Goal: Communication & Community: Answer question/provide support

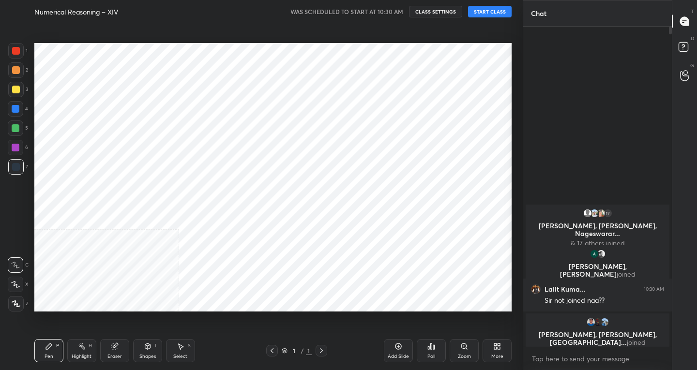
scroll to position [48118, 47943]
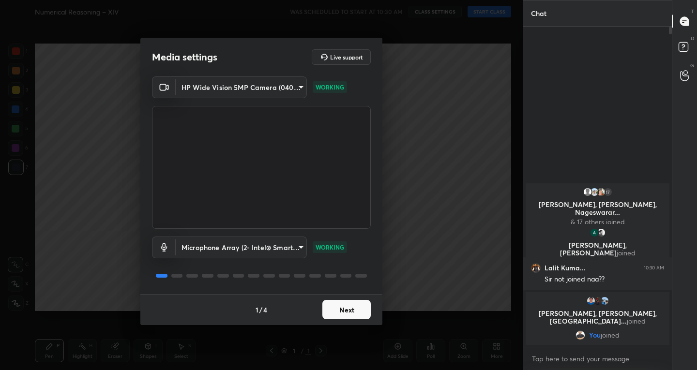
click at [341, 312] on button "Next" at bounding box center [347, 309] width 48 height 19
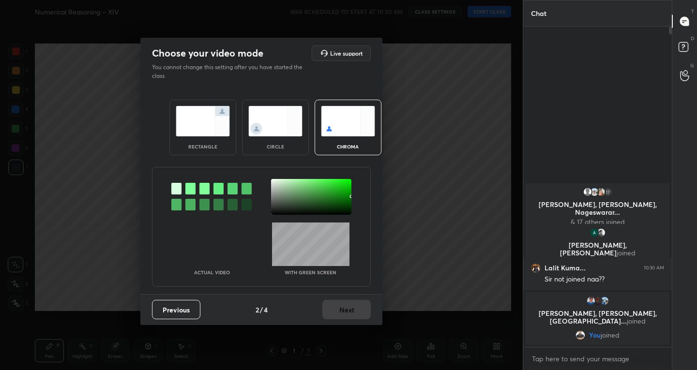
click at [199, 120] on img at bounding box center [203, 121] width 54 height 31
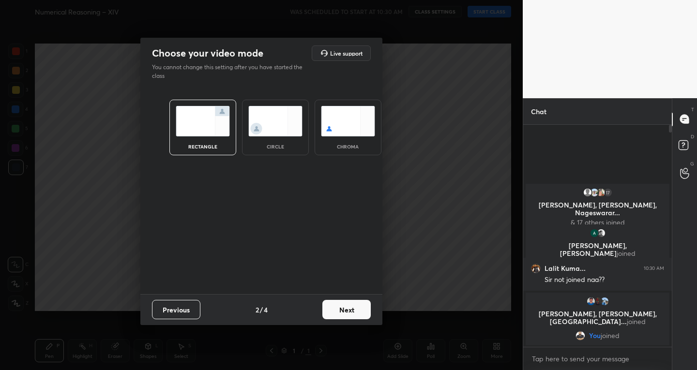
scroll to position [3, 3]
click at [334, 315] on button "Next" at bounding box center [347, 309] width 48 height 19
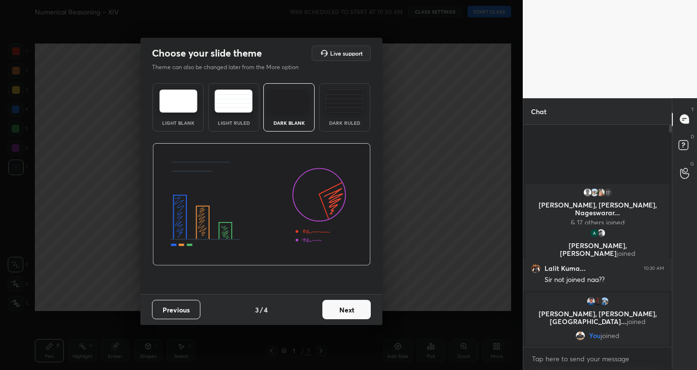
click at [342, 308] on button "Next" at bounding box center [347, 309] width 48 height 19
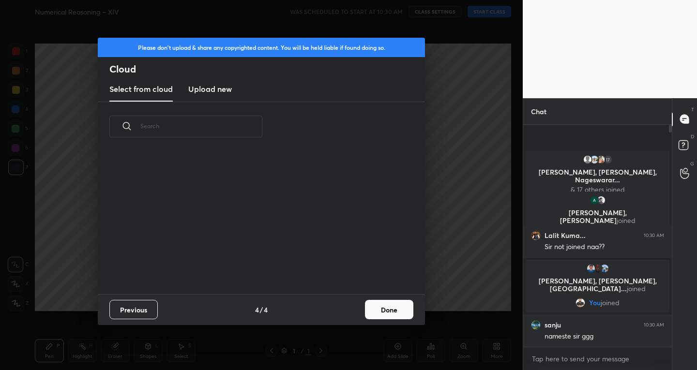
scroll to position [143, 311]
click at [364, 304] on div "Previous 4 / 4 Done" at bounding box center [261, 309] width 327 height 31
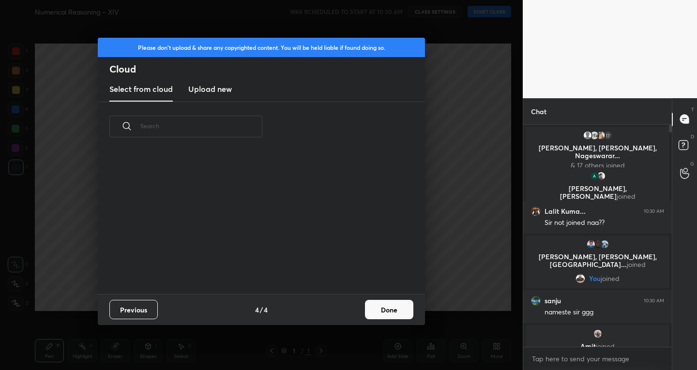
click at [382, 307] on button "Done" at bounding box center [389, 309] width 48 height 19
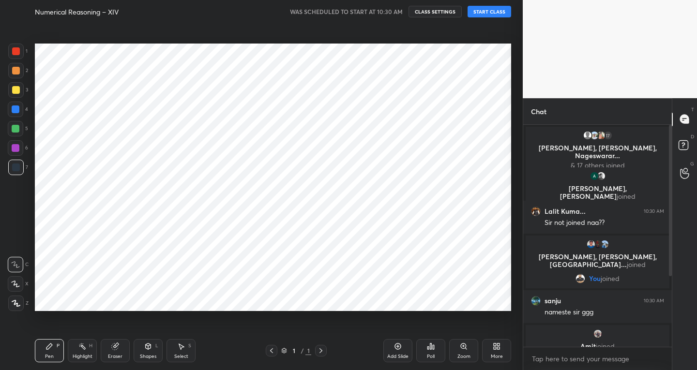
click at [505, 7] on button "START CLASS" at bounding box center [490, 12] width 44 height 12
click at [397, 343] on icon at bounding box center [398, 347] width 8 height 8
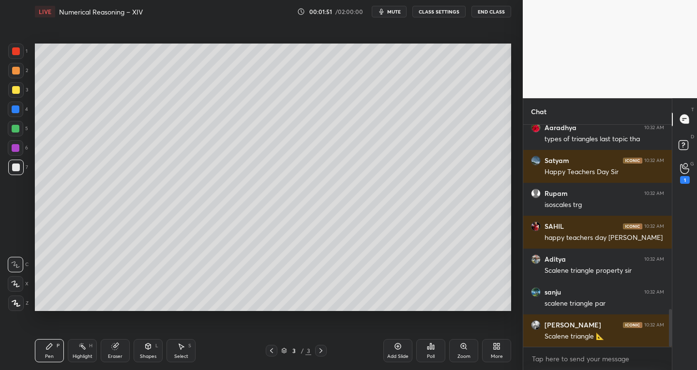
scroll to position [1119, 0]
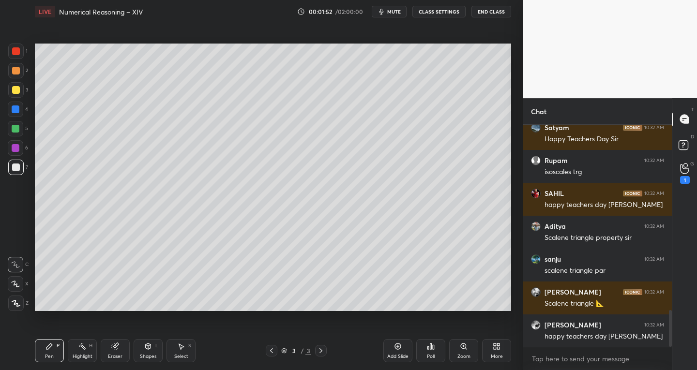
click at [688, 169] on icon at bounding box center [684, 168] width 9 height 11
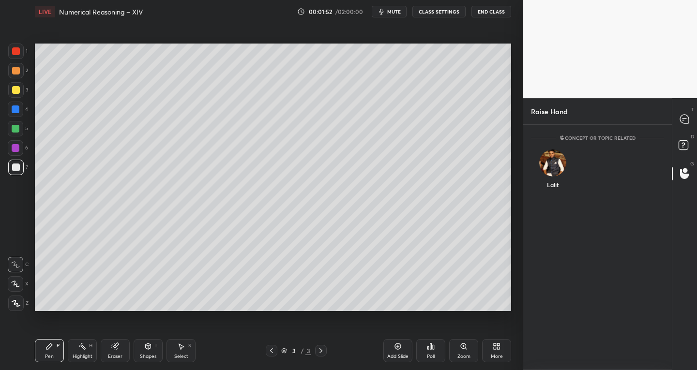
scroll to position [3, 3]
click at [553, 166] on img "grid" at bounding box center [552, 163] width 27 height 27
click at [559, 190] on button "INVITE" at bounding box center [553, 191] width 35 height 13
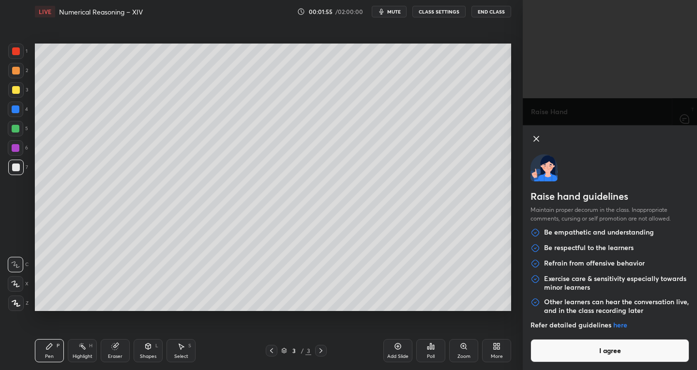
click at [611, 355] on button "I agree" at bounding box center [610, 350] width 159 height 23
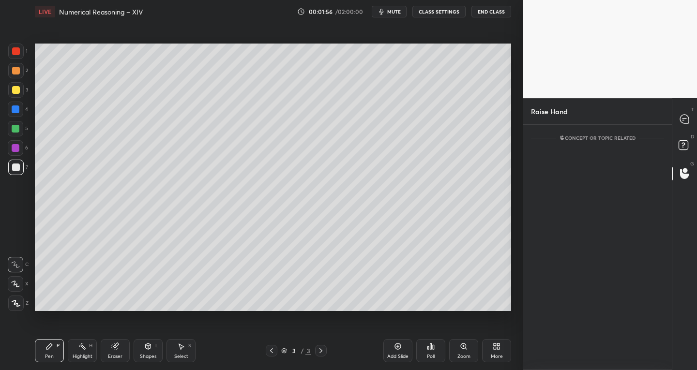
scroll to position [203, 146]
click at [682, 119] on icon at bounding box center [684, 119] width 9 height 9
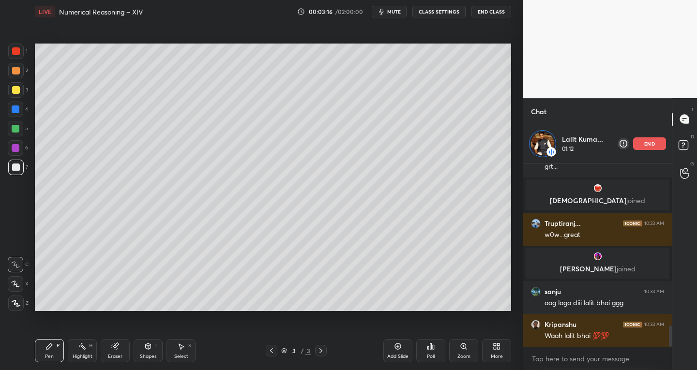
scroll to position [1383, 0]
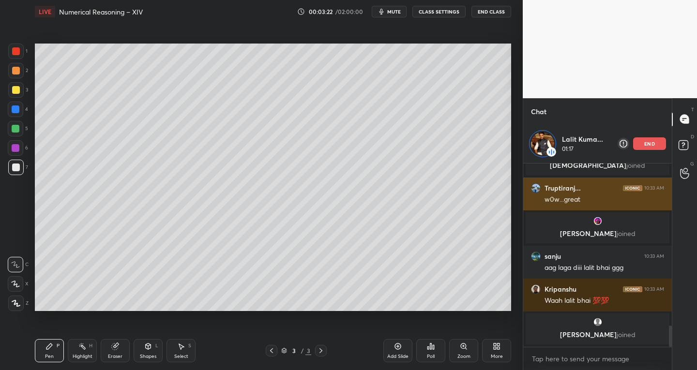
click at [646, 143] on p "end" at bounding box center [650, 143] width 11 height 5
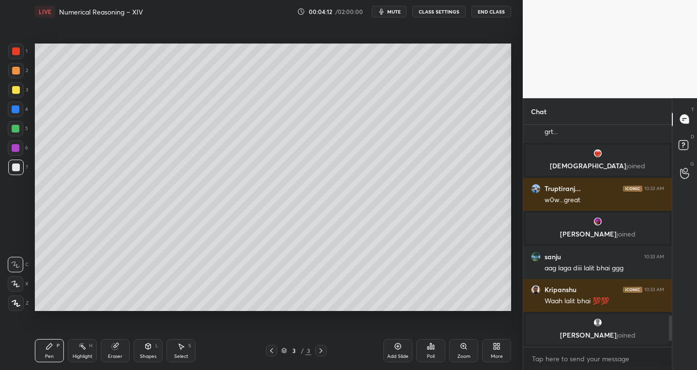
click at [143, 352] on div "Shapes L" at bounding box center [148, 350] width 29 height 23
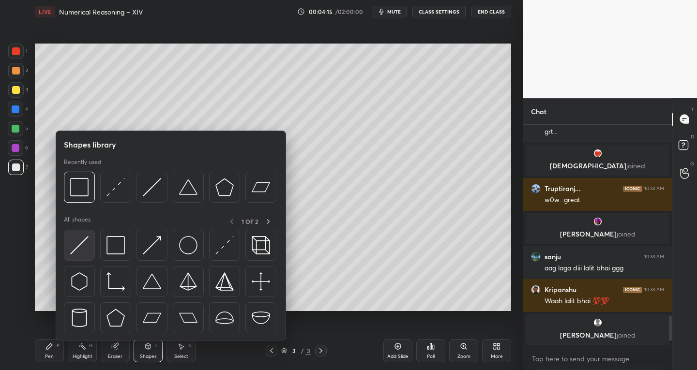
click at [75, 250] on img at bounding box center [79, 245] width 18 height 18
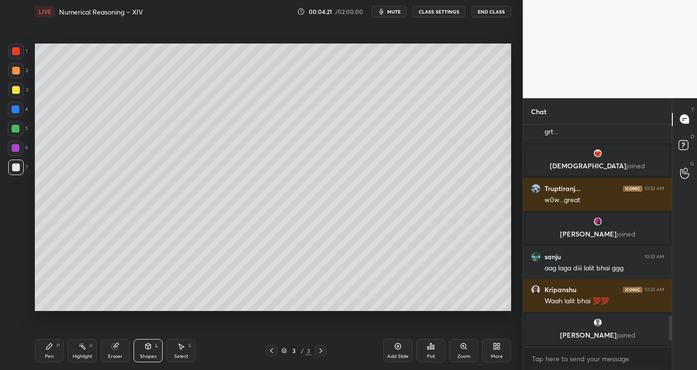
click at [46, 357] on div "Pen" at bounding box center [49, 356] width 9 height 5
click at [12, 293] on div "Z" at bounding box center [18, 301] width 20 height 19
click at [12, 288] on div at bounding box center [15, 284] width 15 height 15
click at [110, 354] on div "Eraser" at bounding box center [115, 356] width 15 height 5
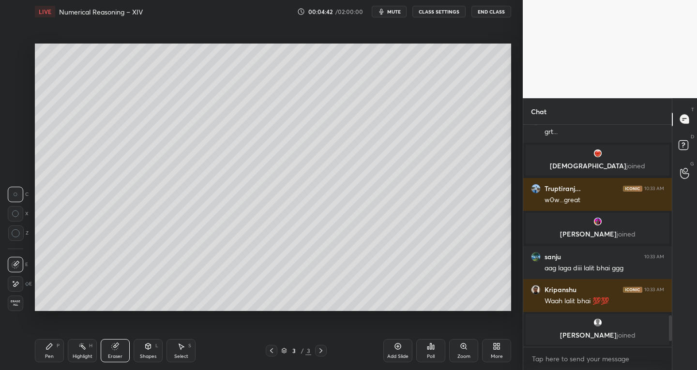
click at [61, 354] on div "Pen P" at bounding box center [49, 350] width 29 height 23
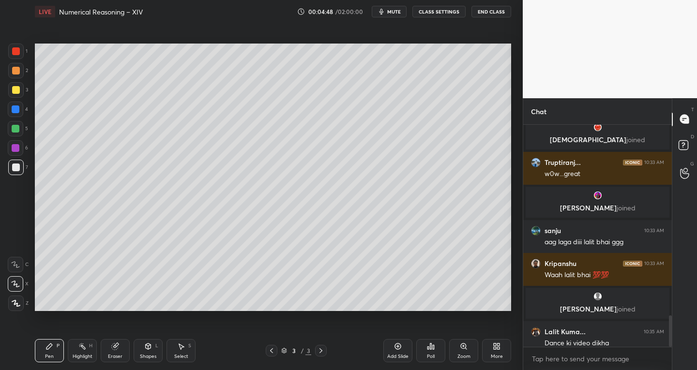
scroll to position [1351, 0]
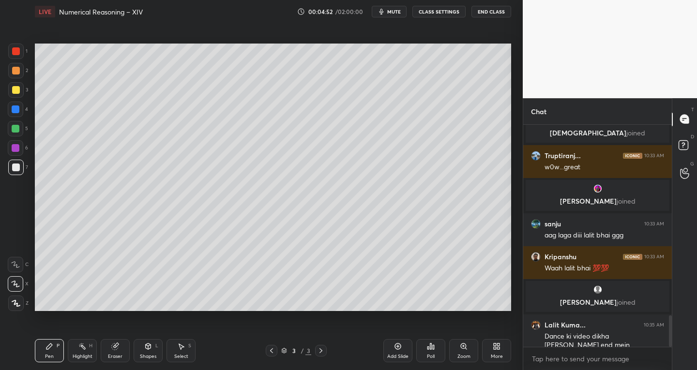
click at [114, 352] on div "Eraser" at bounding box center [115, 350] width 29 height 23
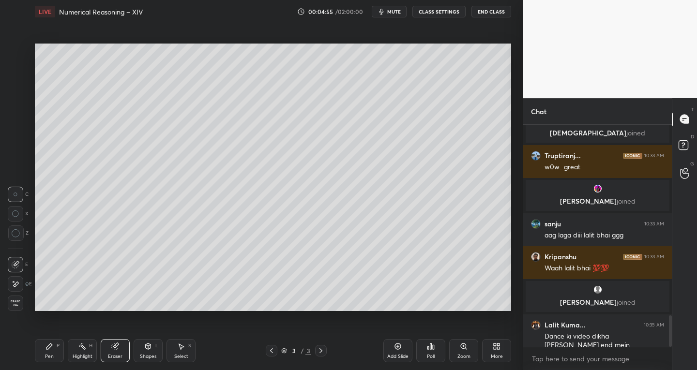
click at [48, 354] on div "Pen" at bounding box center [49, 356] width 9 height 5
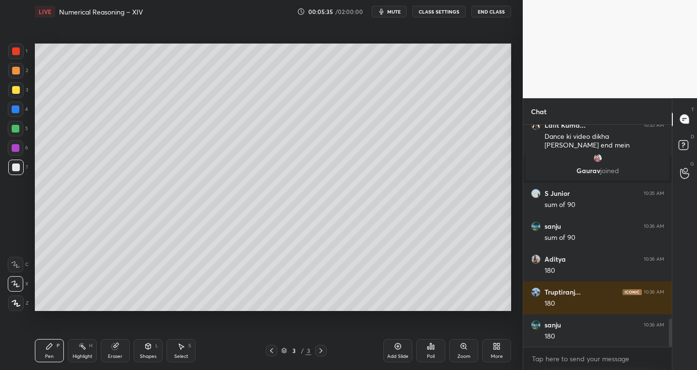
scroll to position [1575, 0]
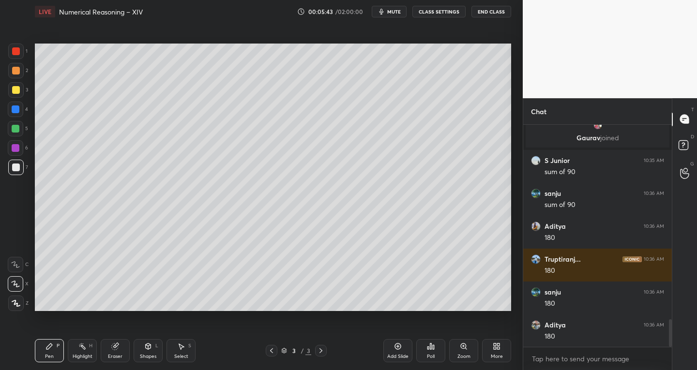
click at [140, 353] on div "Shapes L" at bounding box center [148, 350] width 29 height 23
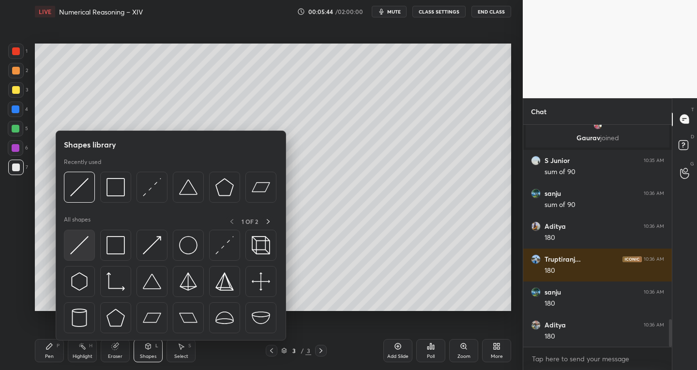
click at [79, 250] on img at bounding box center [79, 245] width 18 height 18
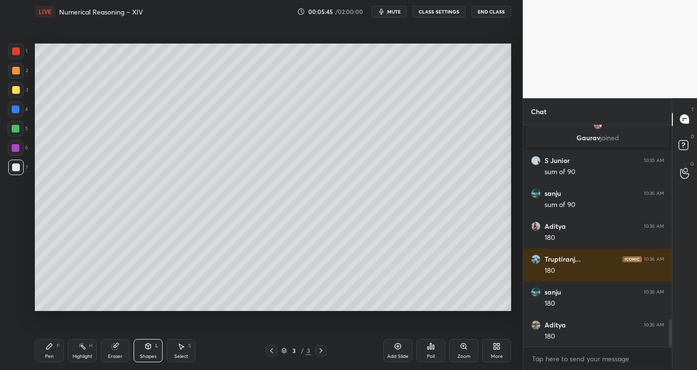
click at [14, 54] on div at bounding box center [16, 51] width 8 height 8
click at [46, 355] on div "Pen" at bounding box center [49, 356] width 9 height 5
click at [19, 307] on div at bounding box center [15, 303] width 15 height 15
click at [145, 352] on div "Shapes L" at bounding box center [148, 350] width 29 height 23
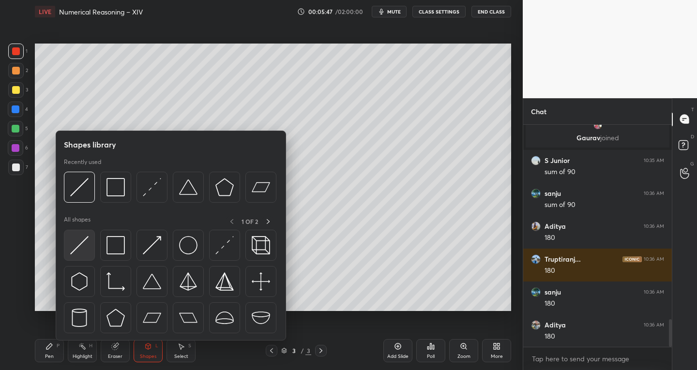
click at [75, 246] on img at bounding box center [79, 245] width 18 height 18
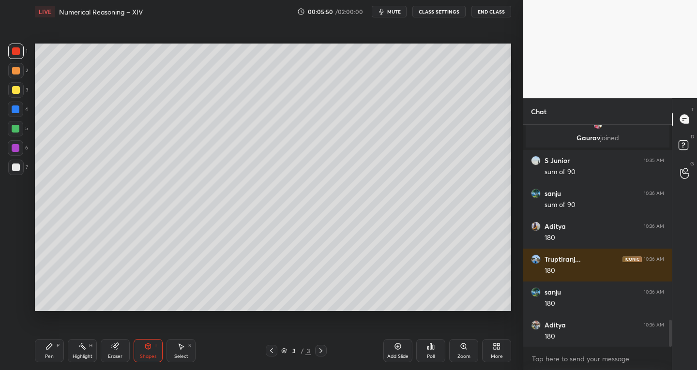
scroll to position [1610, 0]
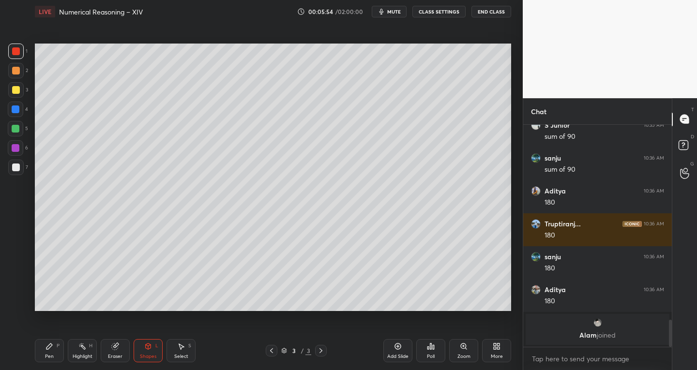
click at [54, 349] on div "Pen P" at bounding box center [49, 350] width 29 height 23
click at [20, 169] on div at bounding box center [15, 167] width 15 height 15
click at [16, 283] on icon at bounding box center [15, 284] width 9 height 7
click at [116, 346] on icon at bounding box center [115, 347] width 6 height 6
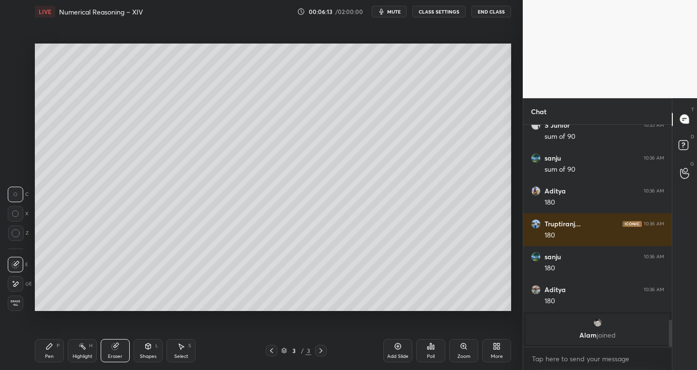
click at [56, 346] on div "Pen P" at bounding box center [49, 350] width 29 height 23
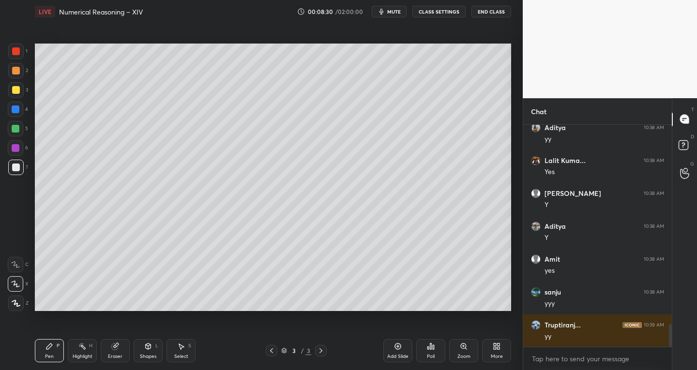
scroll to position [1948, 0]
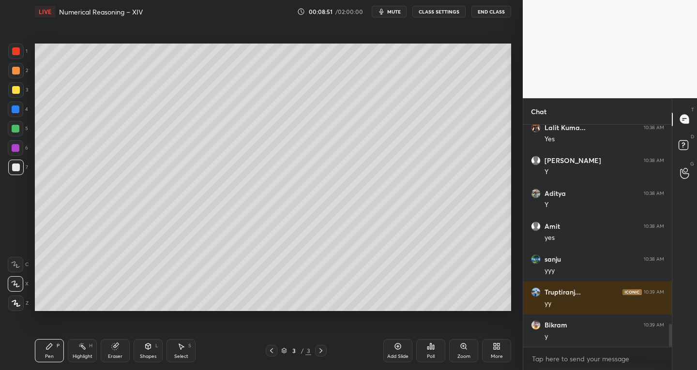
click at [144, 357] on div "Shapes" at bounding box center [148, 356] width 16 height 5
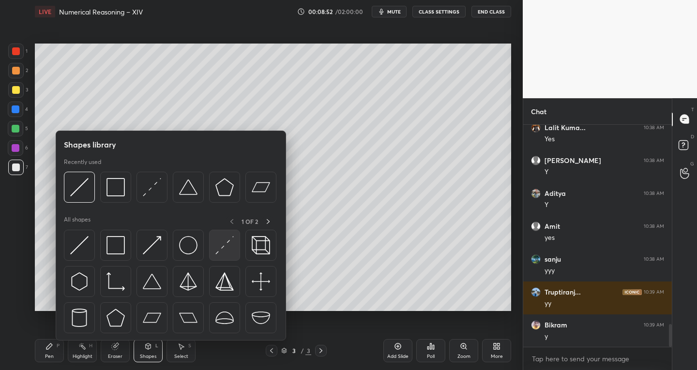
click at [218, 259] on div at bounding box center [224, 245] width 31 height 31
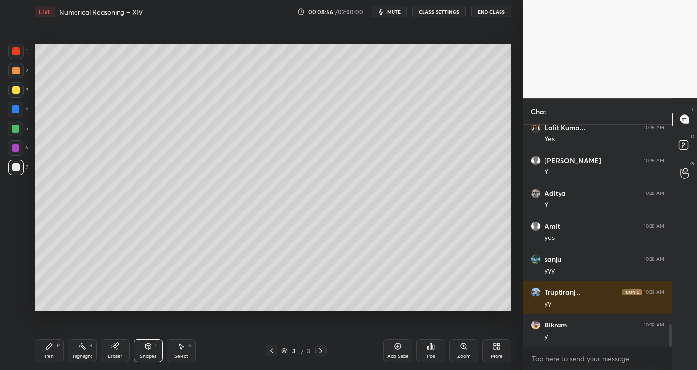
click at [56, 355] on div "Pen P" at bounding box center [49, 350] width 29 height 23
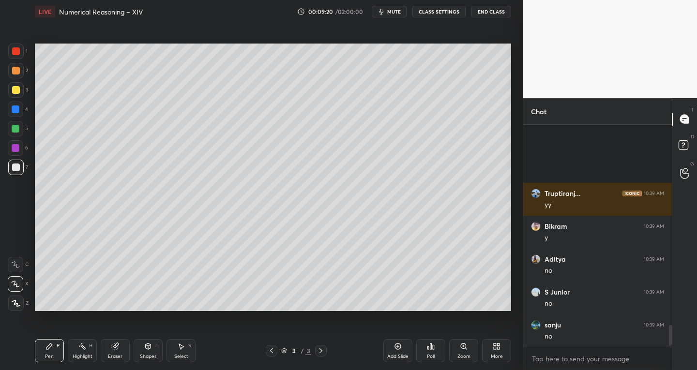
scroll to position [2146, 0]
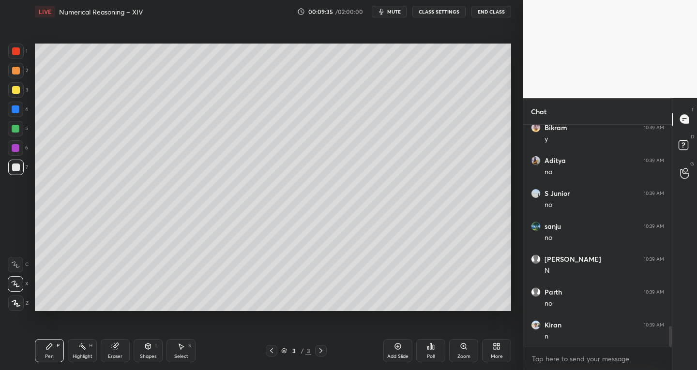
click at [323, 352] on icon at bounding box center [321, 351] width 8 height 8
click at [391, 354] on div "Add Slide" at bounding box center [397, 356] width 21 height 5
click at [104, 350] on div "Eraser" at bounding box center [115, 350] width 29 height 23
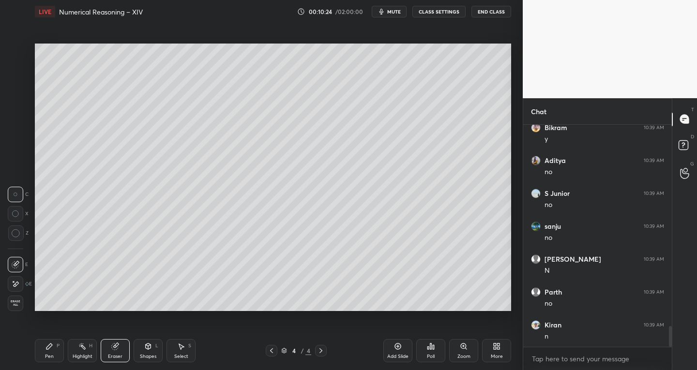
click at [53, 340] on div "Pen P" at bounding box center [49, 350] width 29 height 23
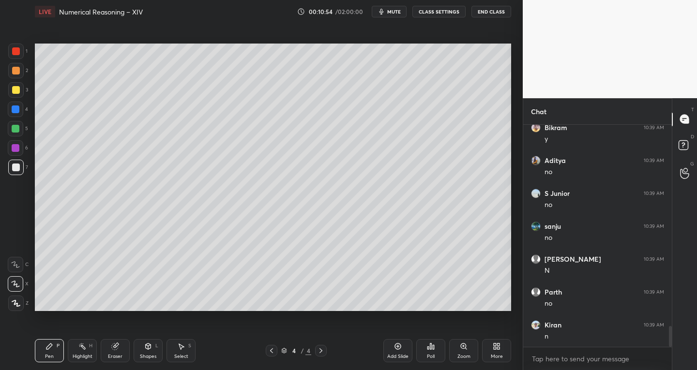
click at [123, 349] on div "Eraser" at bounding box center [115, 350] width 29 height 23
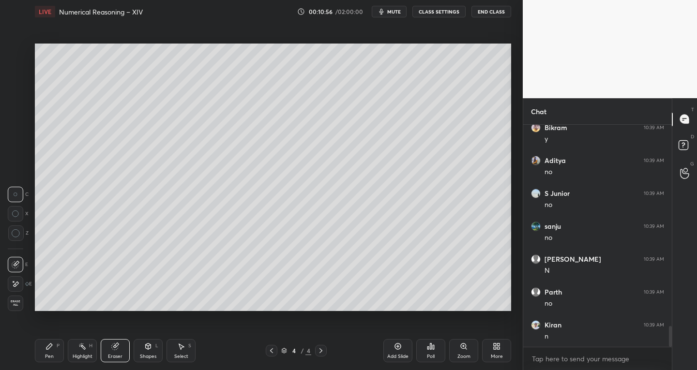
click at [58, 350] on div "Pen P" at bounding box center [49, 350] width 29 height 23
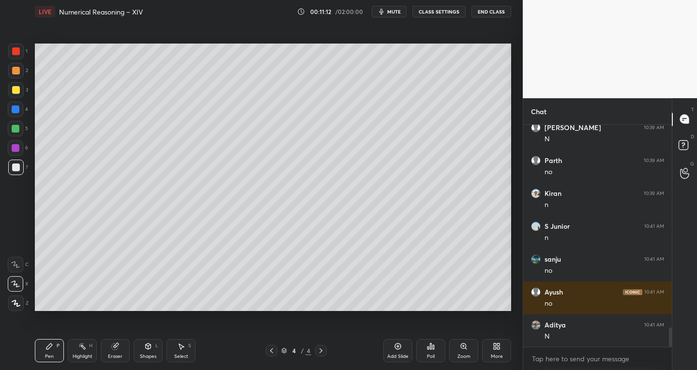
scroll to position [2310, 0]
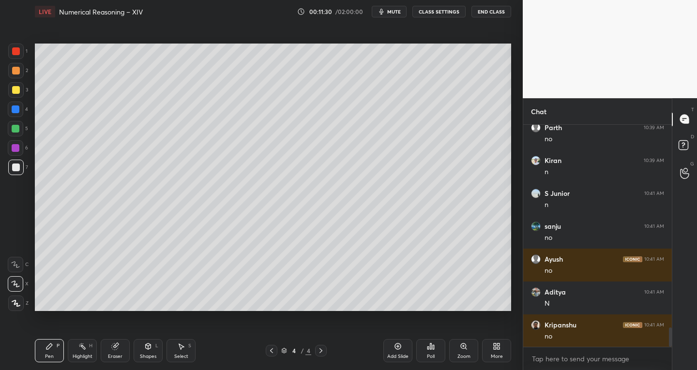
click at [391, 346] on div "Add Slide" at bounding box center [398, 350] width 29 height 23
click at [141, 345] on div "Shapes L" at bounding box center [148, 350] width 29 height 23
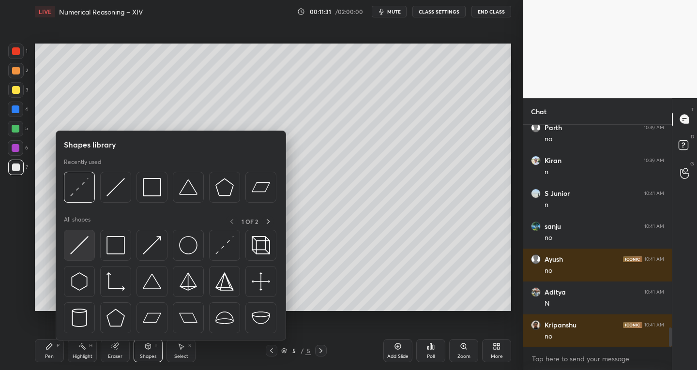
click at [84, 246] on img at bounding box center [79, 245] width 18 height 18
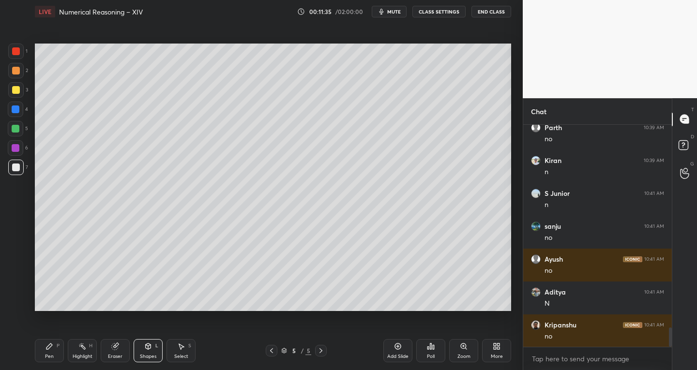
click at [49, 346] on icon at bounding box center [49, 347] width 6 height 6
click at [18, 308] on div at bounding box center [15, 303] width 15 height 15
click at [139, 347] on div "Shapes L" at bounding box center [148, 350] width 29 height 23
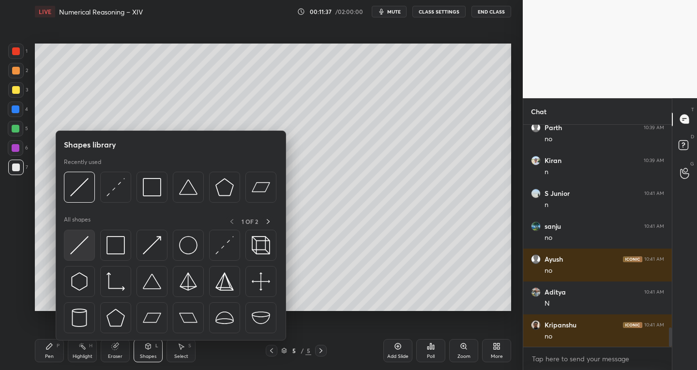
click at [79, 248] on img at bounding box center [79, 245] width 18 height 18
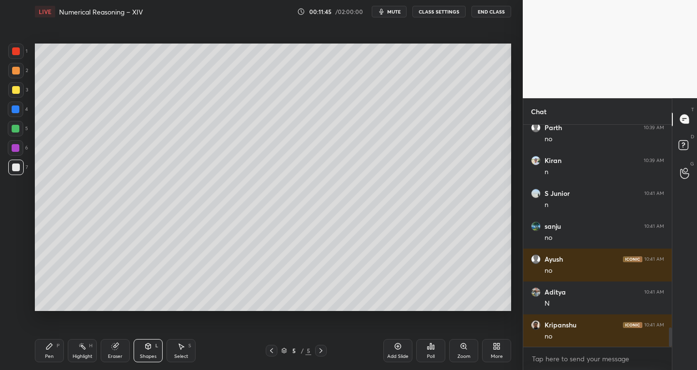
click at [52, 343] on icon at bounding box center [50, 347] width 8 height 8
click at [114, 350] on icon at bounding box center [115, 347] width 6 height 6
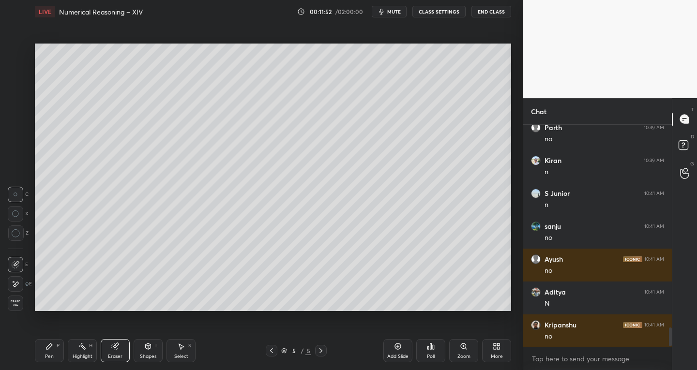
scroll to position [2343, 0]
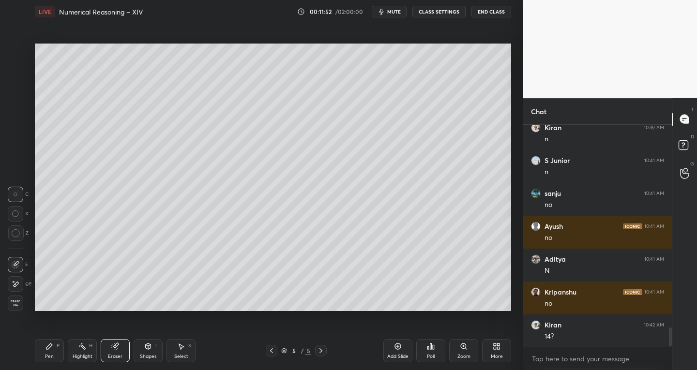
click at [44, 352] on div "Pen P" at bounding box center [49, 350] width 29 height 23
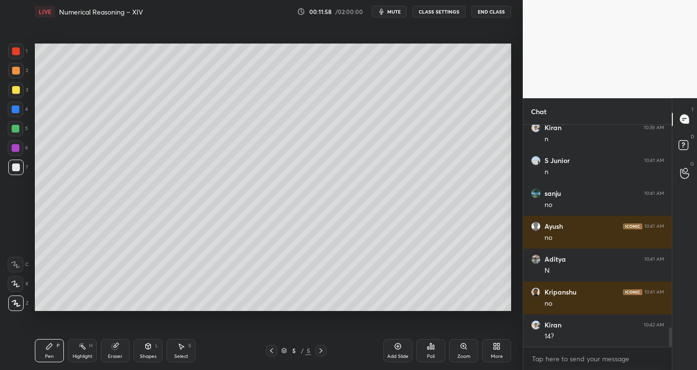
click at [15, 93] on div at bounding box center [16, 90] width 8 height 8
click at [148, 355] on div "Shapes" at bounding box center [148, 356] width 16 height 5
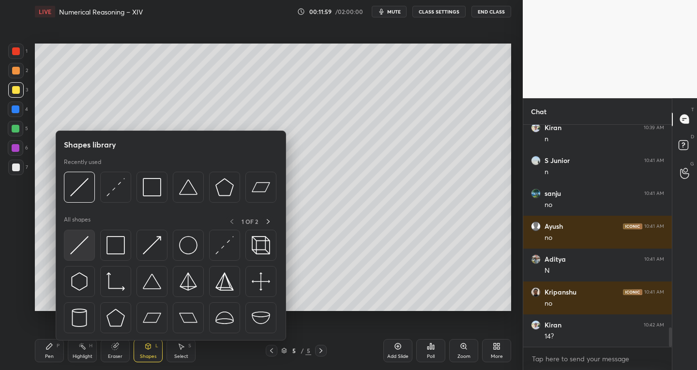
click at [75, 249] on img at bounding box center [79, 245] width 18 height 18
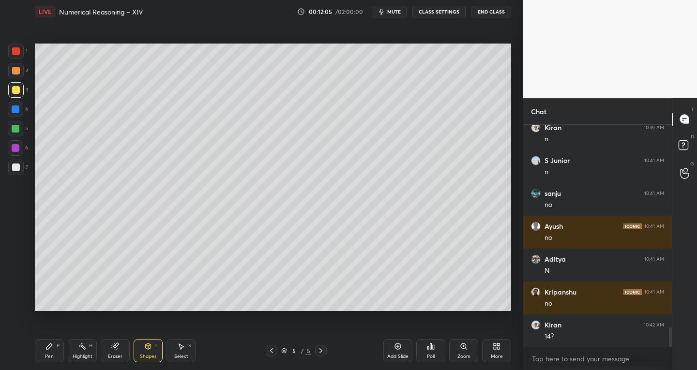
click at [50, 352] on div "Pen P" at bounding box center [49, 350] width 29 height 23
click at [182, 354] on div "Select" at bounding box center [181, 356] width 14 height 5
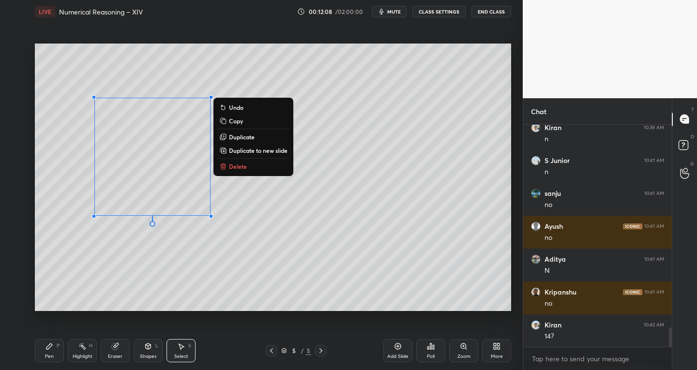
click at [242, 134] on p "Duplicate" at bounding box center [242, 137] width 26 height 8
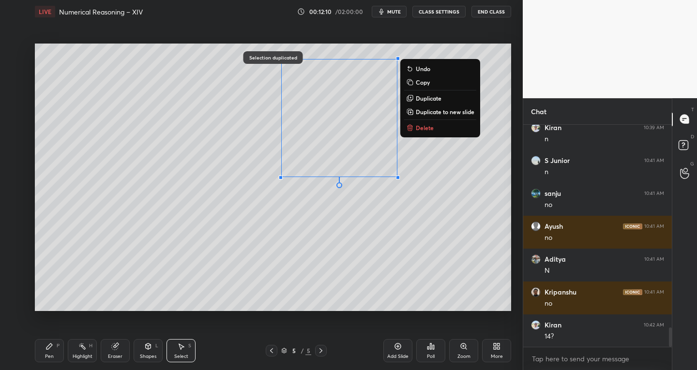
click at [213, 283] on div "0 ° Undo Copy Duplicate Duplicate to new slide Delete" at bounding box center [273, 178] width 477 height 268
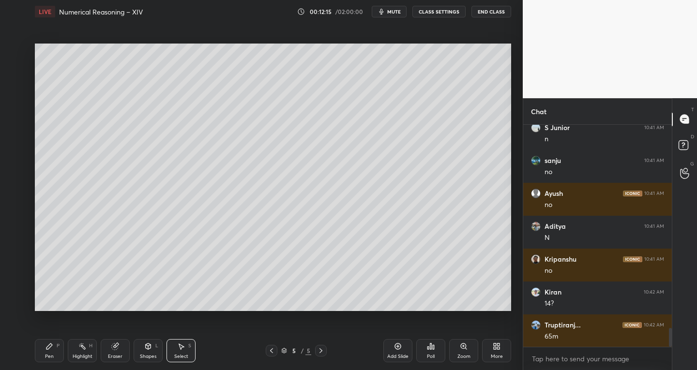
scroll to position [2409, 0]
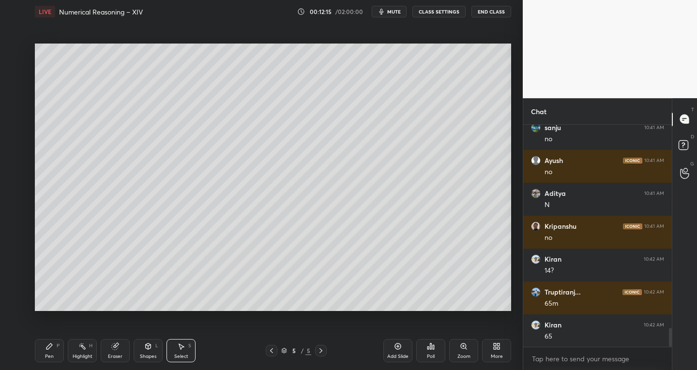
click at [48, 348] on icon at bounding box center [49, 347] width 6 height 6
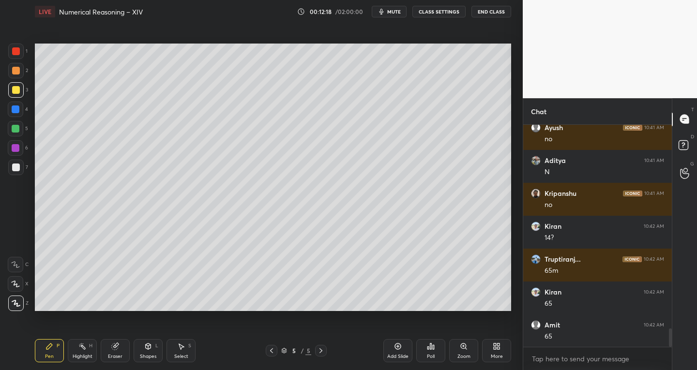
click at [14, 166] on div at bounding box center [16, 168] width 8 height 8
click at [15, 282] on icon at bounding box center [15, 284] width 9 height 7
click at [270, 349] on icon at bounding box center [272, 351] width 8 height 8
click at [319, 351] on icon at bounding box center [321, 351] width 8 height 8
click at [147, 349] on icon at bounding box center [148, 347] width 5 height 6
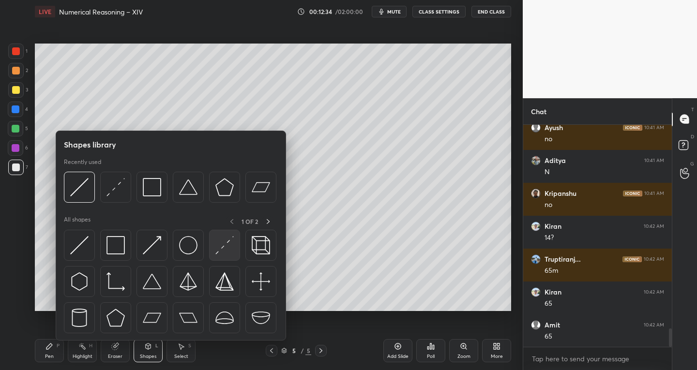
click at [219, 254] on img at bounding box center [224, 245] width 18 height 18
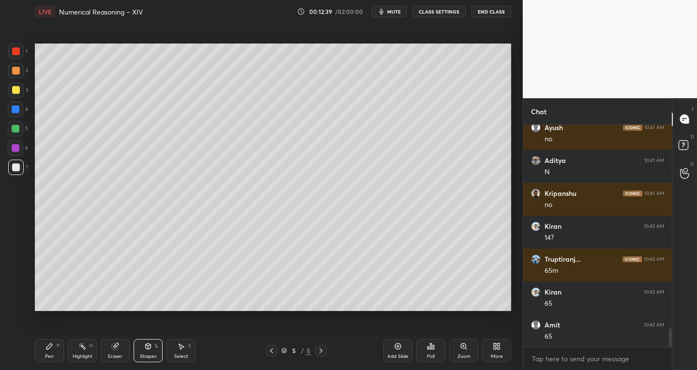
click at [51, 347] on icon at bounding box center [49, 347] width 6 height 6
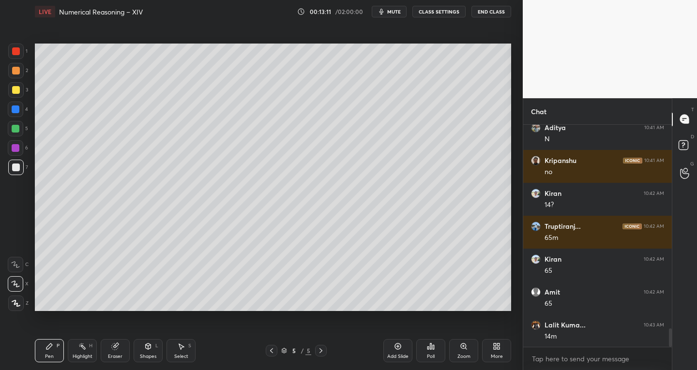
scroll to position [2508, 0]
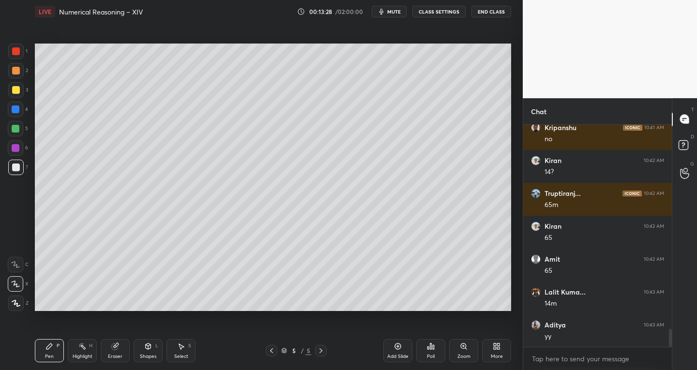
click at [272, 349] on icon at bounding box center [272, 351] width 8 height 8
click at [319, 352] on icon at bounding box center [321, 351] width 8 height 8
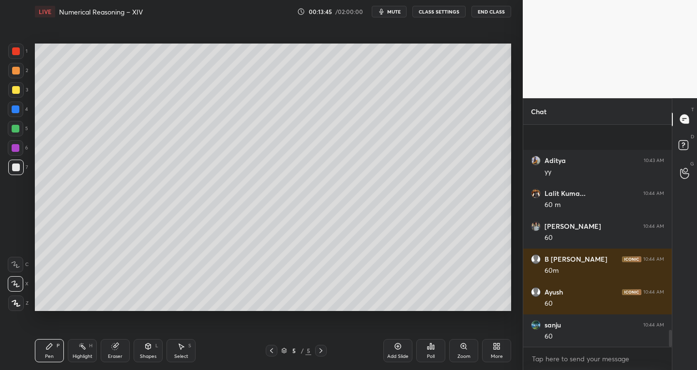
scroll to position [2739, 0]
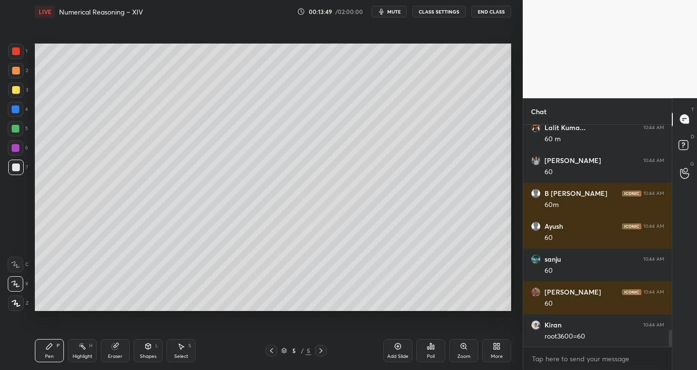
click at [147, 351] on div "Shapes L" at bounding box center [148, 350] width 29 height 23
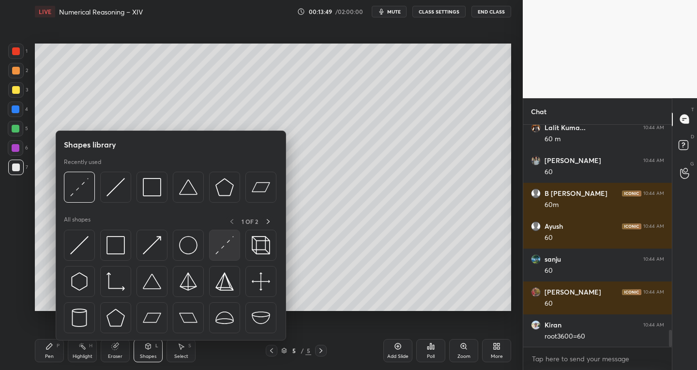
click at [214, 251] on div at bounding box center [224, 245] width 31 height 31
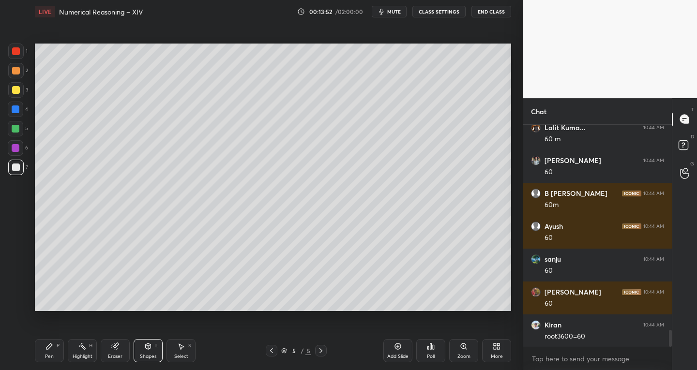
scroll to position [2771, 0]
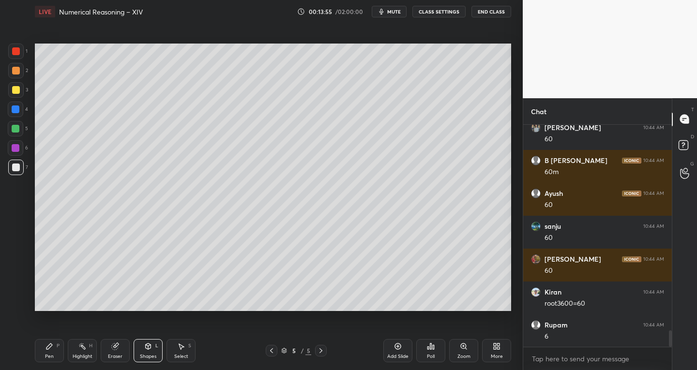
click at [48, 351] on div "Pen P" at bounding box center [49, 350] width 29 height 23
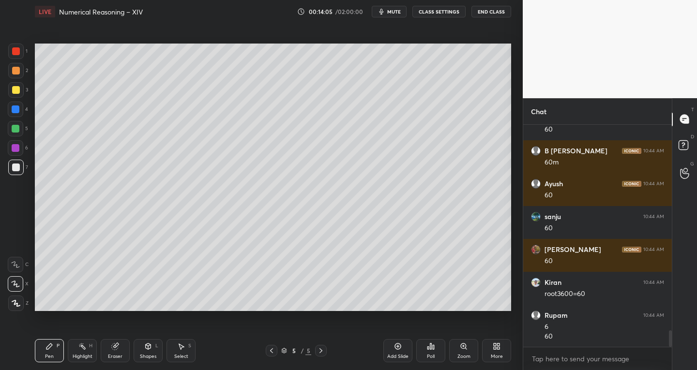
scroll to position [2791, 0]
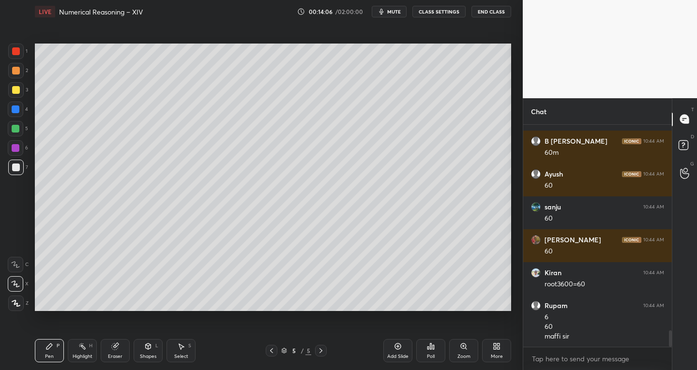
click at [148, 354] on div "Shapes" at bounding box center [148, 356] width 16 height 5
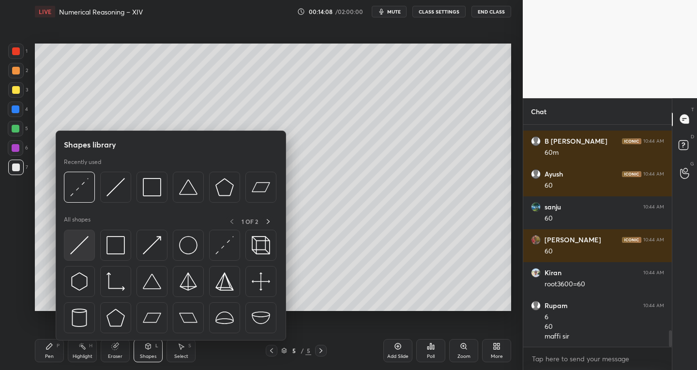
click at [84, 244] on img at bounding box center [79, 245] width 18 height 18
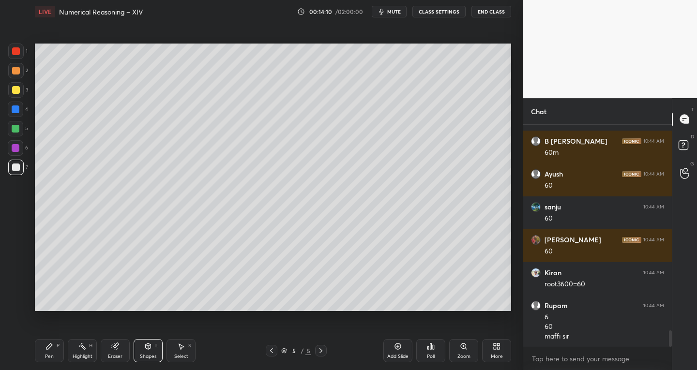
click at [54, 342] on div "Pen P" at bounding box center [49, 350] width 29 height 23
click at [191, 346] on div "Select S" at bounding box center [181, 350] width 29 height 23
click at [269, 352] on icon at bounding box center [272, 351] width 8 height 8
click at [48, 358] on div "Pen" at bounding box center [49, 356] width 9 height 5
click at [321, 354] on icon at bounding box center [321, 351] width 8 height 8
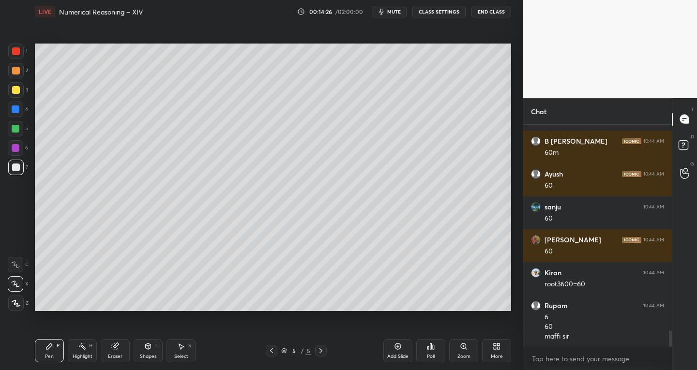
click at [187, 350] on div "Select S" at bounding box center [181, 350] width 29 height 23
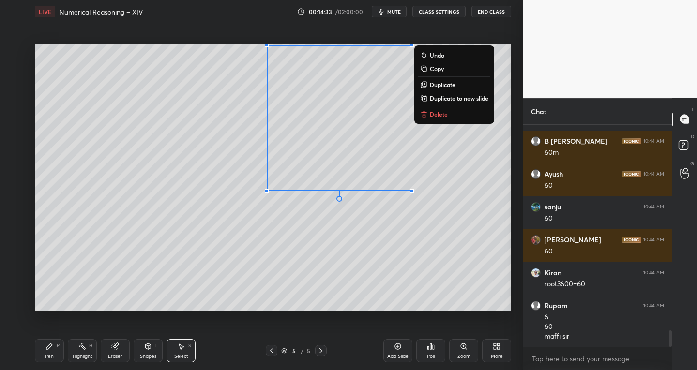
click at [54, 349] on div "Pen P" at bounding box center [49, 350] width 29 height 23
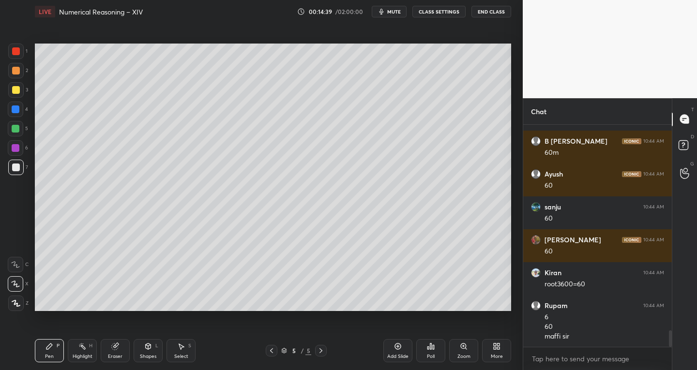
click at [179, 347] on icon at bounding box center [181, 347] width 8 height 8
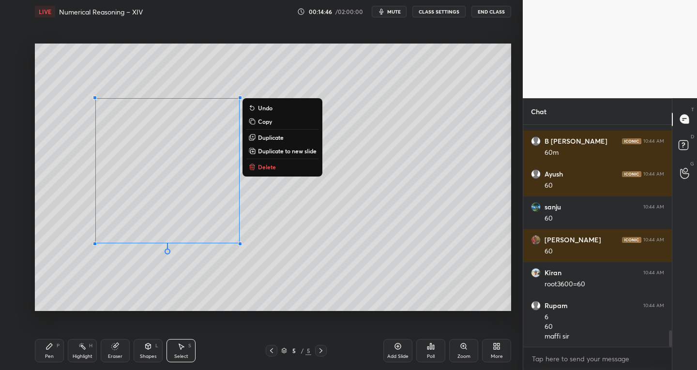
click at [108, 286] on div "0 ° Undo Copy Duplicate Duplicate to new slide Delete" at bounding box center [273, 178] width 477 height 268
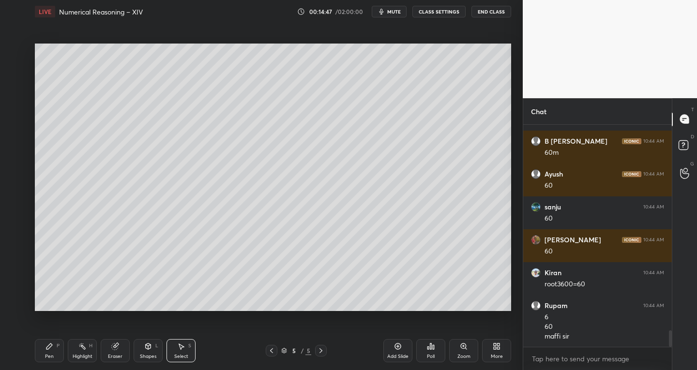
click at [109, 353] on div "Eraser" at bounding box center [115, 350] width 29 height 23
click at [18, 285] on icon at bounding box center [16, 284] width 8 height 8
click at [44, 345] on div "Pen P" at bounding box center [49, 350] width 29 height 23
click at [19, 168] on div at bounding box center [16, 168] width 8 height 8
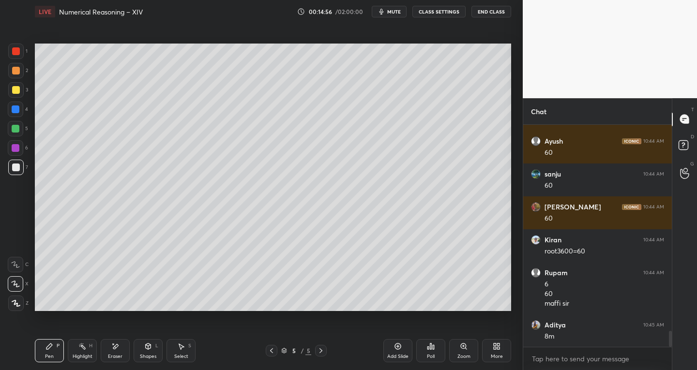
scroll to position [2857, 0]
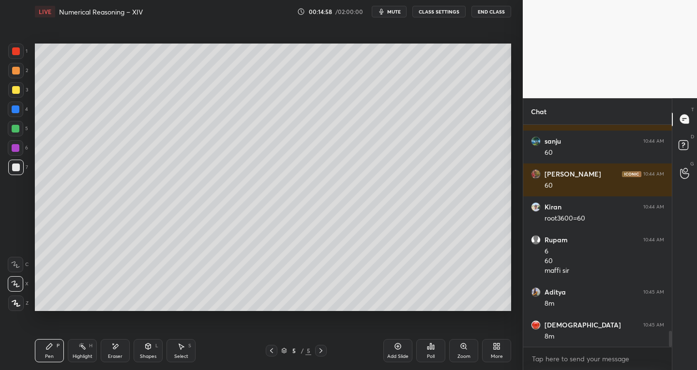
click at [111, 350] on div "Eraser" at bounding box center [115, 350] width 29 height 23
click at [15, 261] on div at bounding box center [15, 264] width 15 height 15
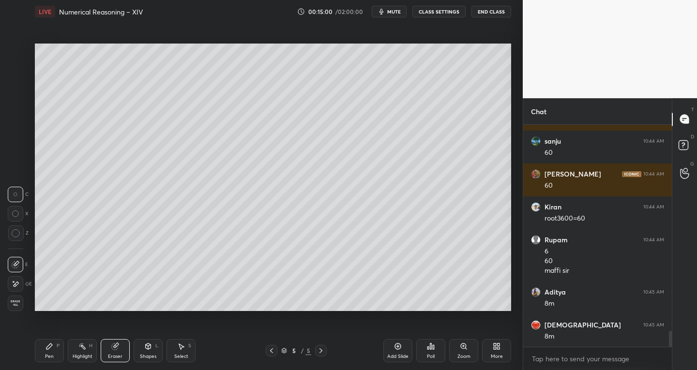
click at [44, 354] on div "Pen P" at bounding box center [49, 350] width 29 height 23
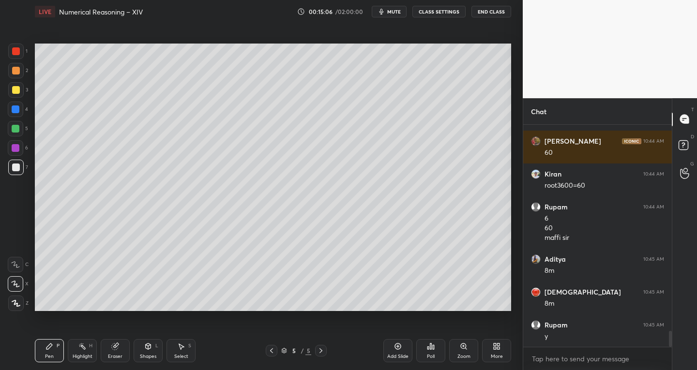
scroll to position [2923, 0]
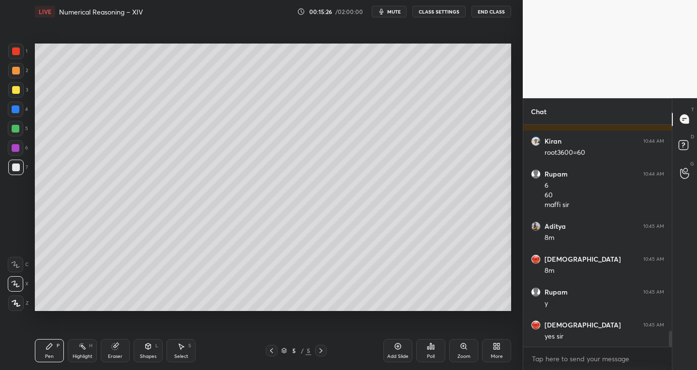
click at [117, 351] on div "Eraser" at bounding box center [115, 350] width 29 height 23
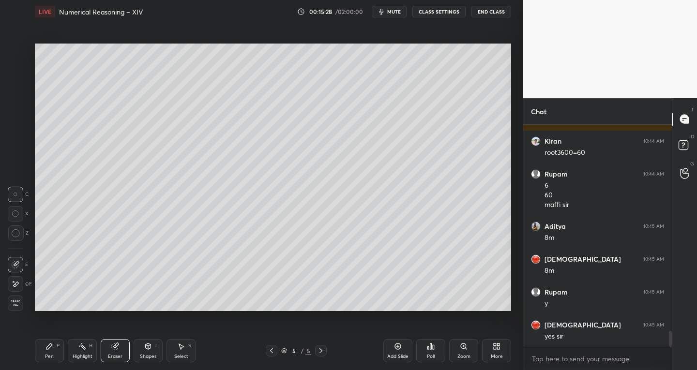
click at [56, 354] on div "Pen P" at bounding box center [49, 350] width 29 height 23
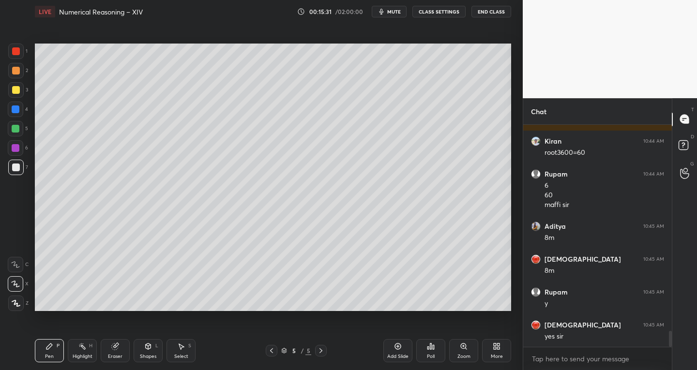
click at [271, 351] on icon at bounding box center [272, 351] width 8 height 8
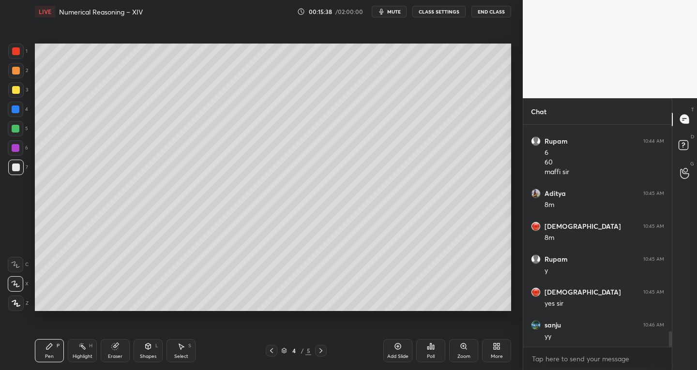
click at [323, 352] on icon at bounding box center [321, 351] width 8 height 8
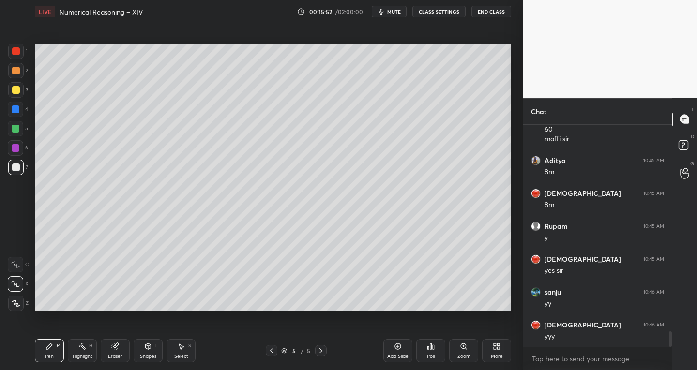
scroll to position [3021, 0]
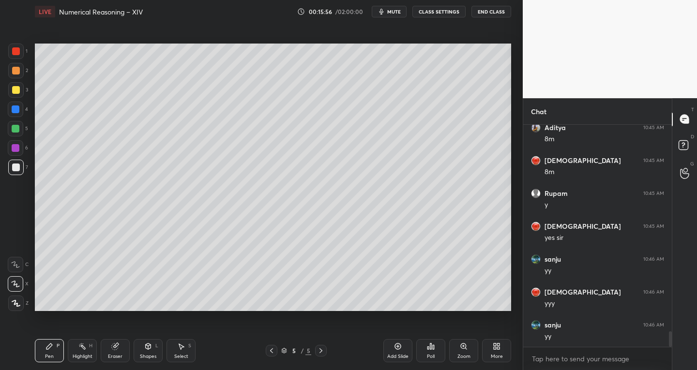
click at [118, 347] on icon at bounding box center [115, 347] width 8 height 8
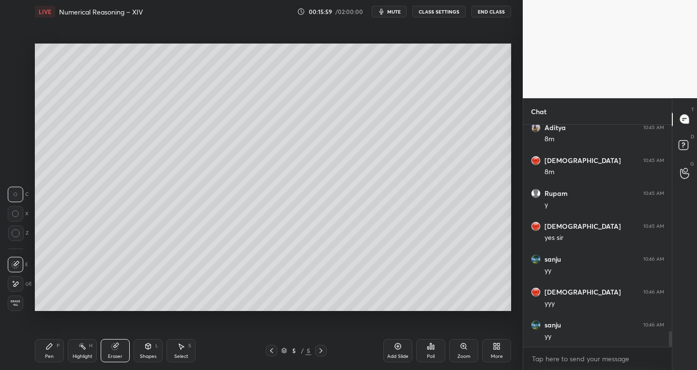
click at [57, 349] on div "P" at bounding box center [58, 346] width 3 height 5
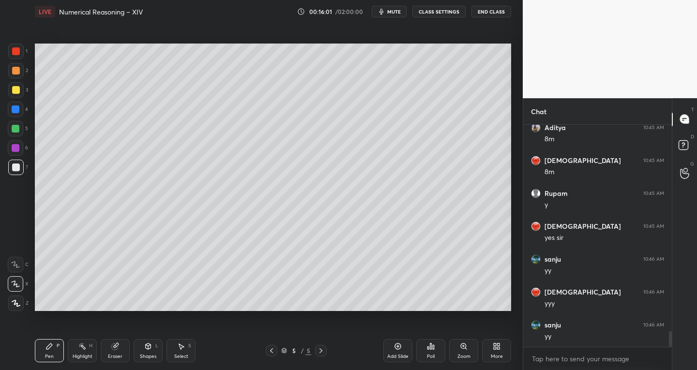
click at [118, 350] on icon at bounding box center [115, 347] width 8 height 8
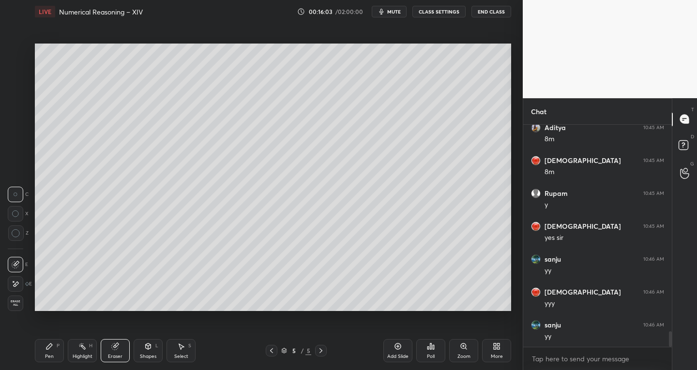
click at [39, 360] on div "Pen P" at bounding box center [49, 350] width 29 height 23
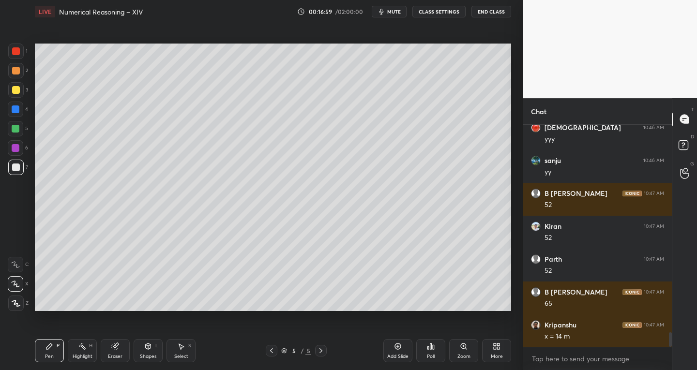
scroll to position [3219, 0]
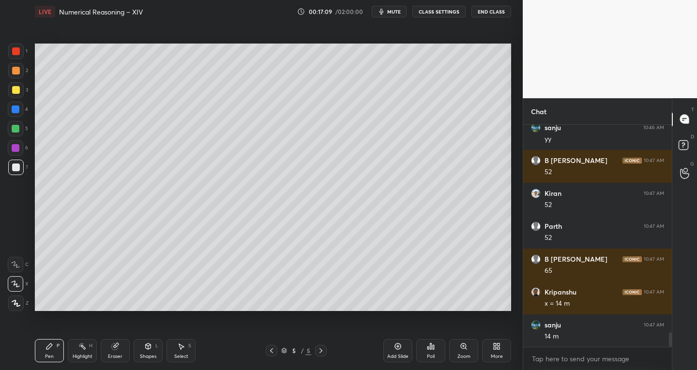
click at [130, 345] on div "Pen P Highlight H Eraser Shapes L Select S" at bounding box center [122, 350] width 174 height 23
click at [121, 350] on div "Eraser" at bounding box center [115, 350] width 29 height 23
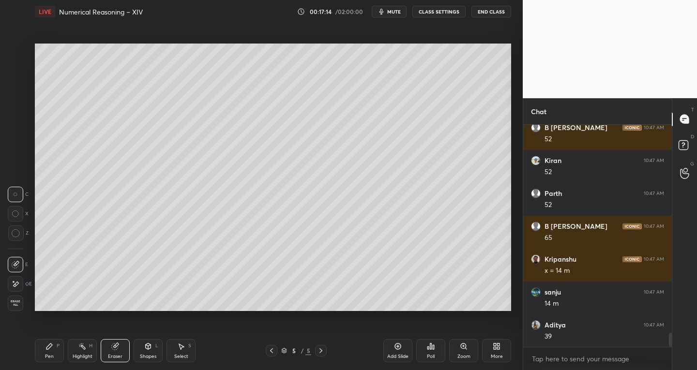
scroll to position [3285, 0]
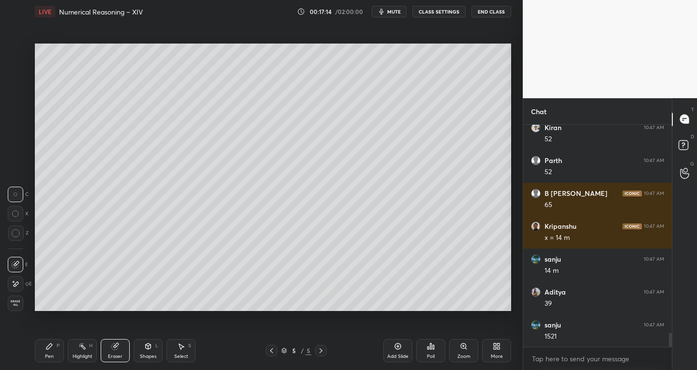
click at [51, 354] on div "Pen" at bounding box center [49, 356] width 9 height 5
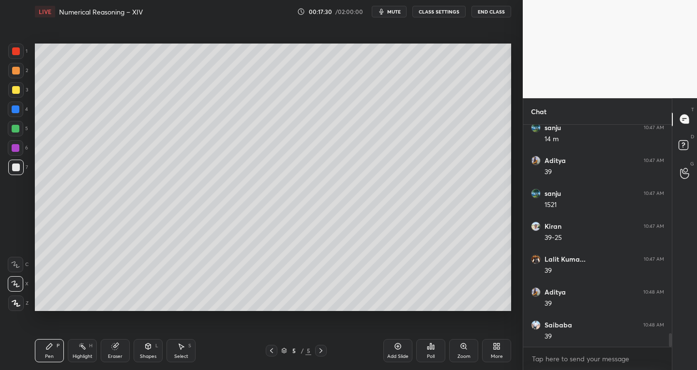
scroll to position [3449, 0]
click at [120, 349] on div "Eraser" at bounding box center [115, 350] width 29 height 23
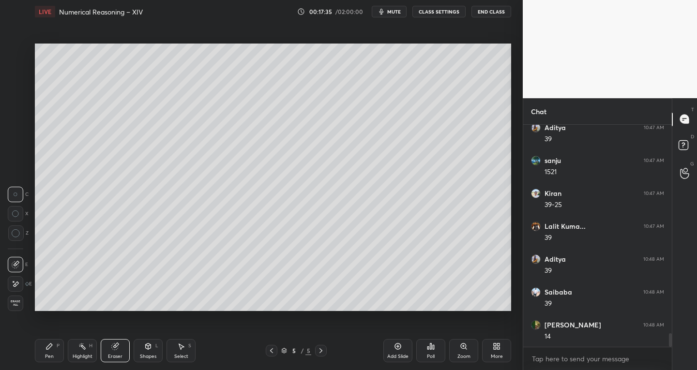
click at [52, 350] on icon at bounding box center [50, 347] width 8 height 8
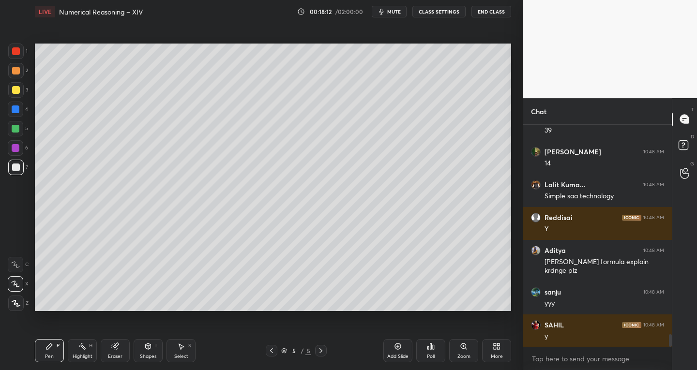
scroll to position [3656, 0]
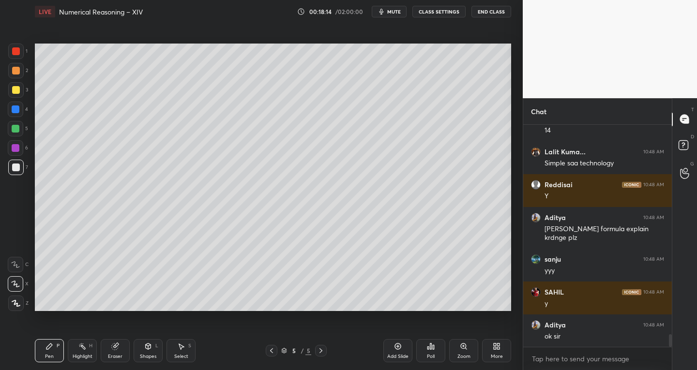
click at [390, 351] on div "Add Slide" at bounding box center [398, 350] width 29 height 23
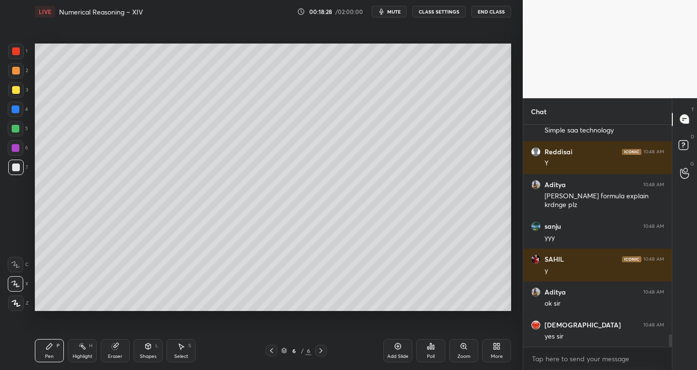
scroll to position [3730, 0]
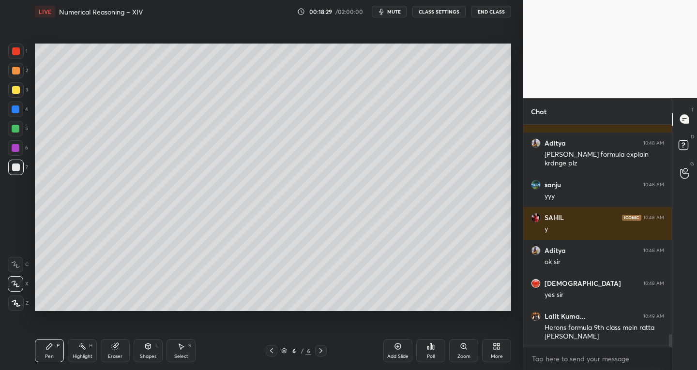
click at [115, 354] on div "Eraser" at bounding box center [115, 356] width 15 height 5
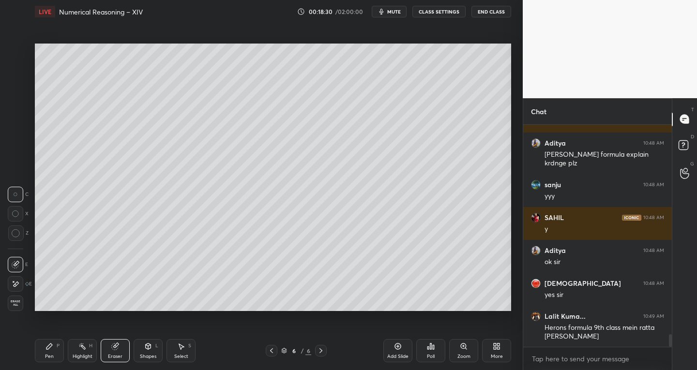
click at [145, 356] on div "Shapes" at bounding box center [148, 356] width 16 height 5
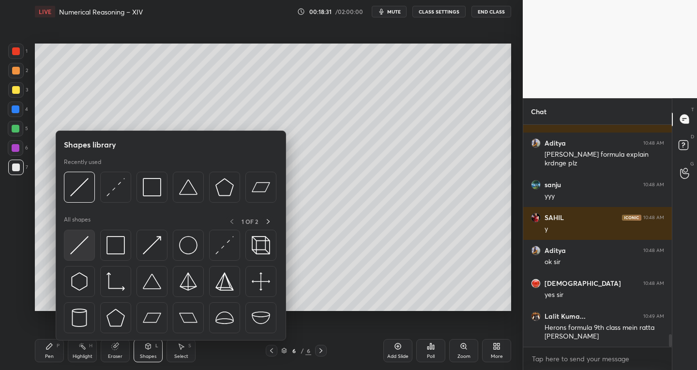
click at [79, 243] on img at bounding box center [79, 245] width 18 height 18
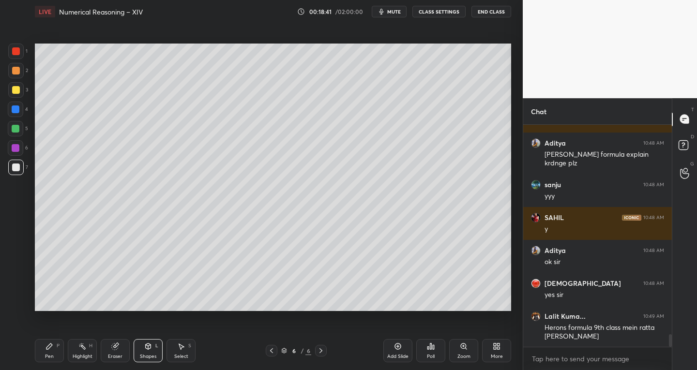
click at [46, 358] on div "Pen" at bounding box center [49, 356] width 9 height 5
click at [147, 349] on icon at bounding box center [148, 347] width 5 height 6
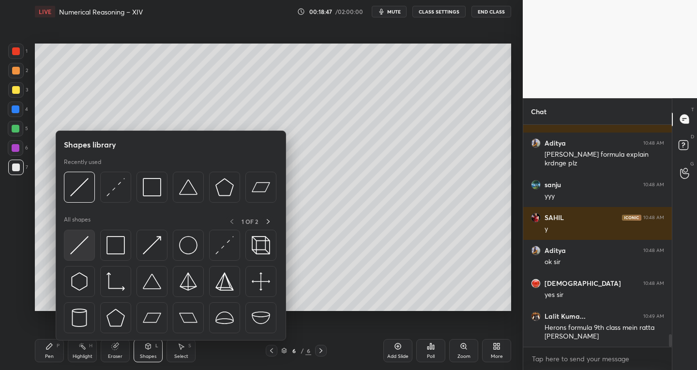
click at [80, 239] on img at bounding box center [79, 245] width 18 height 18
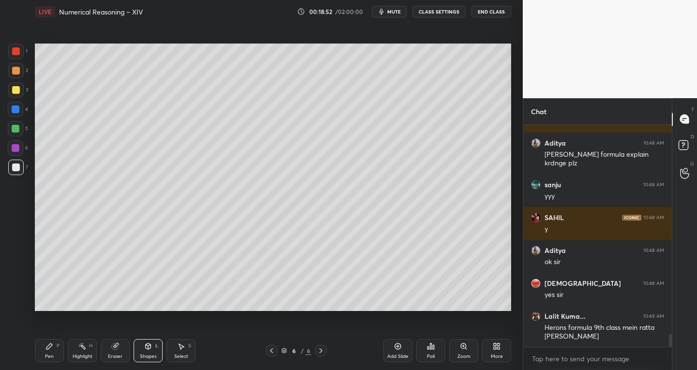
click at [56, 355] on div "Pen P" at bounding box center [49, 350] width 29 height 23
click at [142, 352] on div "Shapes L" at bounding box center [148, 350] width 29 height 23
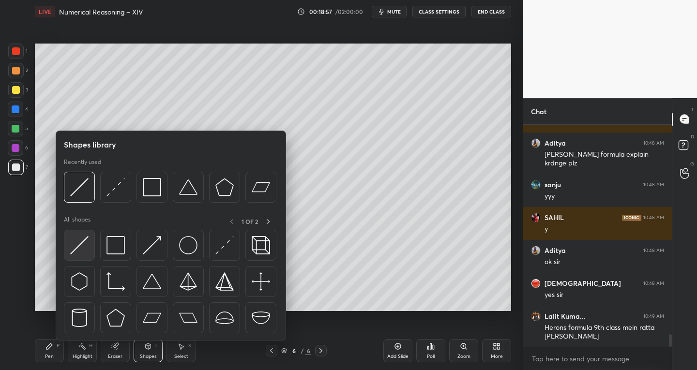
click at [72, 253] on img at bounding box center [79, 245] width 18 height 18
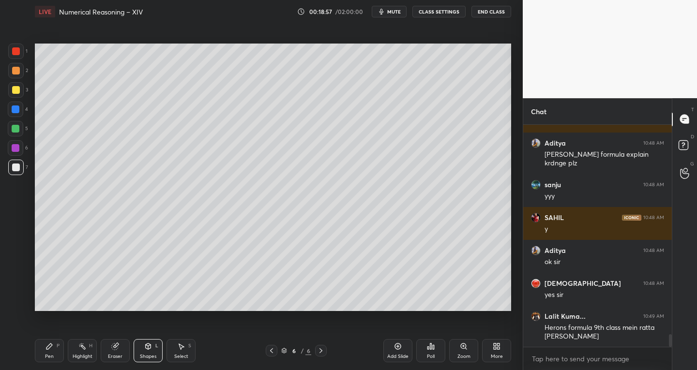
click at [15, 99] on div "3" at bounding box center [18, 91] width 20 height 19
click at [52, 343] on icon at bounding box center [50, 347] width 8 height 8
click at [21, 166] on div at bounding box center [15, 167] width 15 height 15
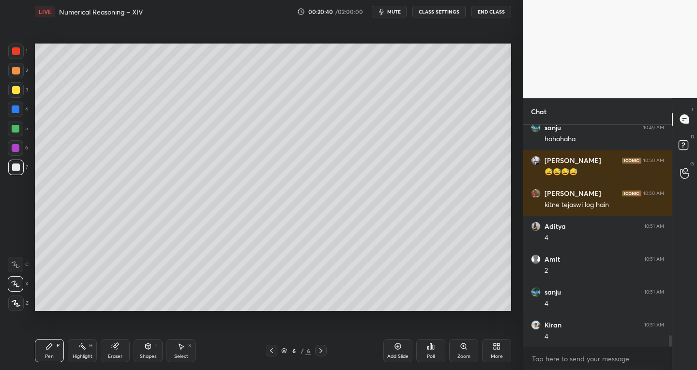
scroll to position [4003, 0]
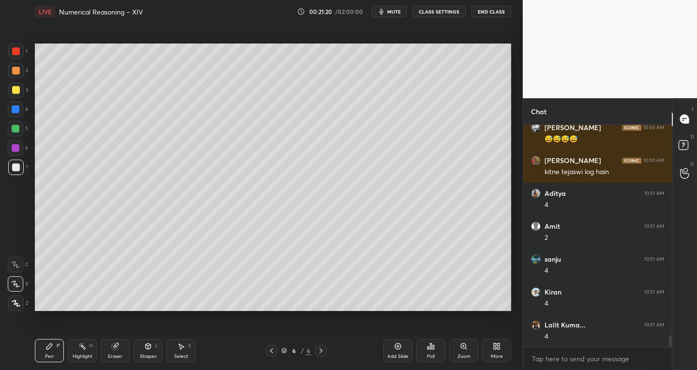
click at [187, 354] on div "Select" at bounding box center [181, 356] width 14 height 5
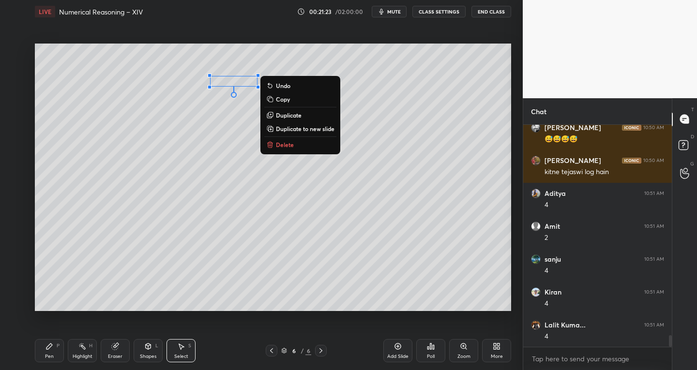
click at [276, 251] on div "0 ° Undo Copy Duplicate Duplicate to new slide Delete" at bounding box center [273, 178] width 477 height 268
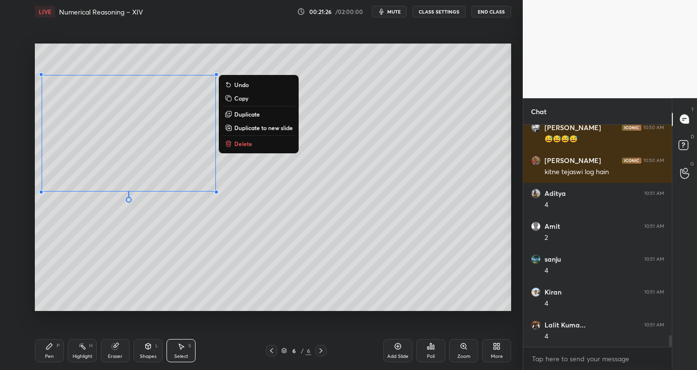
click at [51, 357] on div "Pen" at bounding box center [49, 356] width 9 height 5
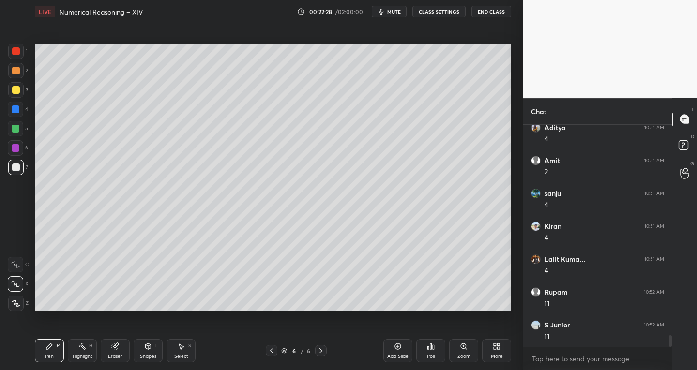
scroll to position [4102, 0]
click at [151, 358] on div "Shapes" at bounding box center [148, 356] width 16 height 5
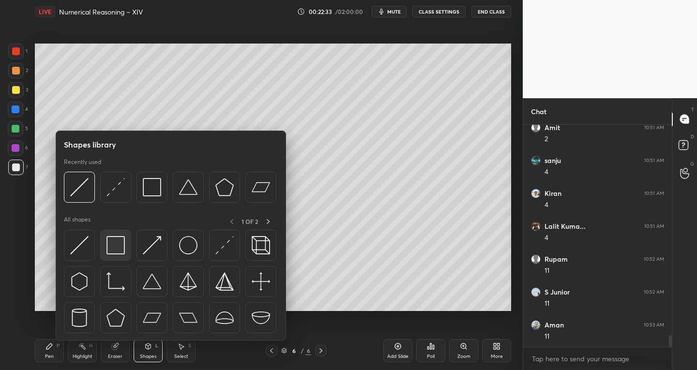
click at [114, 248] on img at bounding box center [116, 245] width 18 height 18
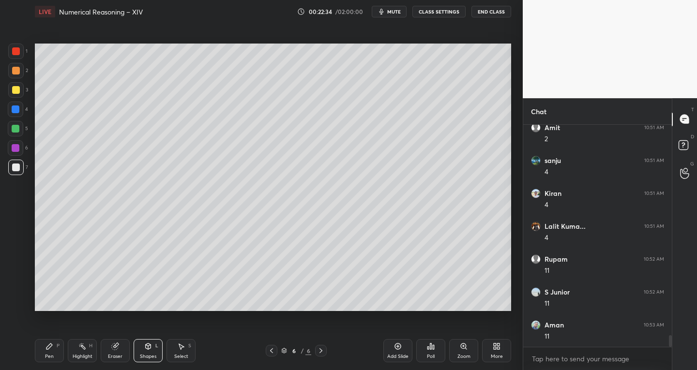
click at [18, 59] on div "1" at bounding box center [17, 53] width 19 height 19
click at [51, 353] on div "Pen P" at bounding box center [49, 350] width 29 height 23
click at [15, 164] on div at bounding box center [16, 168] width 8 height 8
click at [118, 355] on div "Eraser" at bounding box center [115, 356] width 15 height 5
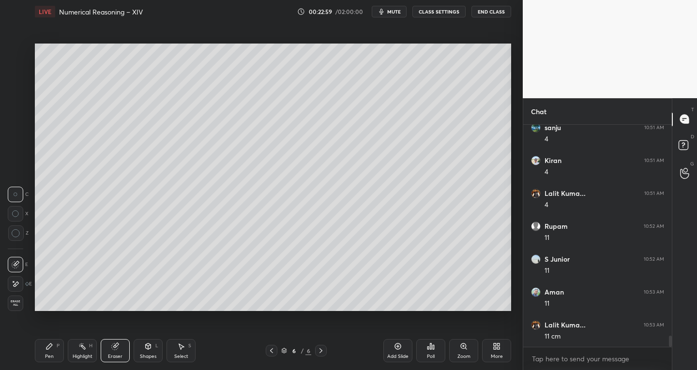
click at [55, 348] on div "Pen P" at bounding box center [49, 350] width 29 height 23
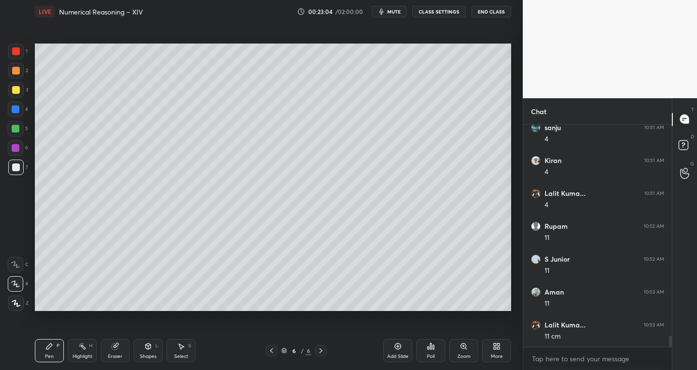
scroll to position [4171, 0]
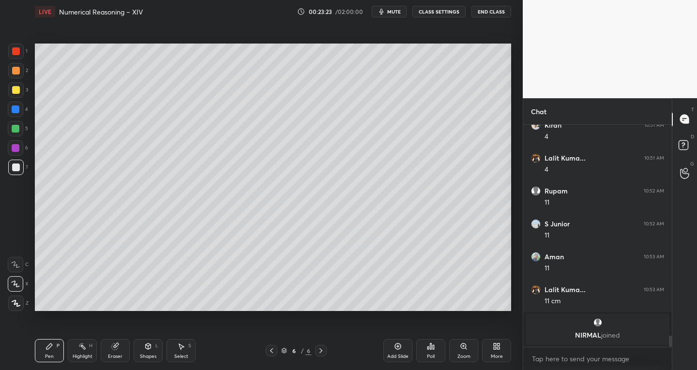
click at [147, 350] on icon at bounding box center [148, 347] width 8 height 8
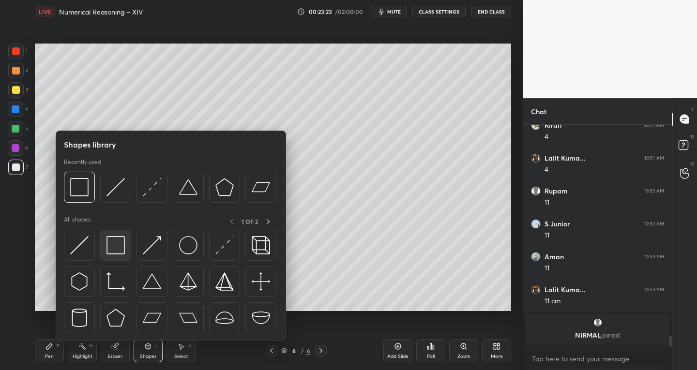
click at [112, 248] on img at bounding box center [116, 245] width 18 height 18
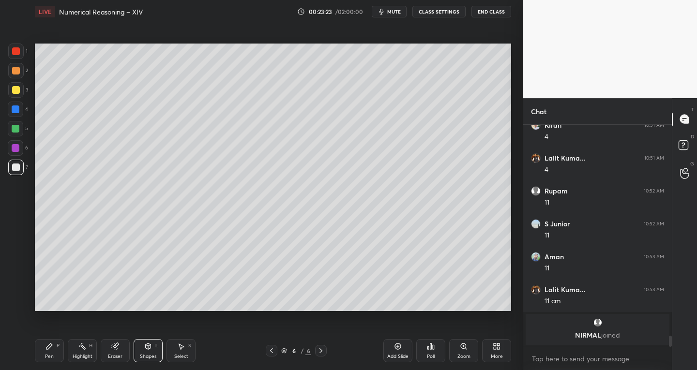
scroll to position [3501, 0]
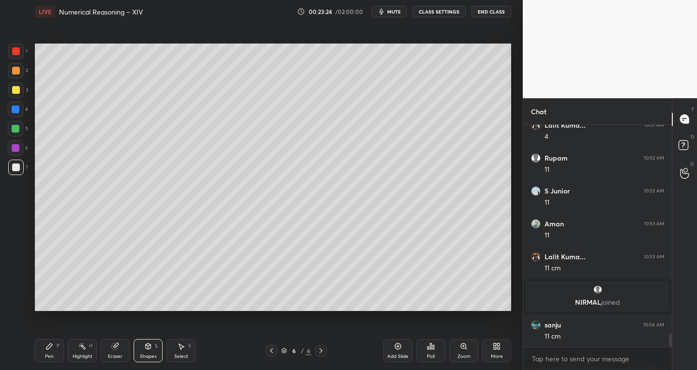
click at [9, 96] on div at bounding box center [15, 89] width 15 height 15
click at [18, 53] on div at bounding box center [16, 51] width 8 height 8
click at [54, 351] on div "Pen P" at bounding box center [49, 350] width 29 height 23
click at [14, 165] on div at bounding box center [16, 168] width 8 height 8
click at [145, 351] on div "Shapes L" at bounding box center [148, 350] width 29 height 23
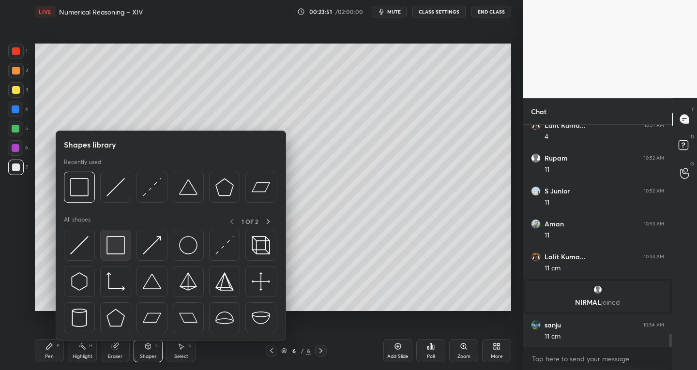
click at [121, 243] on img at bounding box center [116, 245] width 18 height 18
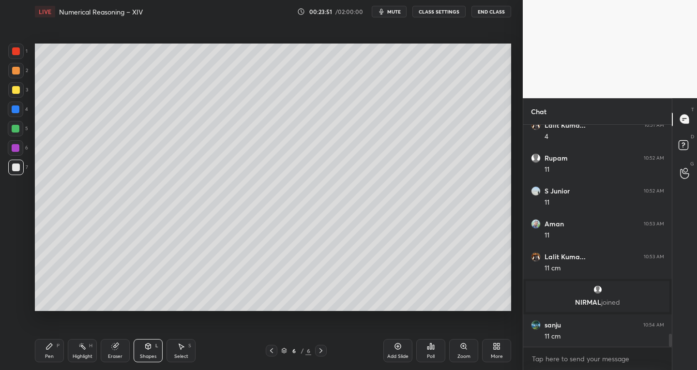
click at [14, 49] on div at bounding box center [16, 51] width 8 height 8
click at [48, 347] on icon at bounding box center [49, 347] width 6 height 6
click at [18, 162] on div at bounding box center [15, 167] width 15 height 15
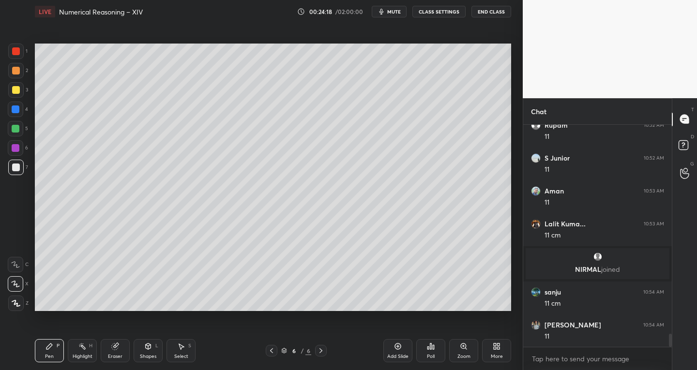
click at [145, 354] on div "Shapes" at bounding box center [148, 356] width 16 height 5
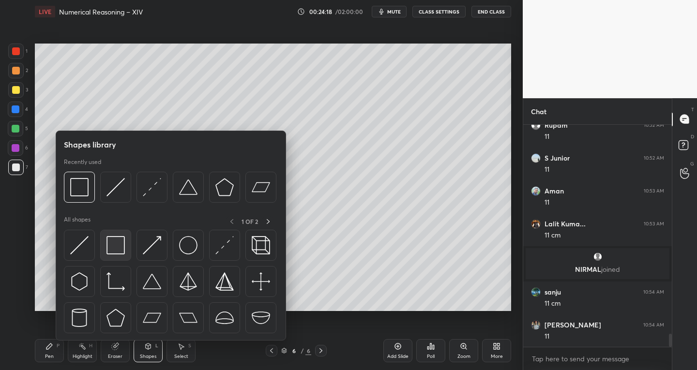
click at [108, 247] on img at bounding box center [116, 245] width 18 height 18
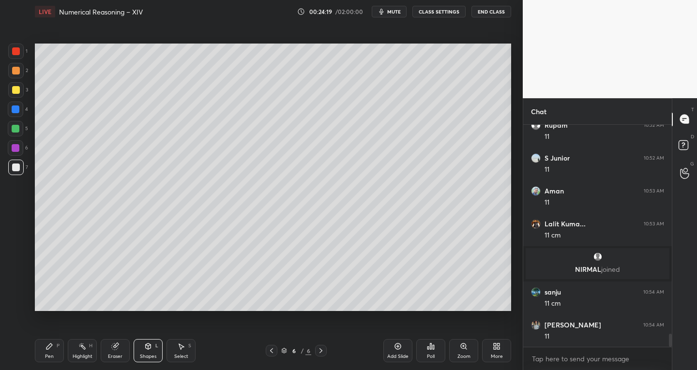
click at [21, 45] on div at bounding box center [15, 51] width 15 height 15
click at [49, 347] on icon at bounding box center [49, 347] width 6 height 6
click at [17, 164] on div at bounding box center [16, 168] width 8 height 8
click at [177, 347] on icon at bounding box center [181, 347] width 8 height 8
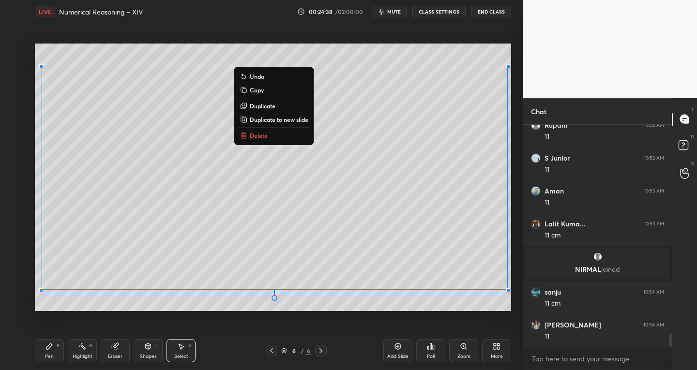
click at [276, 119] on p "Duplicate to new slide" at bounding box center [279, 120] width 59 height 8
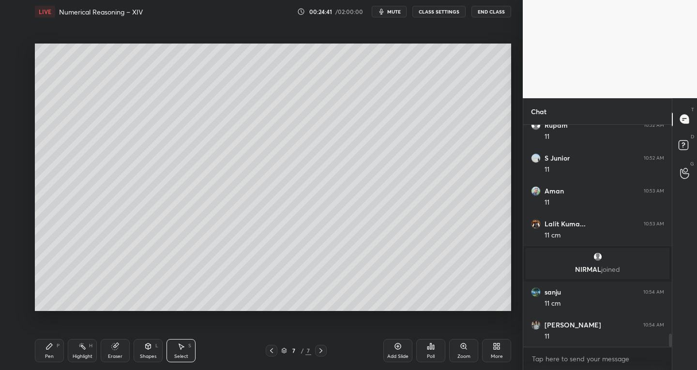
click at [270, 351] on icon at bounding box center [271, 351] width 3 height 5
click at [323, 349] on icon at bounding box center [321, 351] width 8 height 8
click at [273, 353] on icon at bounding box center [272, 351] width 8 height 8
click at [320, 350] on icon at bounding box center [321, 351] width 8 height 8
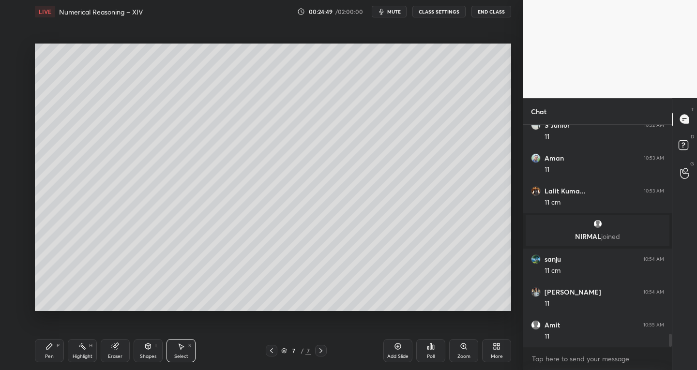
click at [111, 354] on div "Eraser" at bounding box center [115, 356] width 15 height 5
click at [14, 283] on icon at bounding box center [16, 284] width 8 height 8
click at [186, 350] on div "Select S" at bounding box center [181, 350] width 29 height 23
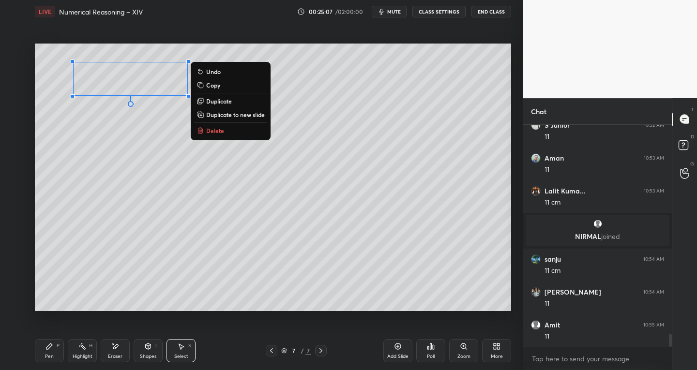
click at [53, 353] on div "Pen P" at bounding box center [49, 350] width 29 height 23
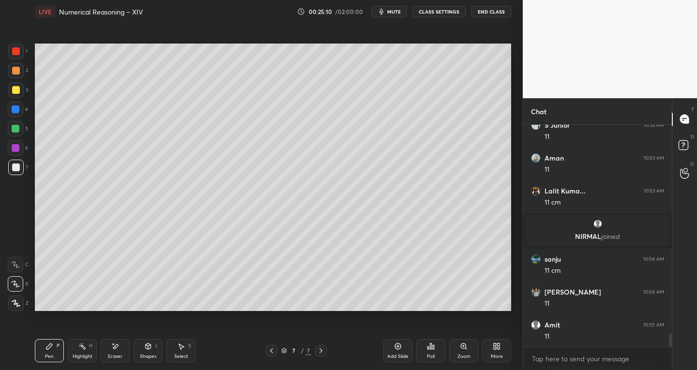
click at [181, 350] on icon at bounding box center [181, 347] width 5 height 6
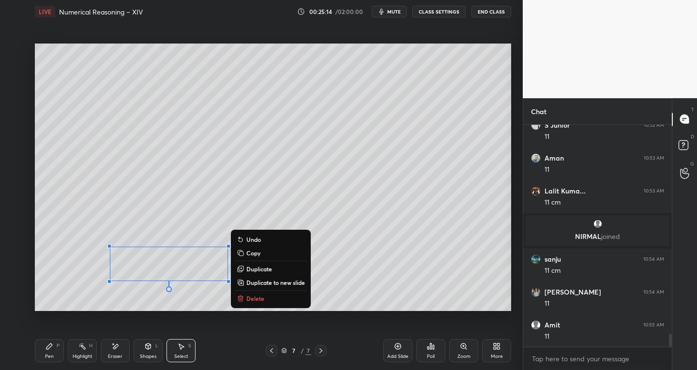
click at [359, 292] on div "0 ° Undo Copy Duplicate Duplicate to new slide Delete" at bounding box center [273, 178] width 477 height 268
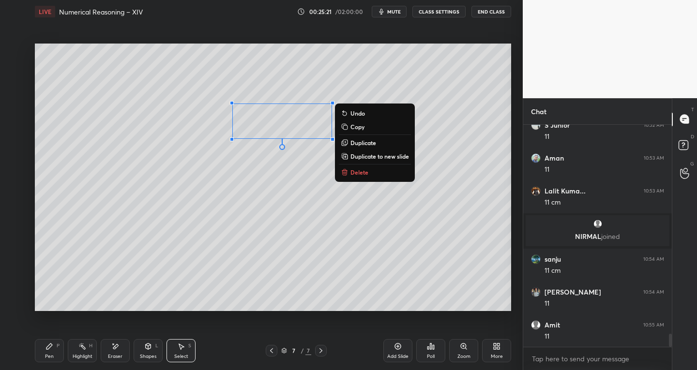
click at [55, 348] on div "Pen P" at bounding box center [49, 350] width 29 height 23
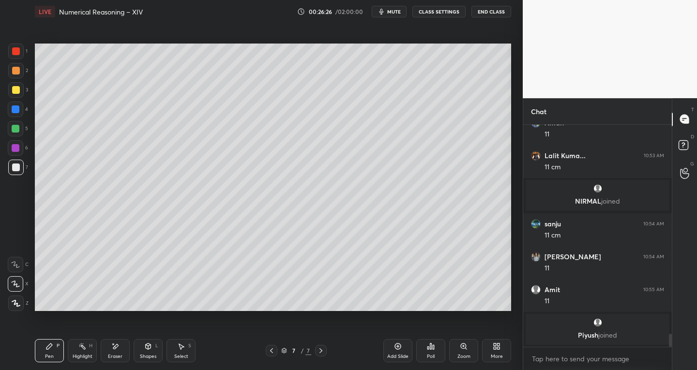
scroll to position [3583, 0]
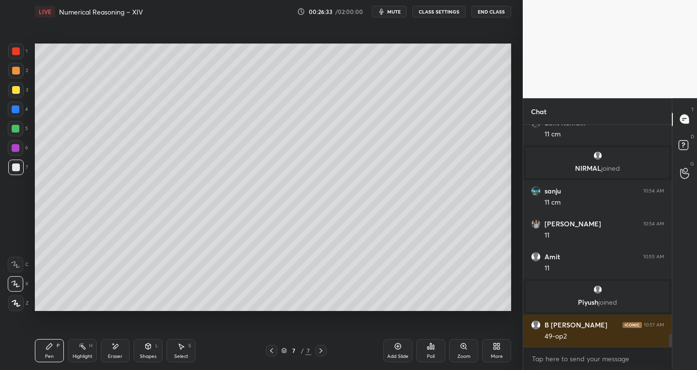
click at [115, 352] on div "Eraser" at bounding box center [115, 350] width 29 height 23
click at [60, 345] on div "Pen P" at bounding box center [49, 350] width 29 height 23
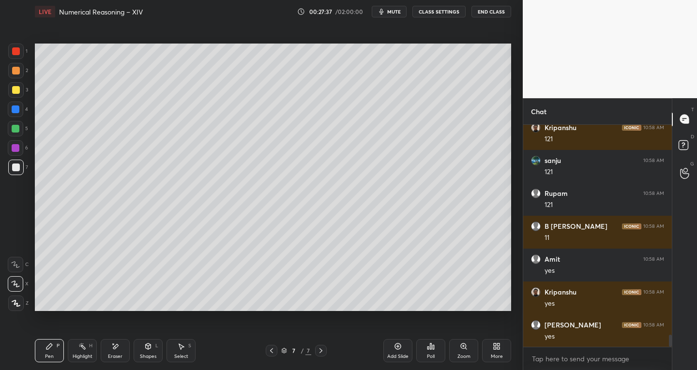
scroll to position [3846, 0]
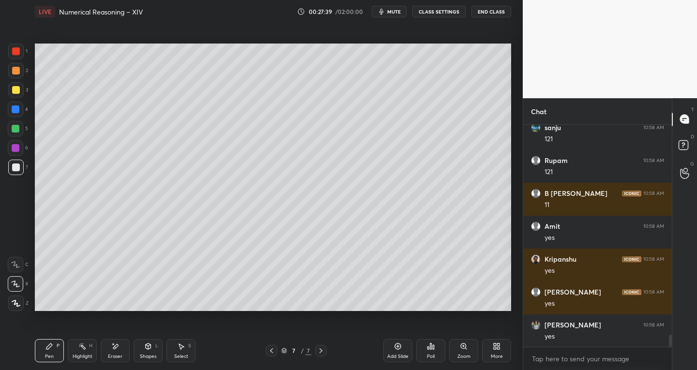
click at [323, 349] on icon at bounding box center [321, 351] width 8 height 8
click at [394, 347] on icon at bounding box center [398, 347] width 8 height 8
click at [145, 350] on icon at bounding box center [148, 347] width 8 height 8
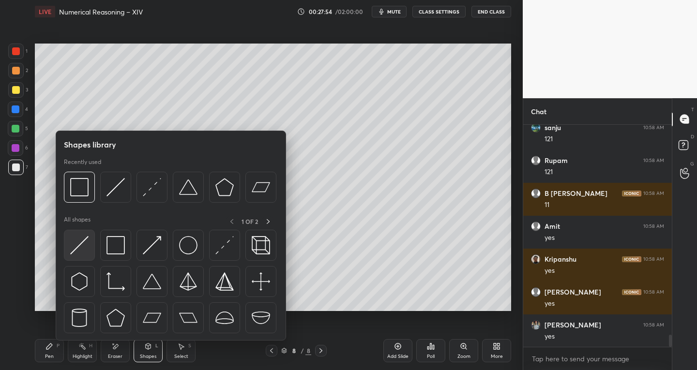
click at [85, 256] on div at bounding box center [79, 245] width 31 height 31
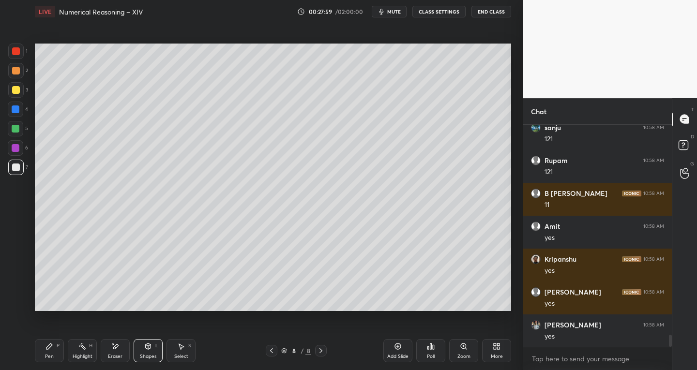
click at [139, 350] on div "Shapes L" at bounding box center [148, 350] width 29 height 23
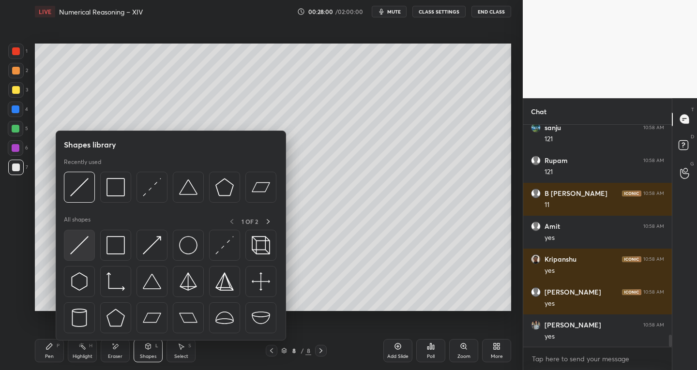
click at [77, 251] on img at bounding box center [79, 245] width 18 height 18
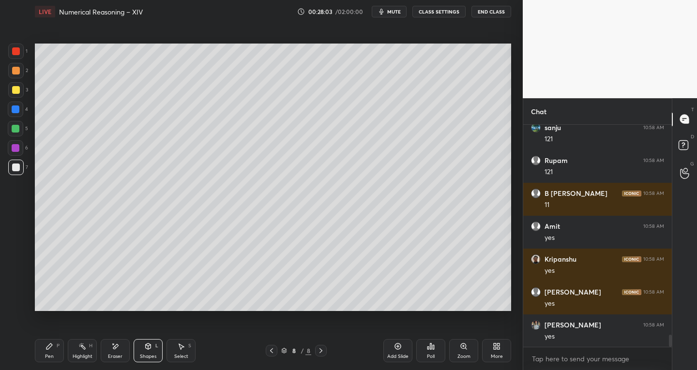
click at [46, 335] on div "Pen P Highlight H Eraser Shapes L Select S 8 / 8 Add Slide Poll Zoom More" at bounding box center [273, 351] width 477 height 39
click at [43, 354] on div "Pen P" at bounding box center [49, 350] width 29 height 23
click at [112, 354] on div "Eraser" at bounding box center [115, 356] width 15 height 5
click at [116, 352] on div "Eraser" at bounding box center [115, 350] width 29 height 23
click at [143, 352] on div "Shapes L" at bounding box center [148, 350] width 29 height 23
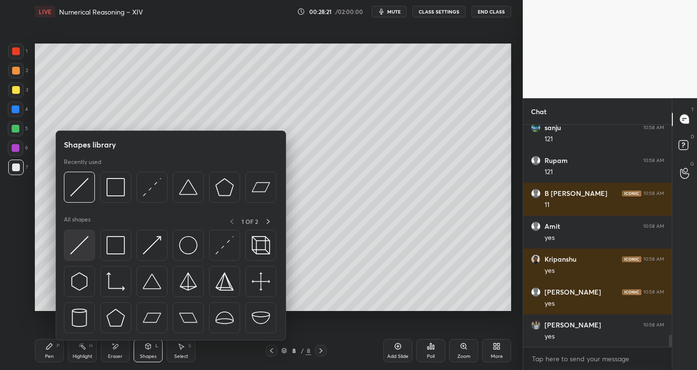
click at [71, 247] on img at bounding box center [79, 245] width 18 height 18
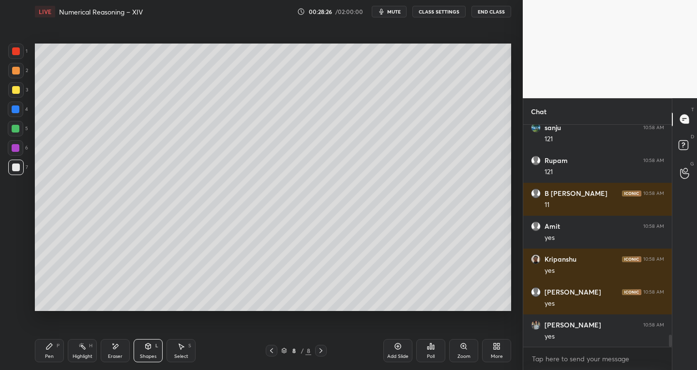
click at [148, 348] on icon at bounding box center [148, 347] width 5 height 6
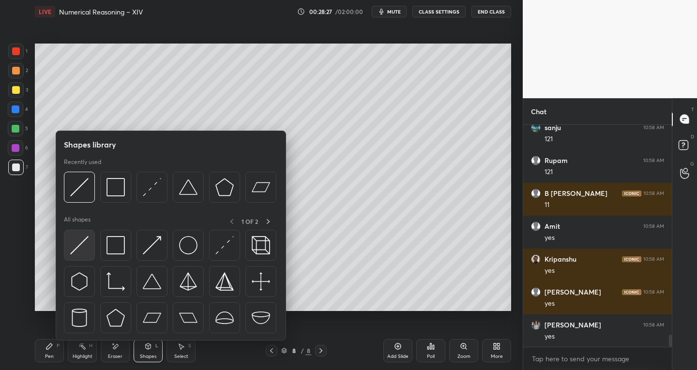
click at [82, 244] on img at bounding box center [79, 245] width 18 height 18
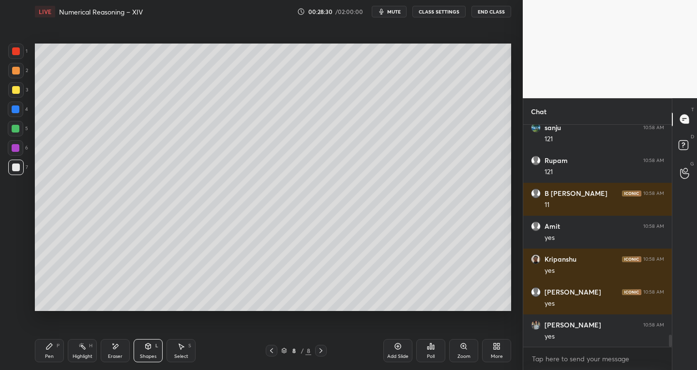
click at [145, 352] on div "Shapes L" at bounding box center [148, 350] width 29 height 23
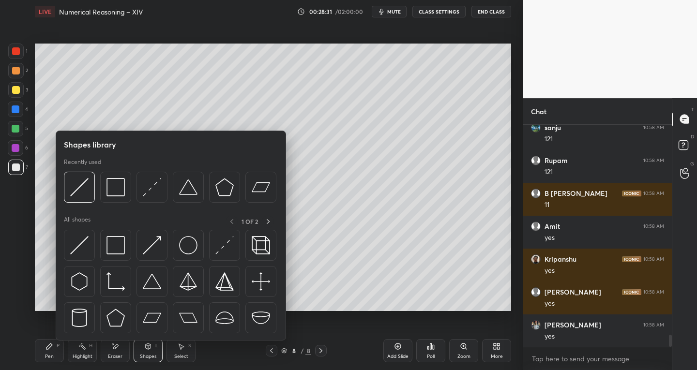
click at [116, 354] on div "Eraser" at bounding box center [115, 356] width 15 height 5
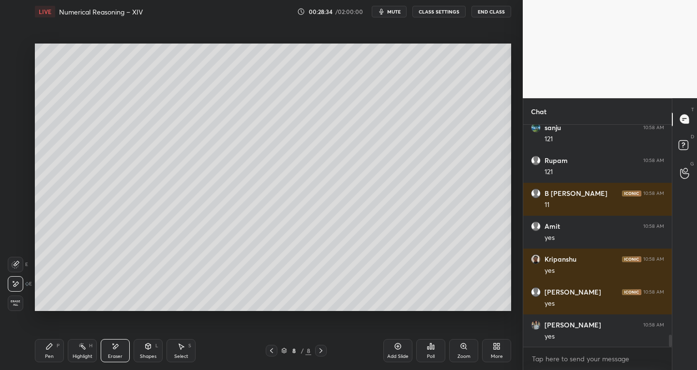
click at [48, 359] on div "Pen" at bounding box center [49, 356] width 9 height 5
click at [148, 354] on div "Shapes" at bounding box center [148, 356] width 16 height 5
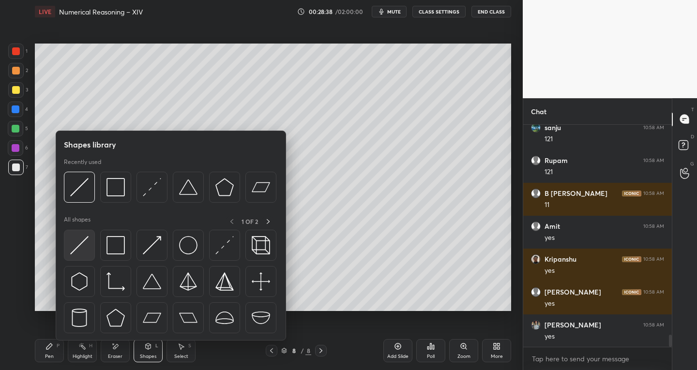
click at [75, 246] on img at bounding box center [79, 245] width 18 height 18
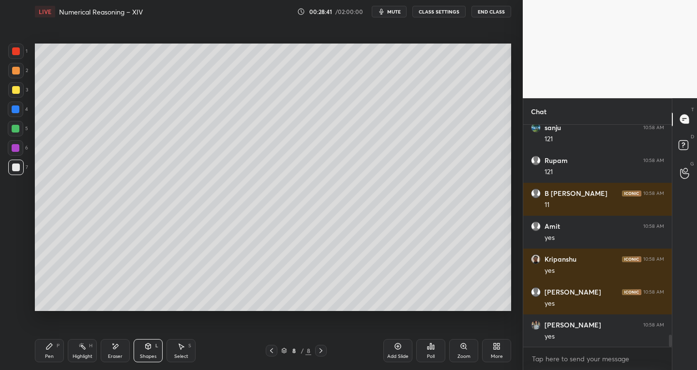
click at [117, 353] on div "Eraser" at bounding box center [115, 350] width 29 height 23
click at [52, 346] on icon at bounding box center [50, 347] width 8 height 8
click at [118, 348] on icon at bounding box center [115, 347] width 8 height 8
click at [43, 364] on div "Pen P Highlight H Eraser Shapes L Select S 8 / 8 Add Slide Poll Zoom More" at bounding box center [273, 351] width 477 height 39
click at [50, 350] on icon at bounding box center [50, 347] width 8 height 8
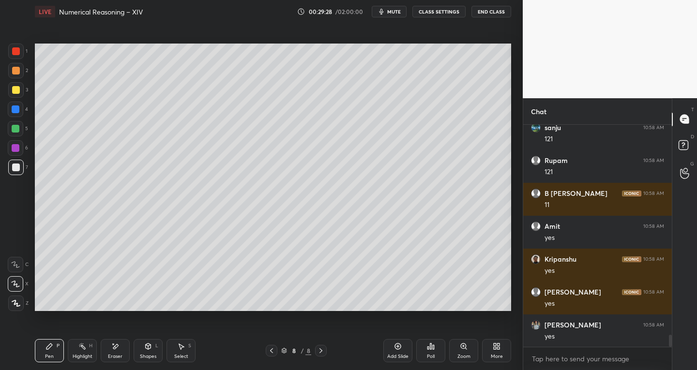
click at [110, 358] on div "Eraser" at bounding box center [115, 356] width 15 height 5
click at [18, 264] on icon at bounding box center [16, 265] width 8 height 8
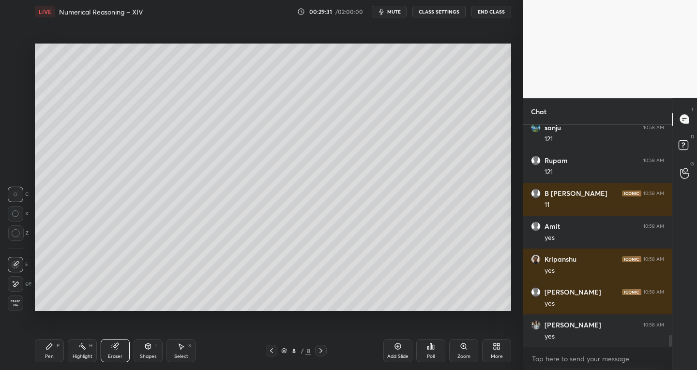
click at [54, 347] on div "Pen P" at bounding box center [49, 350] width 29 height 23
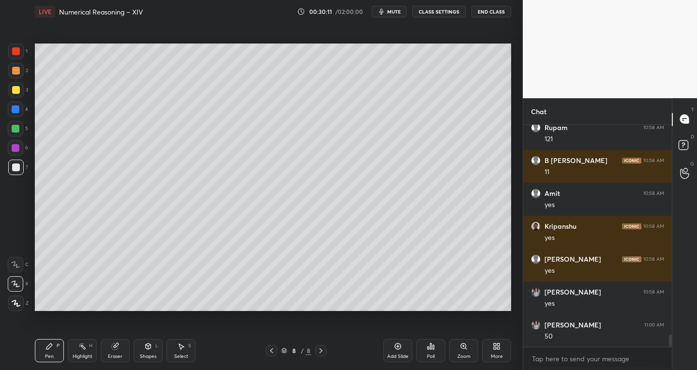
scroll to position [3889, 0]
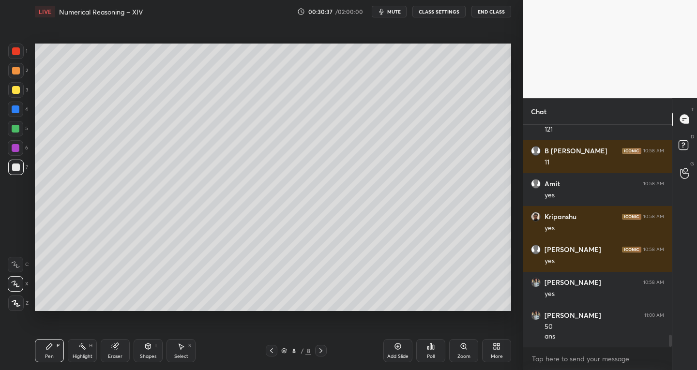
click at [15, 260] on div at bounding box center [15, 264] width 15 height 15
click at [48, 349] on icon at bounding box center [49, 347] width 6 height 6
click at [114, 346] on icon at bounding box center [115, 347] width 6 height 6
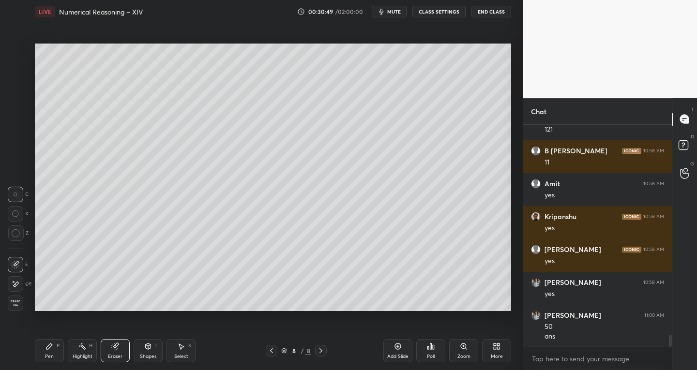
click at [54, 344] on div "Pen P" at bounding box center [49, 350] width 29 height 23
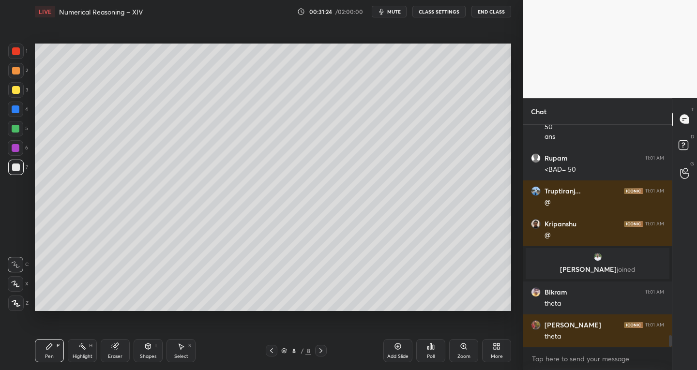
scroll to position [3961, 0]
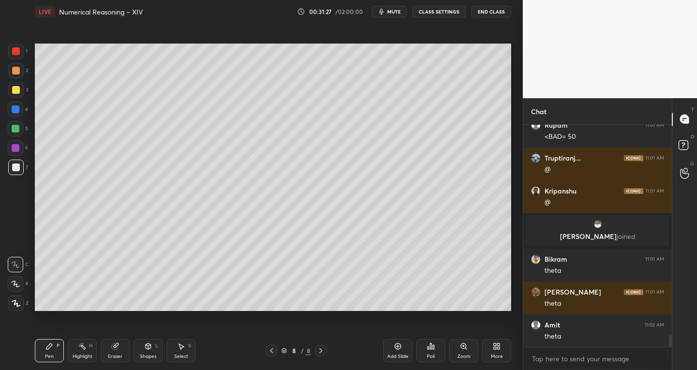
click at [15, 53] on div at bounding box center [16, 51] width 8 height 8
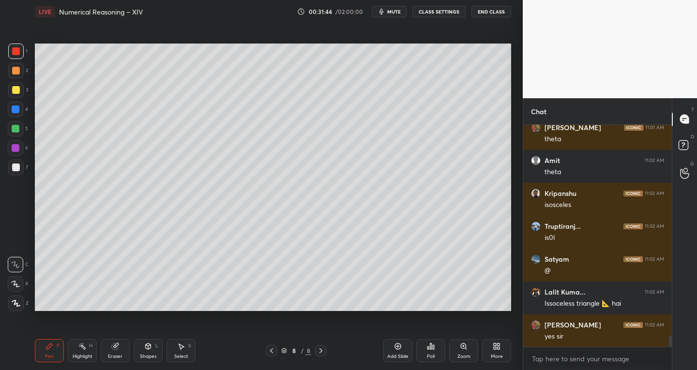
scroll to position [4159, 0]
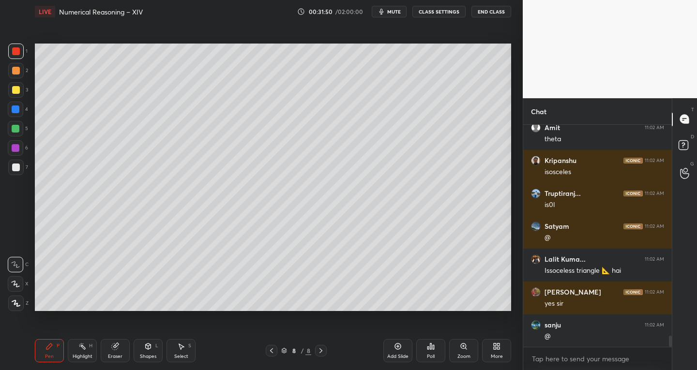
click at [394, 12] on span "mute" at bounding box center [394, 11] width 14 height 7
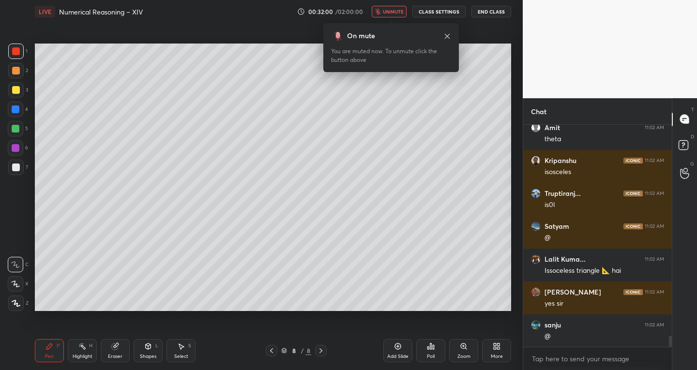
click at [384, 15] on button "unmute" at bounding box center [389, 12] width 35 height 12
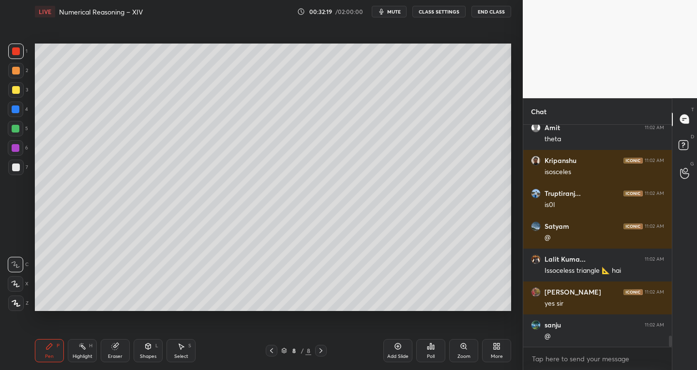
scroll to position [4192, 0]
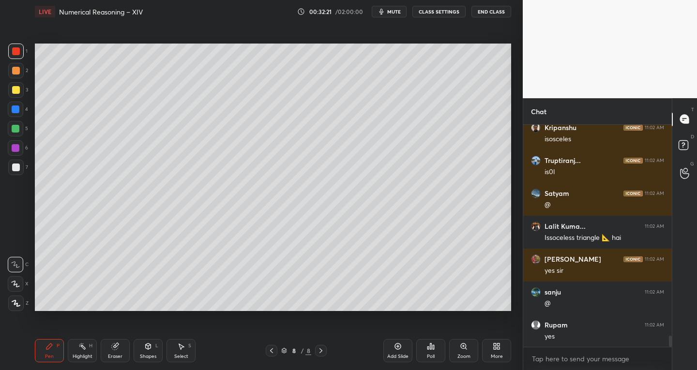
click at [18, 171] on div at bounding box center [15, 167] width 15 height 15
click at [179, 353] on div "Select S" at bounding box center [181, 350] width 29 height 23
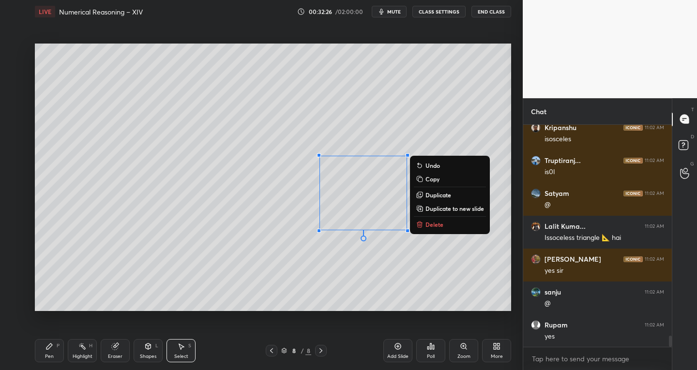
click at [431, 222] on p "Delete" at bounding box center [435, 225] width 18 height 8
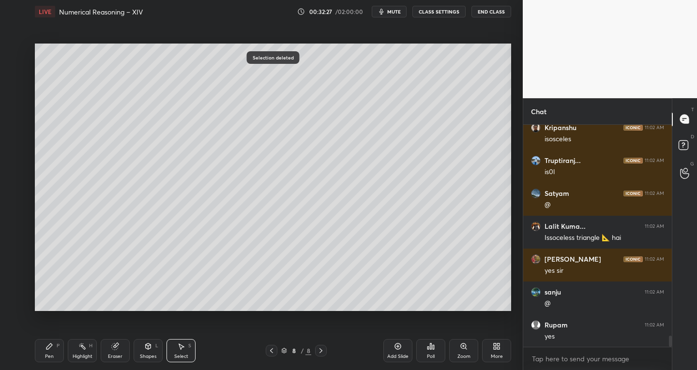
click at [59, 351] on div "Pen P" at bounding box center [49, 350] width 29 height 23
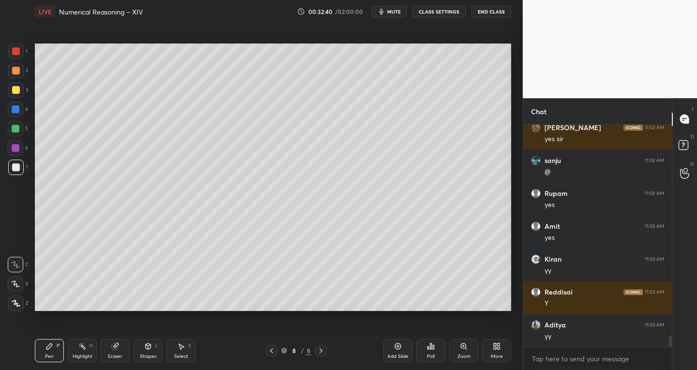
scroll to position [4356, 0]
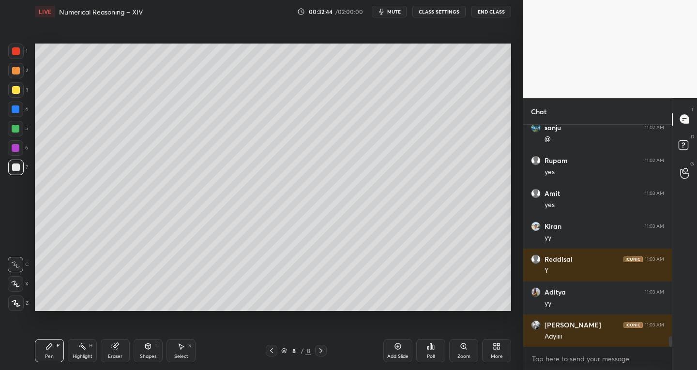
click at [113, 350] on icon at bounding box center [115, 347] width 6 height 6
click at [12, 268] on icon at bounding box center [16, 265] width 8 height 8
click at [48, 347] on icon at bounding box center [49, 347] width 6 height 6
click at [88, 355] on div "Highlight" at bounding box center [83, 356] width 20 height 5
click at [16, 282] on icon at bounding box center [16, 284] width 8 height 8
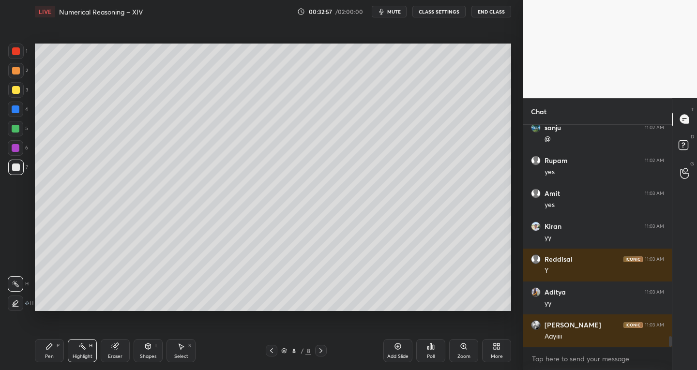
click at [21, 127] on div at bounding box center [15, 128] width 15 height 15
click at [42, 351] on div "Pen P" at bounding box center [49, 350] width 29 height 23
click at [17, 165] on div at bounding box center [16, 168] width 8 height 8
click at [123, 352] on div "Eraser" at bounding box center [115, 350] width 29 height 23
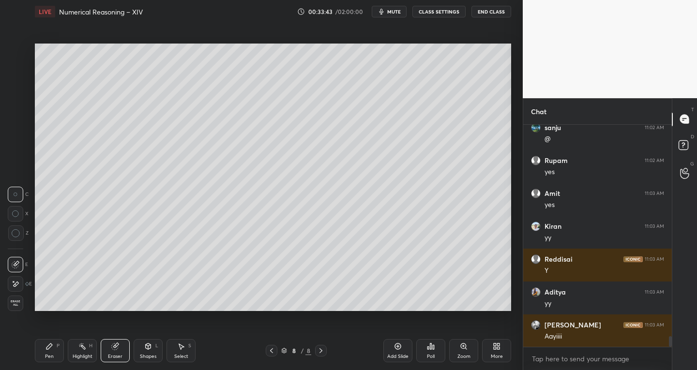
click at [52, 358] on div "Pen" at bounding box center [49, 356] width 9 height 5
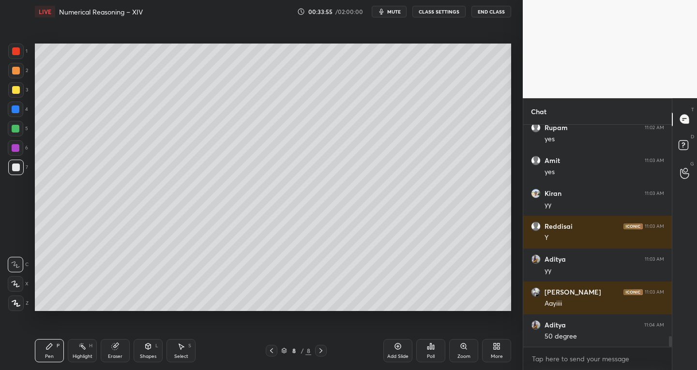
click at [109, 351] on div "Eraser" at bounding box center [115, 350] width 29 height 23
click at [48, 347] on icon at bounding box center [49, 347] width 6 height 6
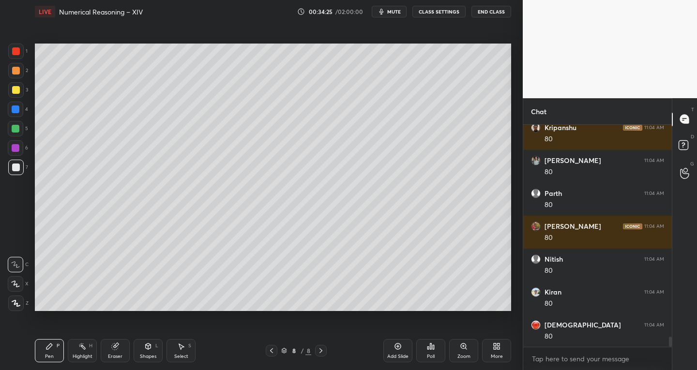
scroll to position [4761, 0]
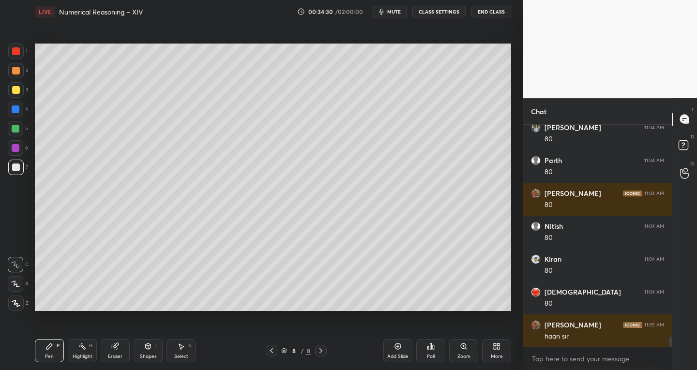
click at [151, 343] on icon at bounding box center [148, 347] width 8 height 8
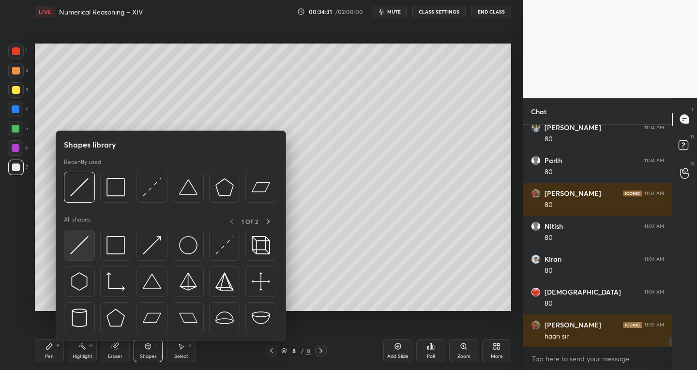
click at [81, 251] on img at bounding box center [79, 245] width 18 height 18
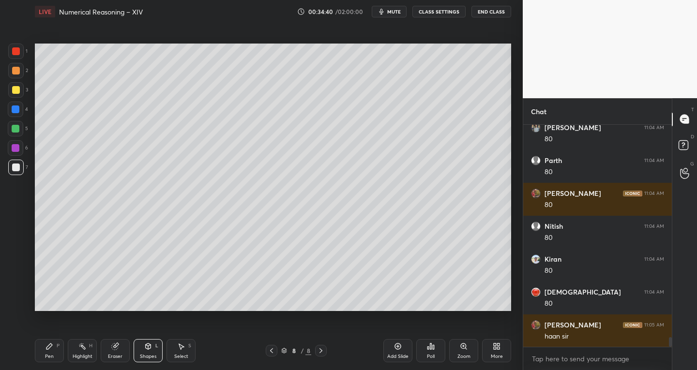
scroll to position [4794, 0]
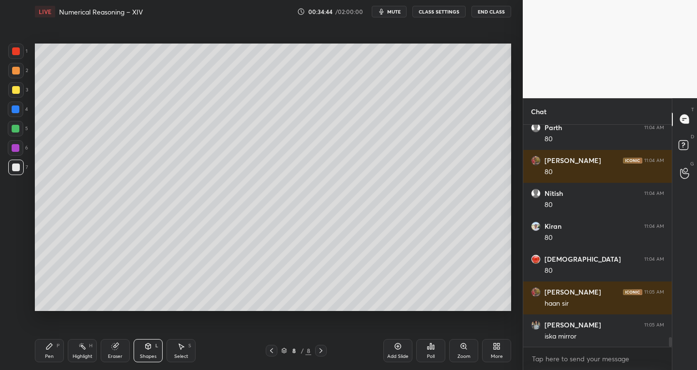
click at [61, 344] on div "Pen P" at bounding box center [49, 350] width 29 height 23
click at [156, 345] on div "L" at bounding box center [156, 346] width 3 height 5
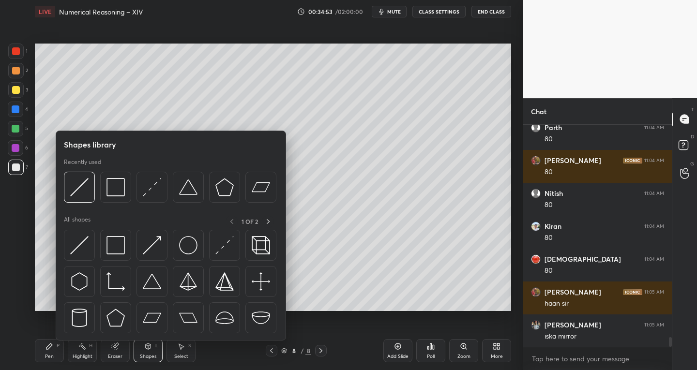
click at [181, 353] on div "Select S" at bounding box center [181, 350] width 29 height 23
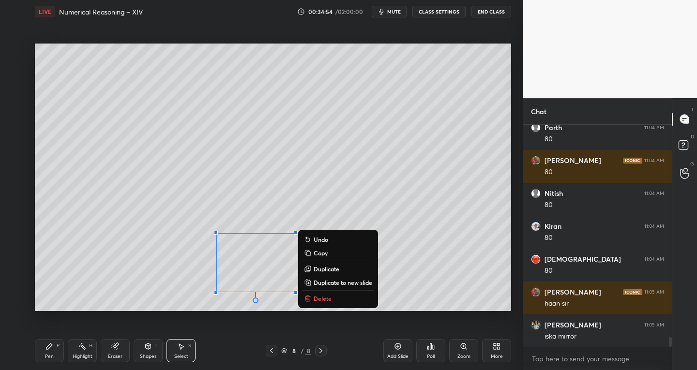
click at [310, 295] on icon at bounding box center [308, 299] width 8 height 8
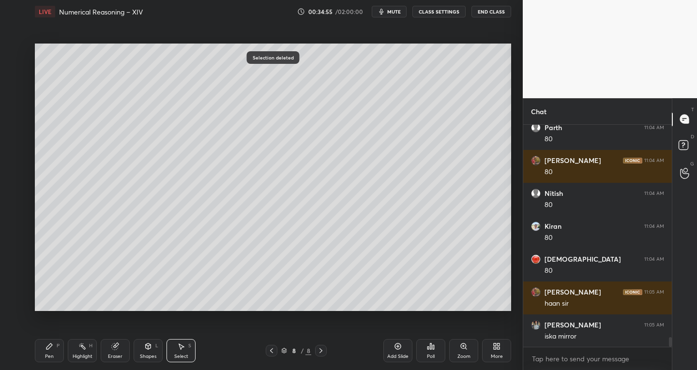
click at [52, 345] on icon at bounding box center [49, 347] width 6 height 6
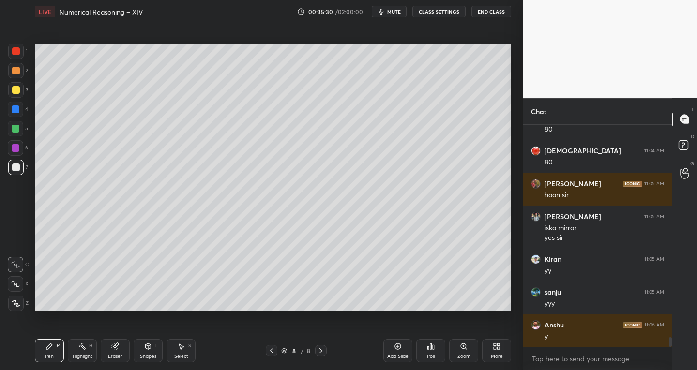
scroll to position [4936, 0]
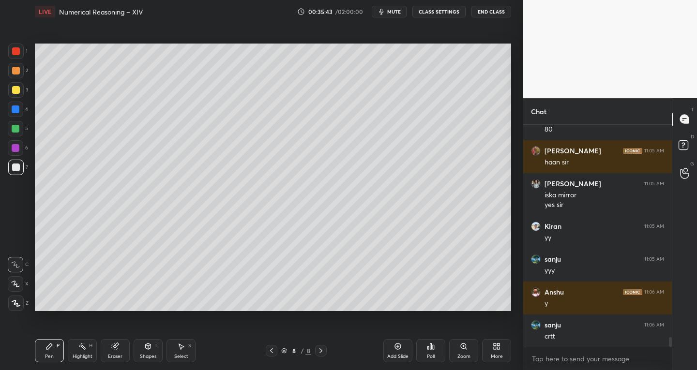
click at [15, 91] on div at bounding box center [16, 90] width 8 height 8
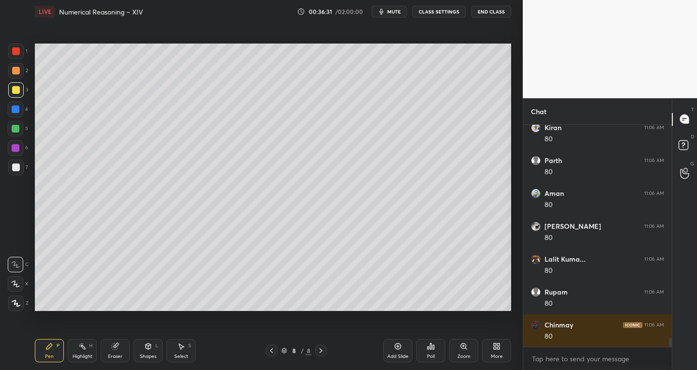
scroll to position [5331, 0]
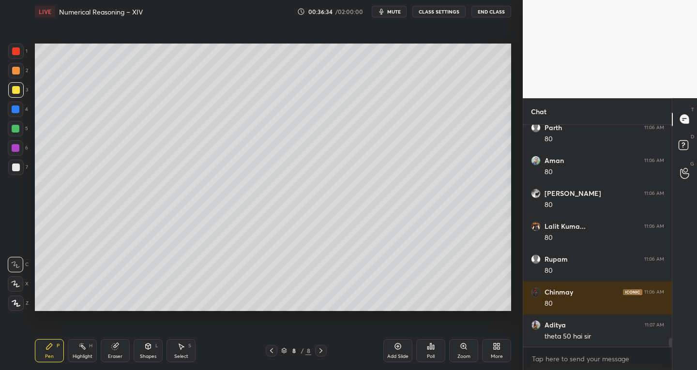
click at [116, 347] on icon at bounding box center [115, 347] width 6 height 6
click at [59, 344] on div "P" at bounding box center [58, 346] width 3 height 5
click at [115, 351] on div "Eraser" at bounding box center [115, 350] width 29 height 23
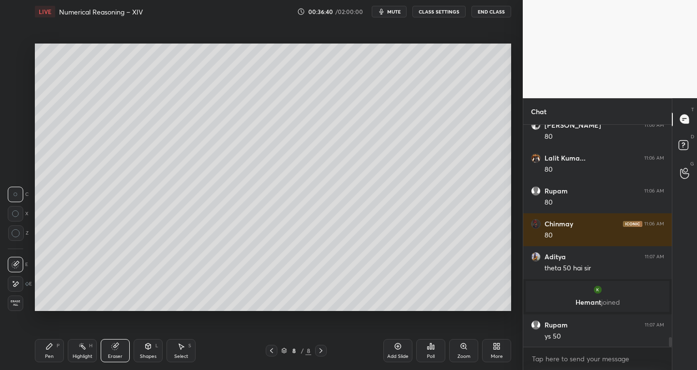
scroll to position [5000, 0]
click at [48, 356] on div "Pen" at bounding box center [49, 356] width 9 height 5
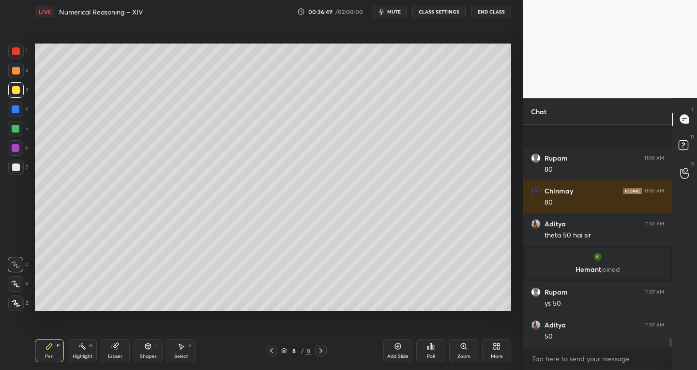
scroll to position [5099, 0]
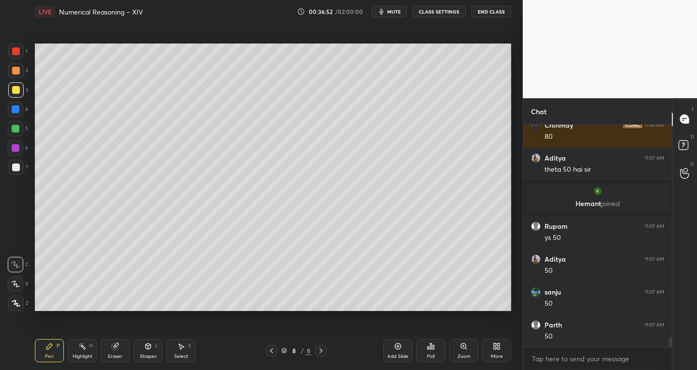
click at [180, 352] on div "Select S" at bounding box center [181, 350] width 29 height 23
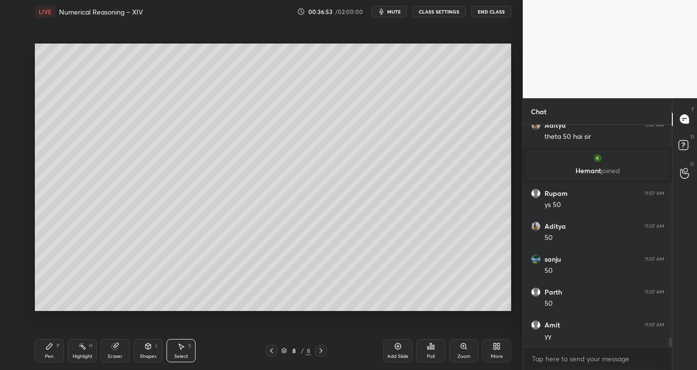
scroll to position [5198, 0]
click at [386, 346] on div "Add Slide" at bounding box center [398, 350] width 29 height 23
click at [136, 349] on div "Shapes L" at bounding box center [148, 350] width 29 height 23
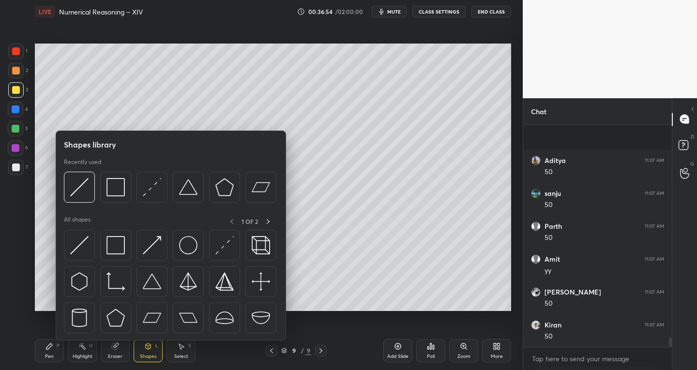
scroll to position [5264, 0]
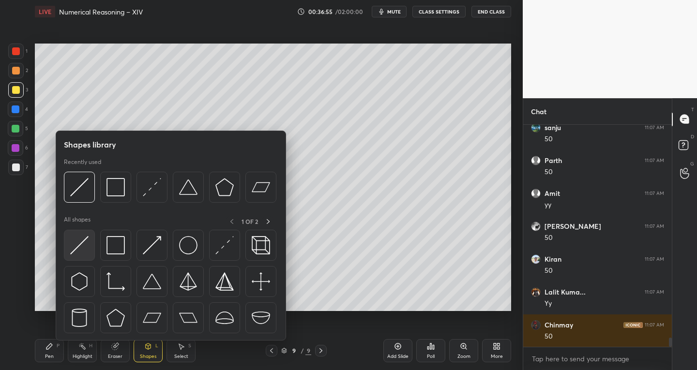
click at [72, 248] on img at bounding box center [79, 245] width 18 height 18
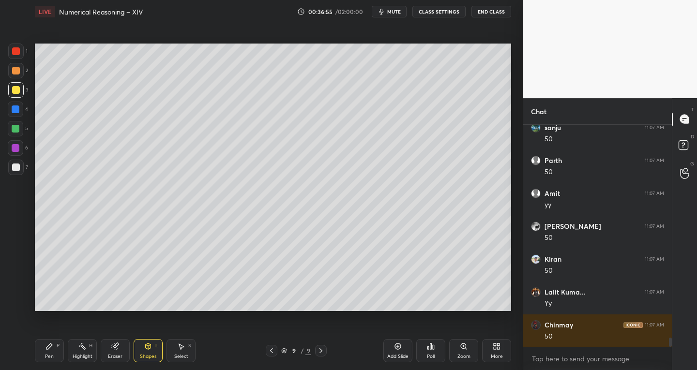
click at [14, 168] on div at bounding box center [16, 168] width 8 height 8
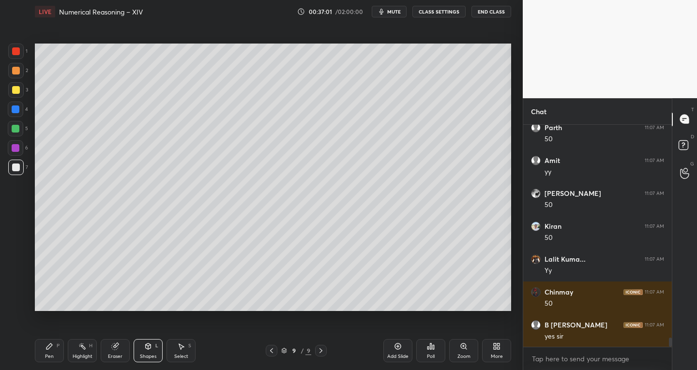
click at [270, 352] on icon at bounding box center [272, 351] width 8 height 8
click at [50, 350] on icon at bounding box center [50, 347] width 8 height 8
click at [321, 350] on icon at bounding box center [321, 351] width 8 height 8
click at [148, 349] on icon at bounding box center [148, 347] width 5 height 6
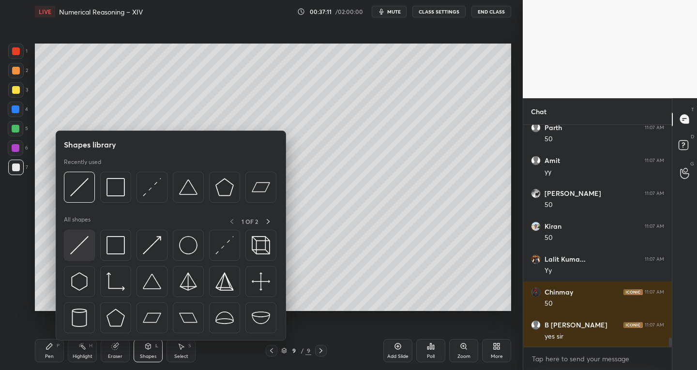
click at [75, 250] on img at bounding box center [79, 245] width 18 height 18
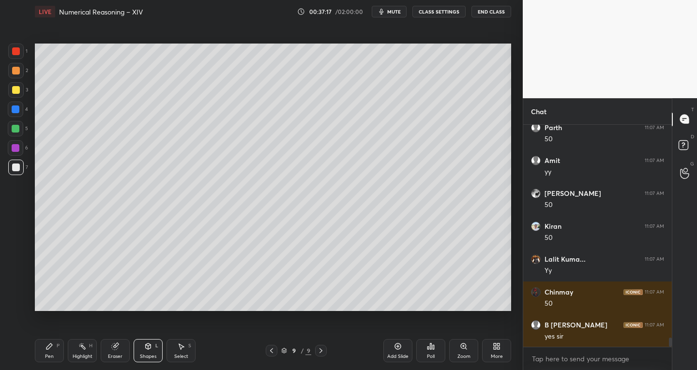
click at [53, 347] on div "Pen P" at bounding box center [49, 350] width 29 height 23
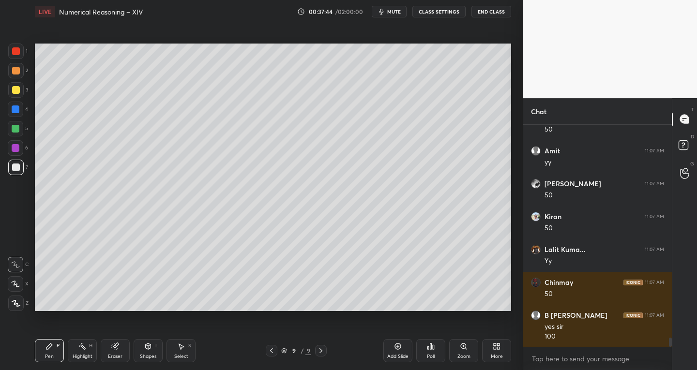
click at [187, 348] on div "Select S" at bounding box center [181, 350] width 29 height 23
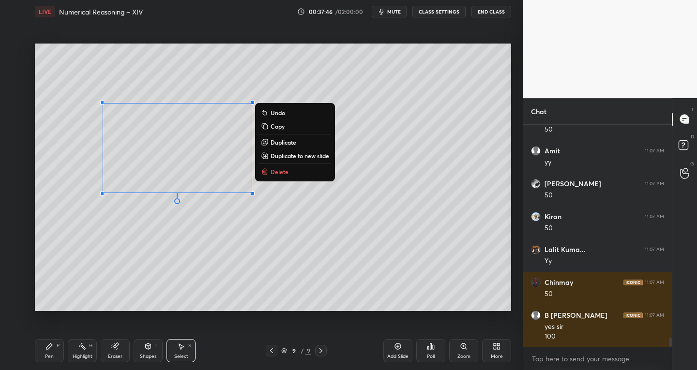
click at [277, 169] on p "Delete" at bounding box center [280, 172] width 18 height 8
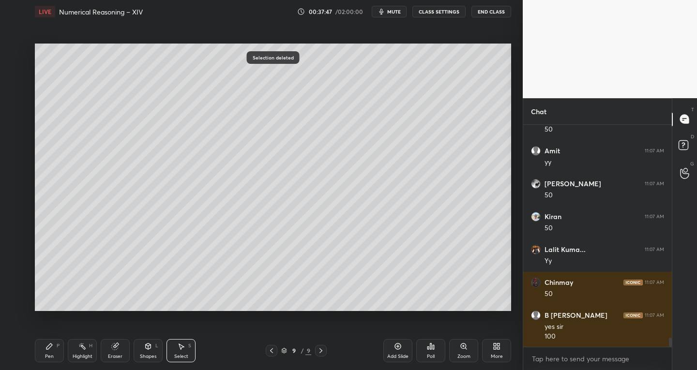
click at [64, 359] on div "Pen P Highlight H Eraser Shapes L Select S" at bounding box center [122, 350] width 174 height 23
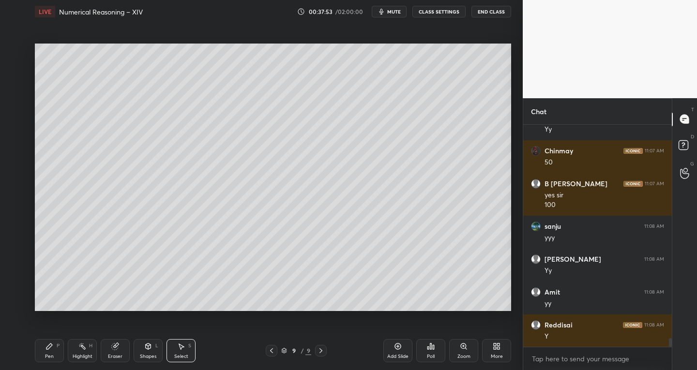
scroll to position [5603, 0]
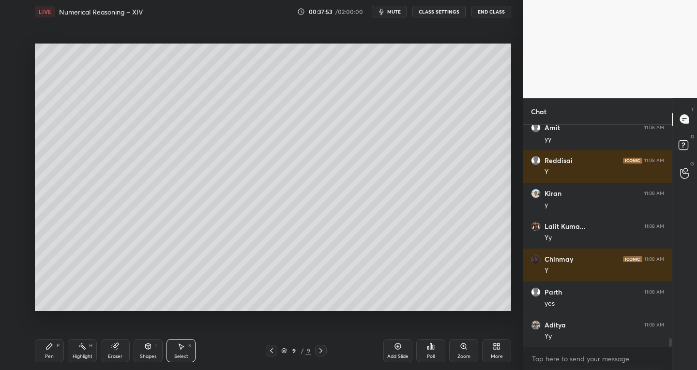
click at [147, 354] on div "Shapes" at bounding box center [148, 356] width 16 height 5
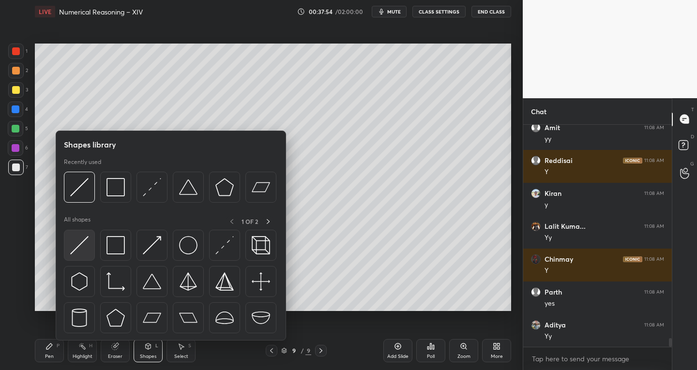
click at [73, 244] on img at bounding box center [79, 245] width 18 height 18
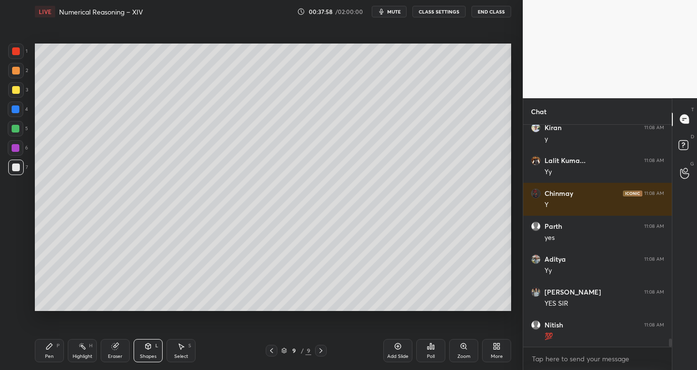
scroll to position [5710, 0]
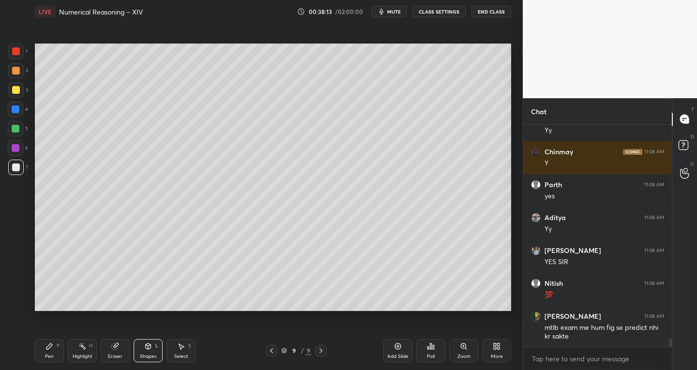
click at [54, 349] on div "Pen P" at bounding box center [49, 350] width 29 height 23
click at [150, 354] on div "Shapes" at bounding box center [148, 356] width 16 height 5
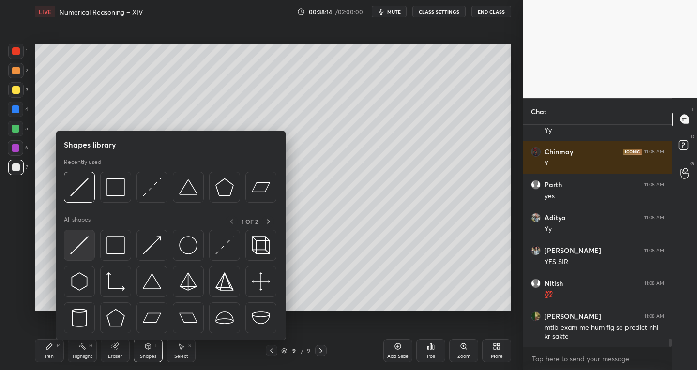
click at [72, 246] on img at bounding box center [79, 245] width 18 height 18
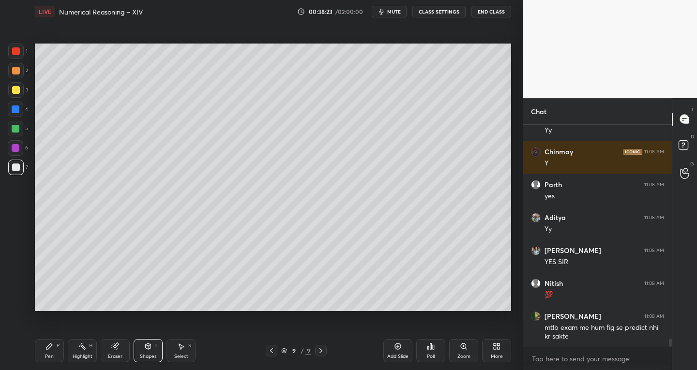
scroll to position [5720, 0]
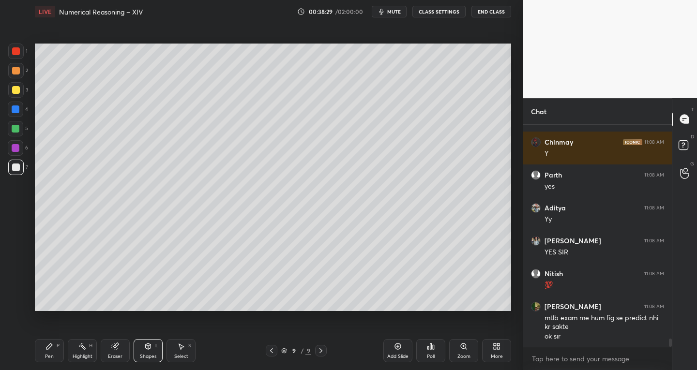
click at [53, 350] on icon at bounding box center [50, 347] width 8 height 8
click at [17, 91] on div at bounding box center [16, 90] width 8 height 8
click at [17, 307] on div at bounding box center [15, 303] width 15 height 15
click at [148, 354] on div "Shapes" at bounding box center [148, 356] width 16 height 5
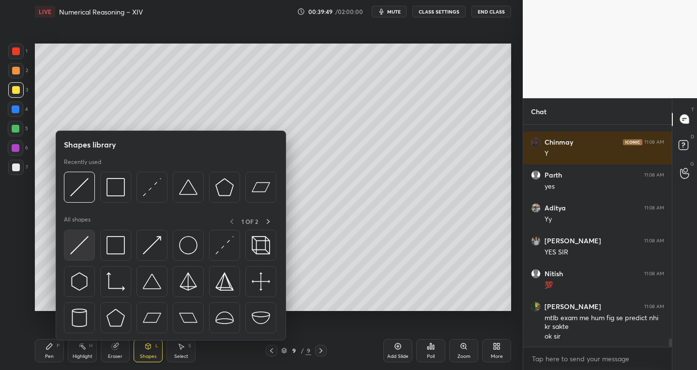
click at [73, 257] on div at bounding box center [79, 245] width 31 height 31
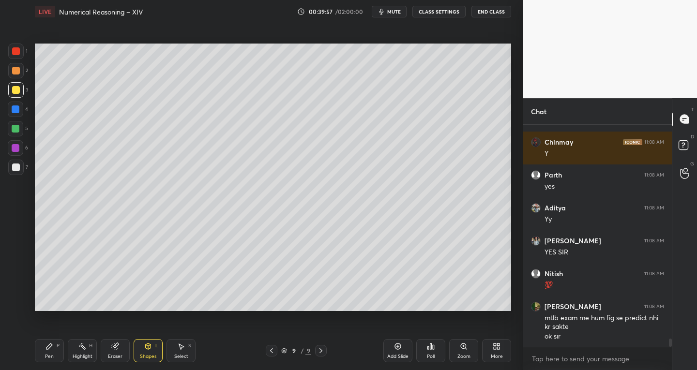
click at [53, 355] on div "Pen" at bounding box center [49, 356] width 9 height 5
click at [16, 50] on div at bounding box center [16, 51] width 8 height 8
click at [149, 353] on div "Shapes L" at bounding box center [148, 350] width 29 height 23
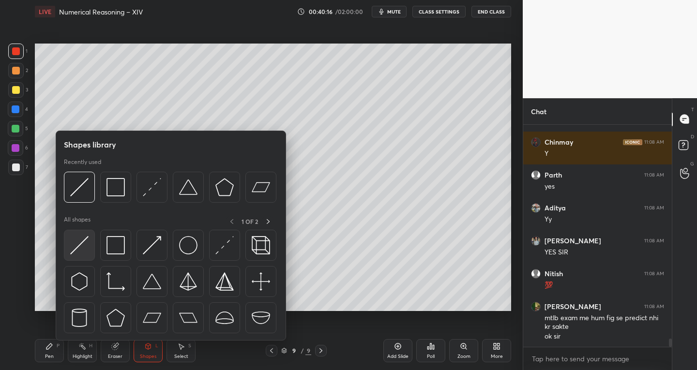
click at [74, 251] on img at bounding box center [79, 245] width 18 height 18
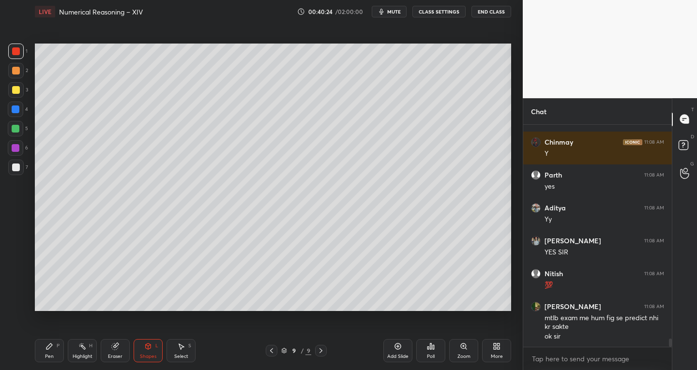
click at [54, 351] on div "Pen P" at bounding box center [49, 350] width 29 height 23
click at [16, 283] on icon at bounding box center [15, 284] width 9 height 7
click at [13, 168] on div at bounding box center [16, 168] width 8 height 8
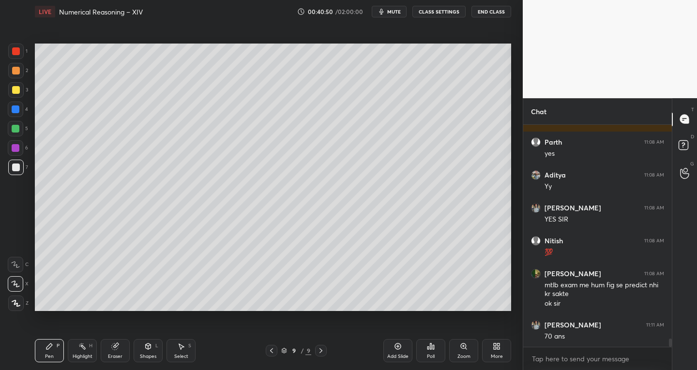
click at [15, 49] on div at bounding box center [16, 51] width 8 height 8
click at [15, 169] on div at bounding box center [16, 168] width 8 height 8
click at [16, 263] on icon at bounding box center [15, 265] width 9 height 7
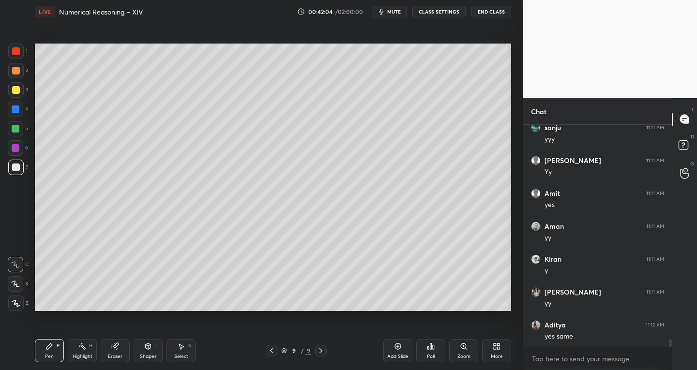
scroll to position [6157, 0]
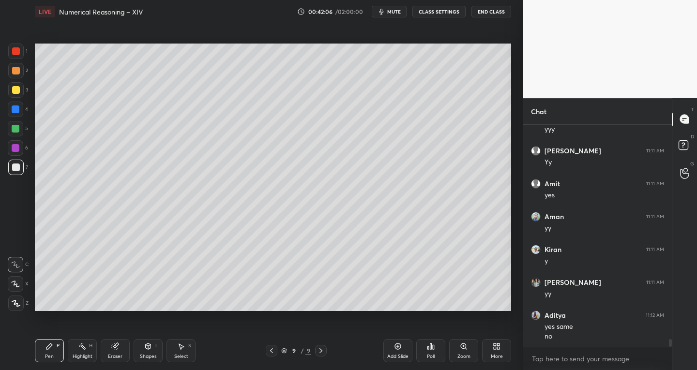
click at [15, 54] on div at bounding box center [16, 51] width 8 height 8
click at [15, 90] on div at bounding box center [16, 90] width 8 height 8
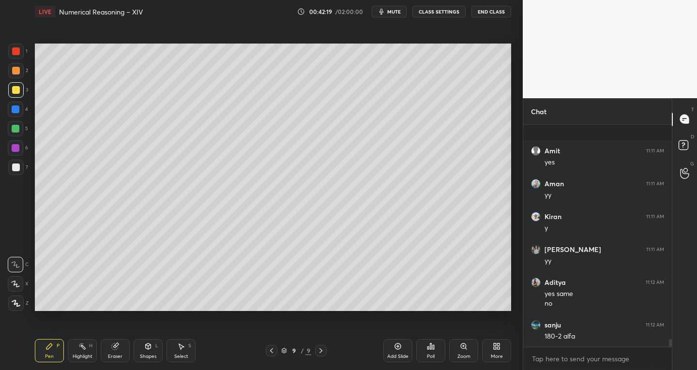
scroll to position [6256, 0]
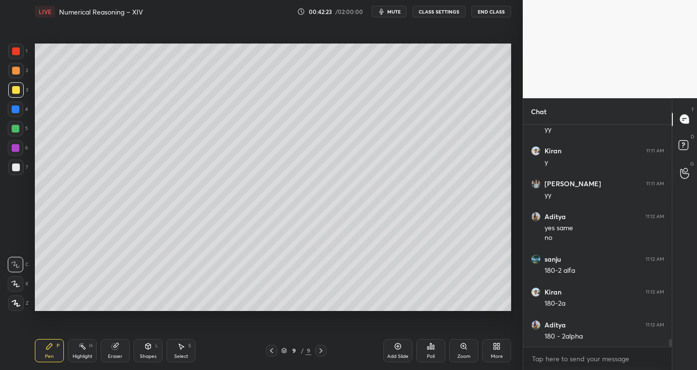
click at [119, 352] on div "Eraser" at bounding box center [115, 350] width 29 height 23
click at [55, 352] on div "Pen P" at bounding box center [49, 350] width 29 height 23
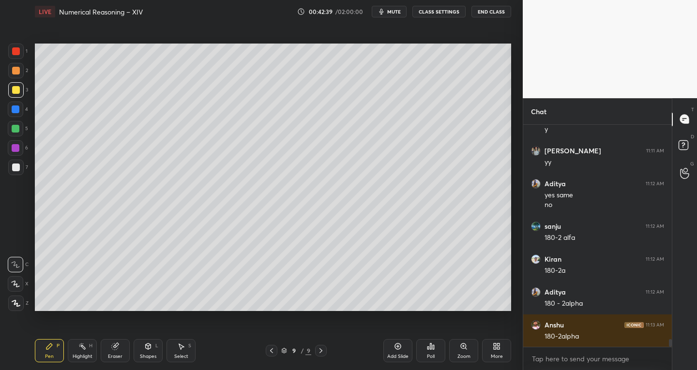
scroll to position [6322, 0]
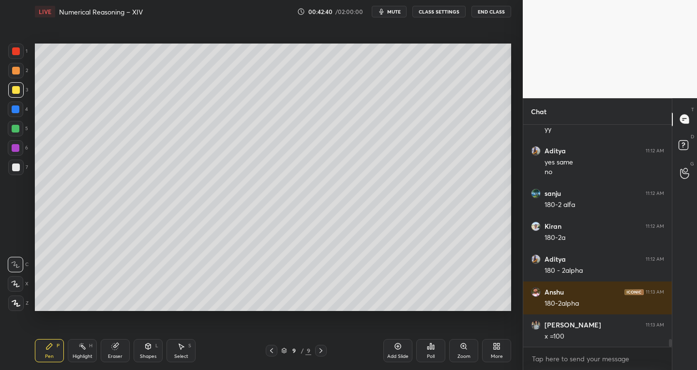
click at [116, 350] on icon at bounding box center [115, 347] width 6 height 6
click at [52, 346] on icon at bounding box center [49, 347] width 6 height 6
click at [118, 351] on div "Eraser" at bounding box center [115, 350] width 29 height 23
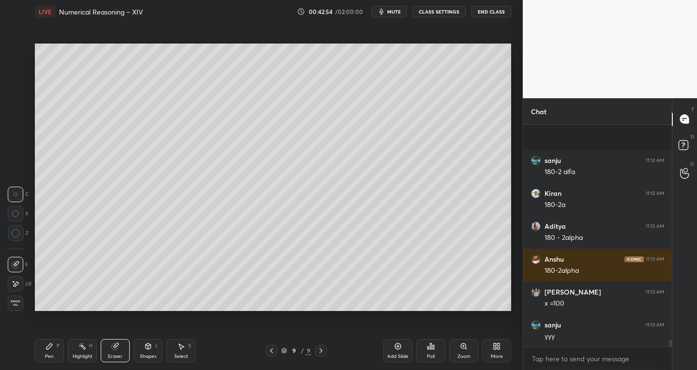
click at [51, 352] on div "Pen P" at bounding box center [49, 350] width 29 height 23
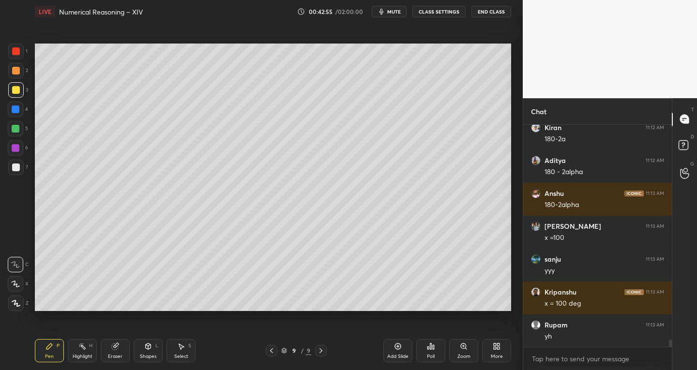
click at [11, 168] on div at bounding box center [15, 167] width 15 height 15
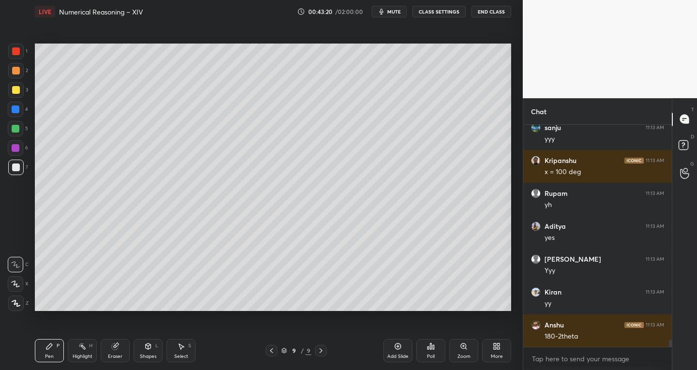
scroll to position [6586, 0]
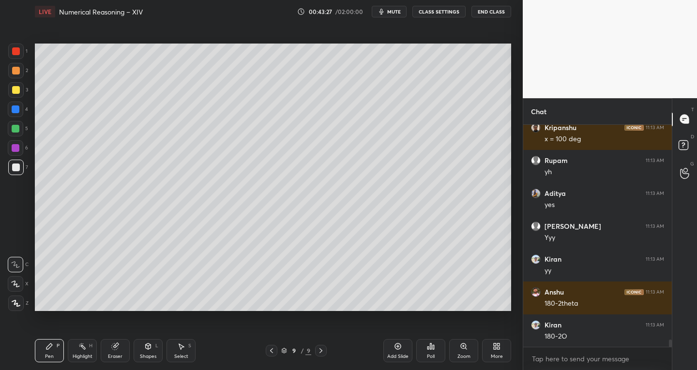
click at [116, 353] on div "Eraser" at bounding box center [115, 350] width 29 height 23
click at [50, 353] on div "Pen P" at bounding box center [49, 350] width 29 height 23
click at [115, 348] on icon at bounding box center [115, 347] width 6 height 6
click at [17, 258] on div at bounding box center [15, 264] width 15 height 15
click at [46, 349] on icon at bounding box center [49, 347] width 6 height 6
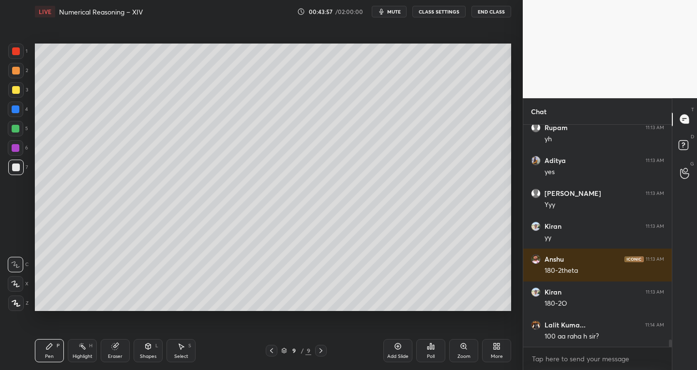
scroll to position [6651, 0]
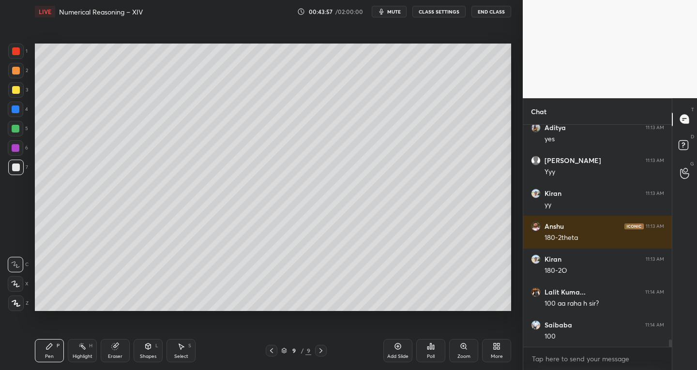
click at [16, 53] on div at bounding box center [16, 51] width 8 height 8
click at [17, 95] on div at bounding box center [15, 89] width 15 height 15
click at [16, 172] on div at bounding box center [15, 167] width 15 height 15
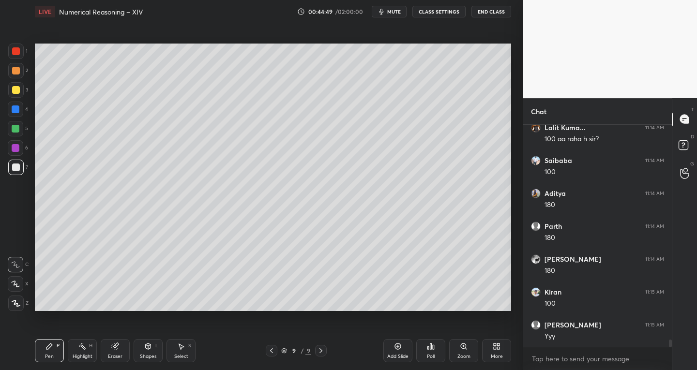
scroll to position [6849, 0]
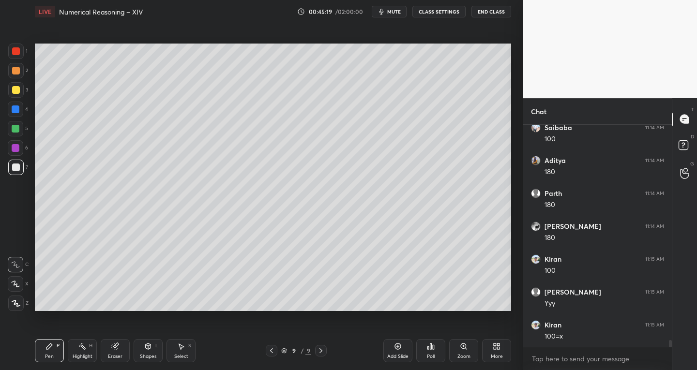
click at [84, 351] on div "Highlight H" at bounding box center [82, 350] width 29 height 23
click at [14, 149] on div at bounding box center [16, 148] width 8 height 8
click at [12, 287] on icon at bounding box center [16, 284] width 8 height 8
click at [51, 354] on div "Pen" at bounding box center [49, 356] width 9 height 5
click at [22, 169] on div at bounding box center [15, 167] width 15 height 15
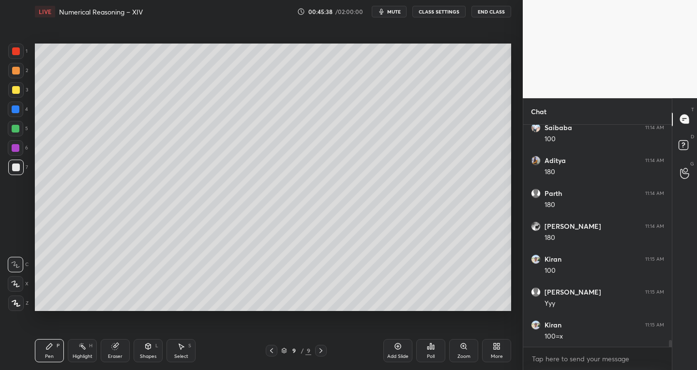
click at [187, 355] on div "Select" at bounding box center [181, 356] width 14 height 5
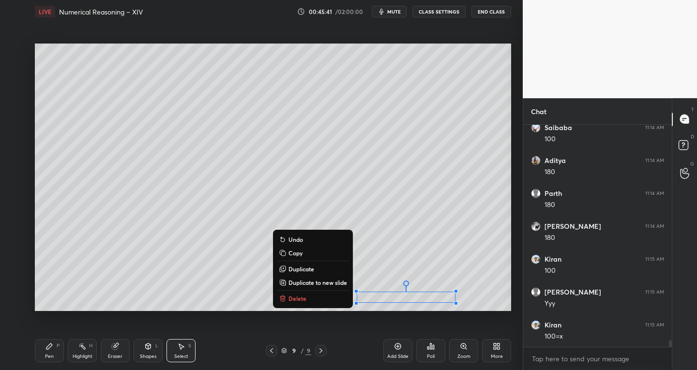
click at [301, 269] on p "Duplicate" at bounding box center [302, 269] width 26 height 8
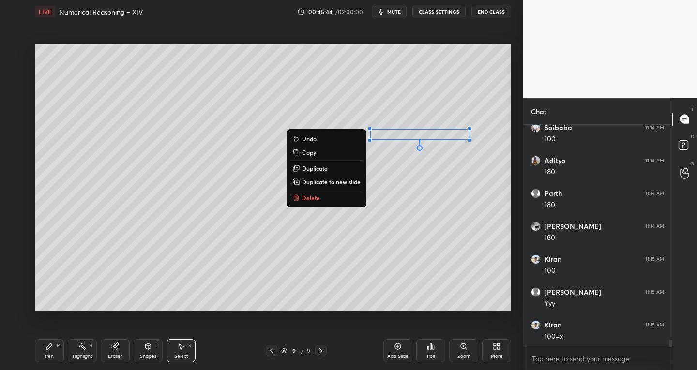
click at [55, 353] on div "Pen P" at bounding box center [49, 350] width 29 height 23
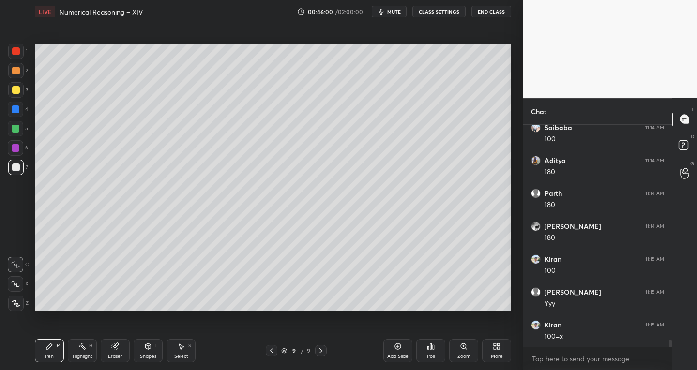
click at [127, 351] on div "Eraser" at bounding box center [115, 350] width 29 height 23
click at [55, 352] on div "Pen P" at bounding box center [49, 350] width 29 height 23
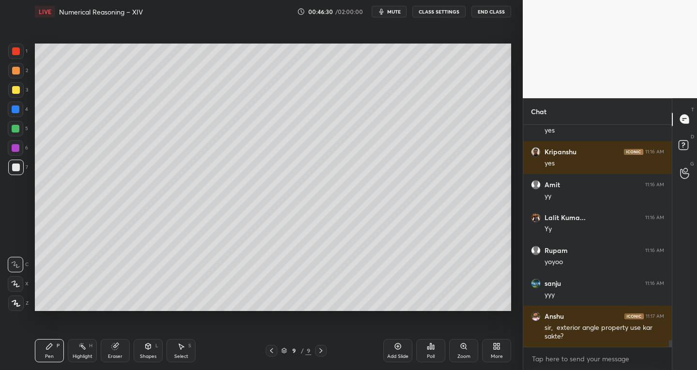
scroll to position [7187, 0]
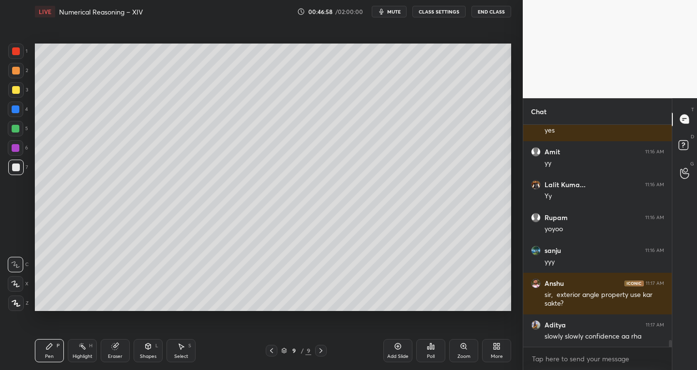
click at [394, 348] on div "Add Slide" at bounding box center [398, 350] width 29 height 23
click at [144, 357] on div "Shapes" at bounding box center [148, 356] width 16 height 5
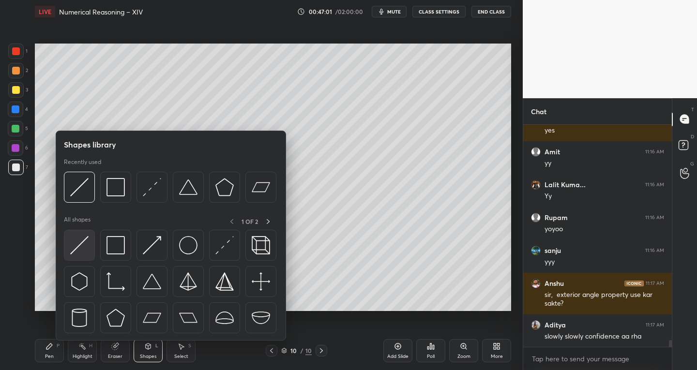
click at [95, 247] on div at bounding box center [79, 245] width 31 height 31
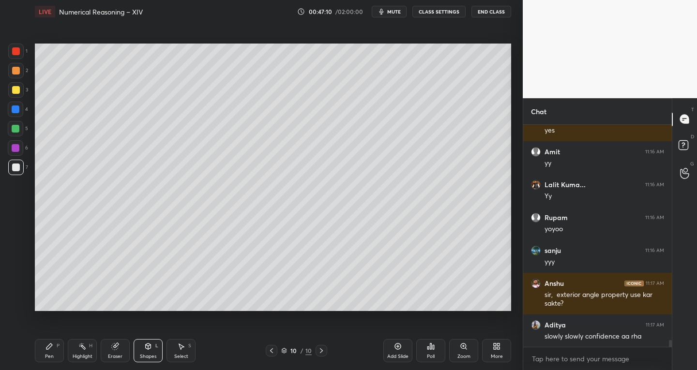
click at [42, 347] on div "Pen P" at bounding box center [49, 350] width 29 height 23
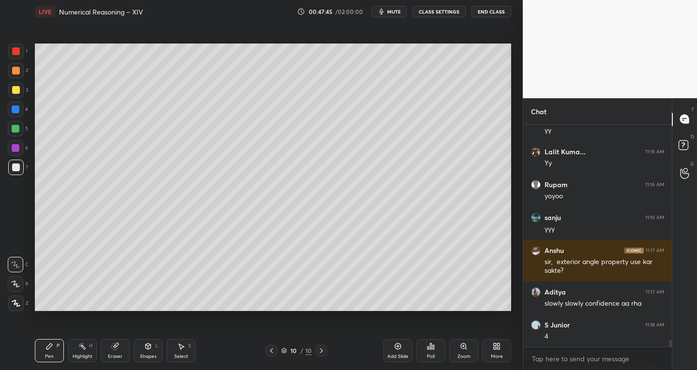
scroll to position [7253, 0]
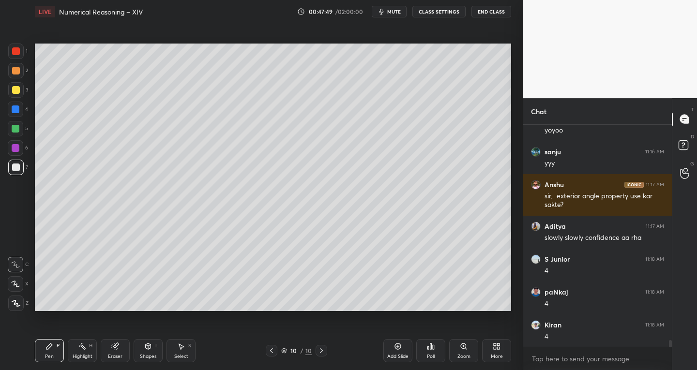
click at [117, 348] on icon at bounding box center [115, 347] width 6 height 6
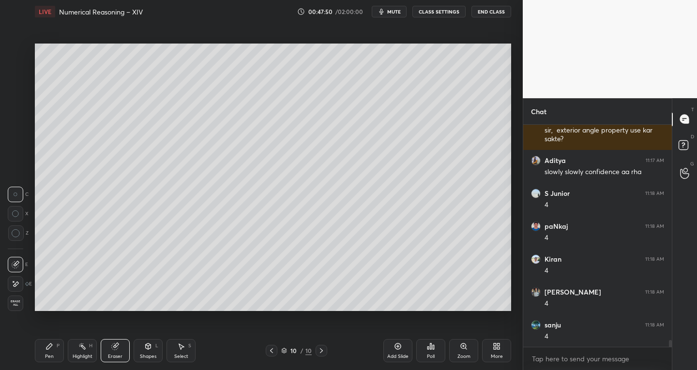
scroll to position [7385, 0]
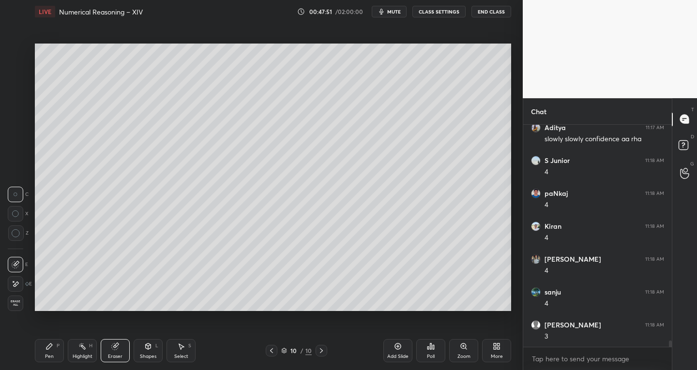
click at [52, 350] on icon at bounding box center [50, 347] width 8 height 8
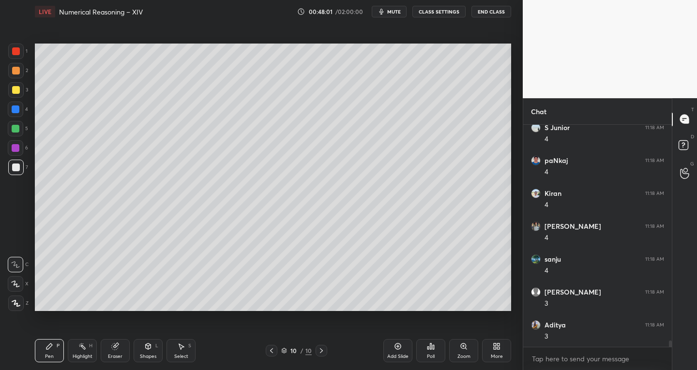
scroll to position [7450, 0]
click at [81, 355] on div "Highlight" at bounding box center [83, 356] width 20 height 5
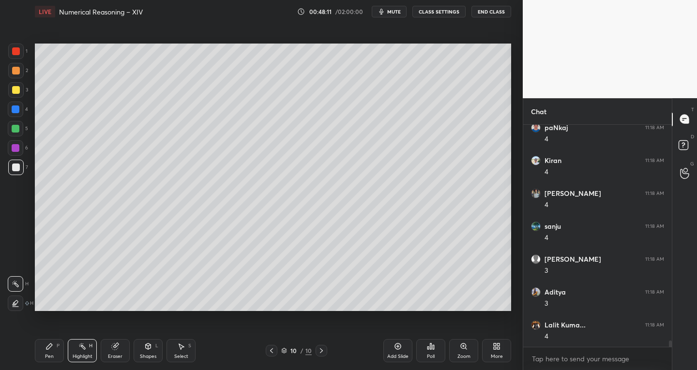
click at [18, 145] on div at bounding box center [16, 148] width 8 height 8
click at [19, 274] on div "H H" at bounding box center [21, 292] width 26 height 39
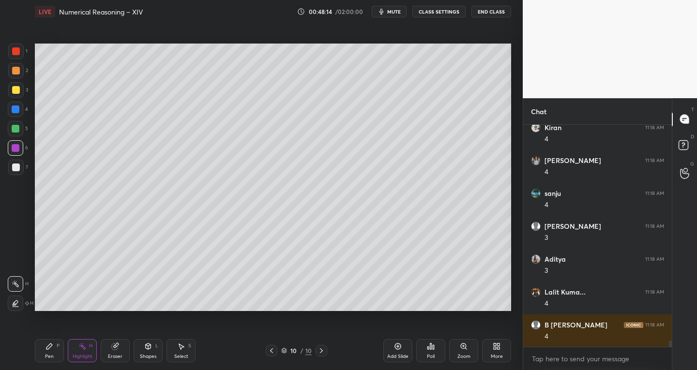
click at [15, 93] on div at bounding box center [16, 90] width 8 height 8
click at [20, 164] on div at bounding box center [15, 167] width 15 height 15
click at [47, 351] on div "Pen P" at bounding box center [49, 350] width 29 height 23
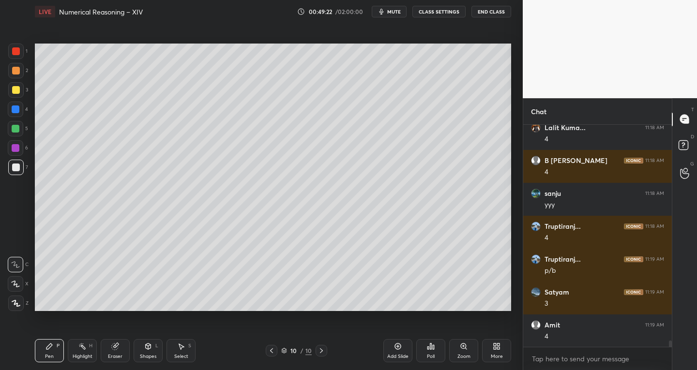
scroll to position [7681, 0]
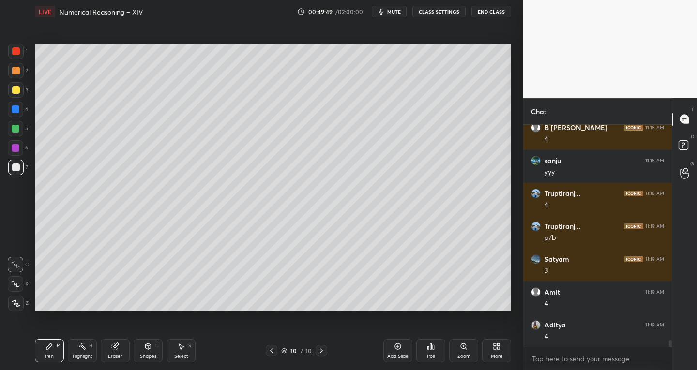
click at [319, 351] on icon at bounding box center [322, 351] width 8 height 8
click at [390, 342] on div "Add Slide" at bounding box center [398, 350] width 29 height 23
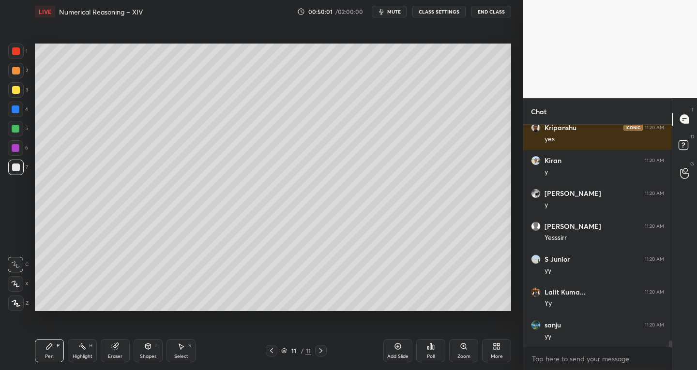
scroll to position [7944, 0]
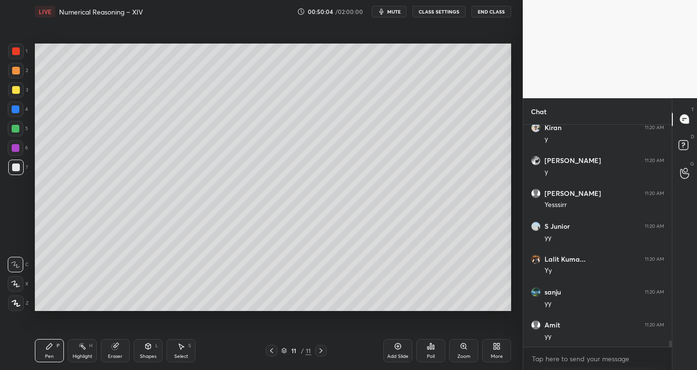
click at [149, 350] on icon at bounding box center [148, 347] width 8 height 8
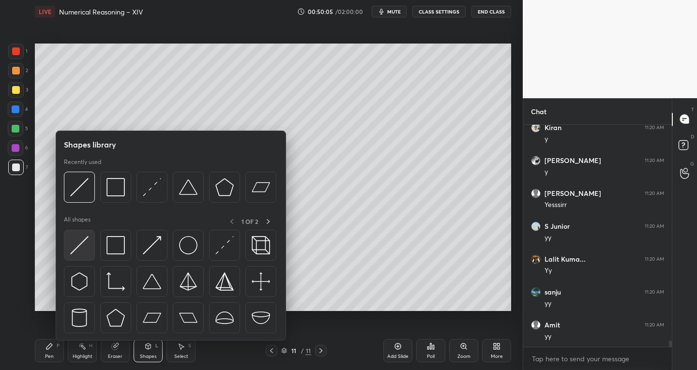
click at [76, 247] on img at bounding box center [79, 245] width 18 height 18
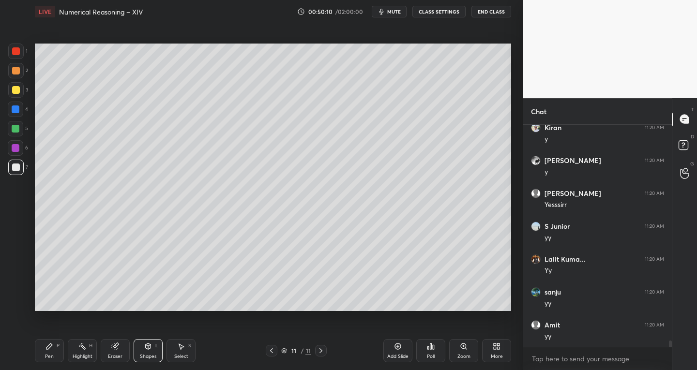
click at [48, 352] on div "Pen P" at bounding box center [49, 350] width 29 height 23
click at [115, 346] on icon at bounding box center [115, 347] width 6 height 6
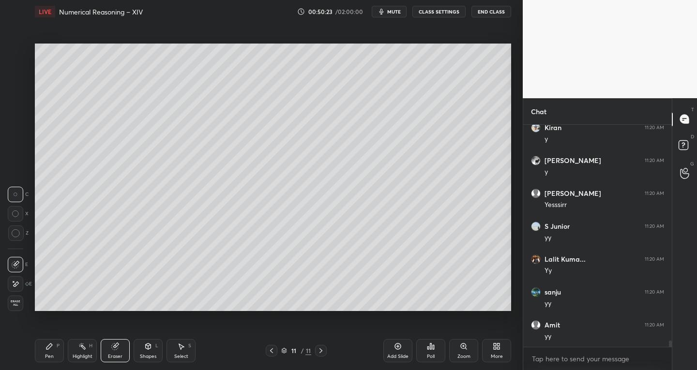
click at [55, 346] on div "Pen P" at bounding box center [49, 350] width 29 height 23
click at [78, 343] on div "Highlight H" at bounding box center [82, 350] width 29 height 23
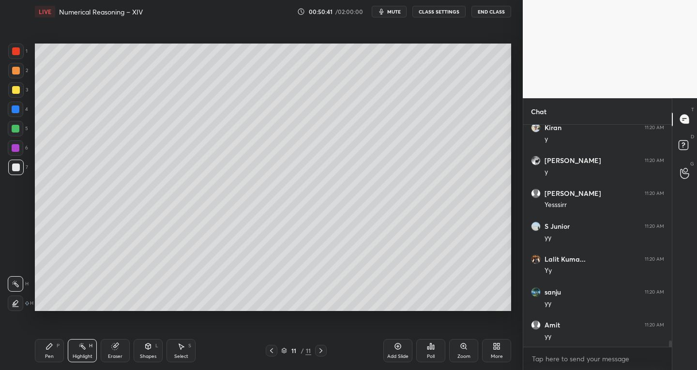
click at [114, 347] on icon at bounding box center [115, 347] width 6 height 6
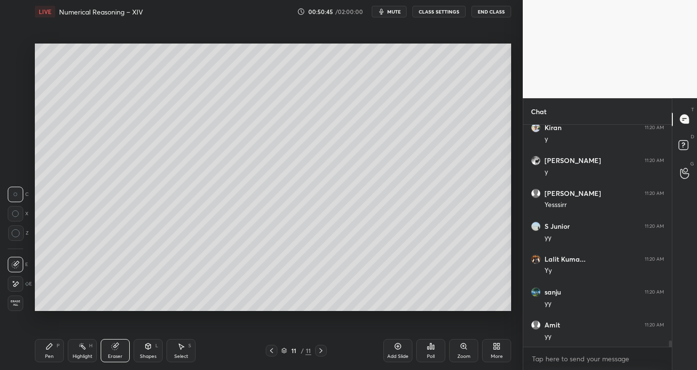
click at [48, 346] on icon at bounding box center [49, 347] width 6 height 6
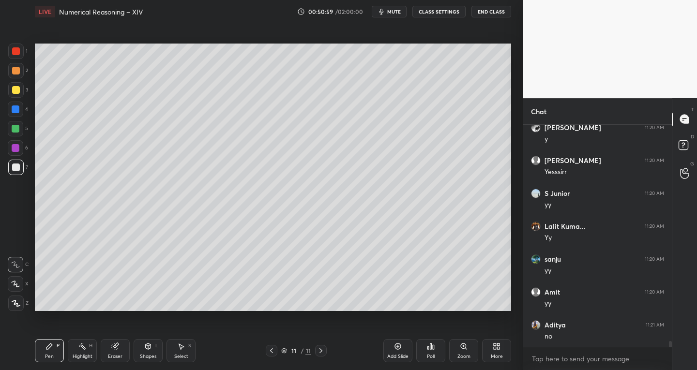
click at [113, 344] on icon at bounding box center [115, 347] width 6 height 6
click at [52, 353] on div "Pen P" at bounding box center [49, 350] width 29 height 23
click at [115, 346] on icon at bounding box center [115, 347] width 6 height 6
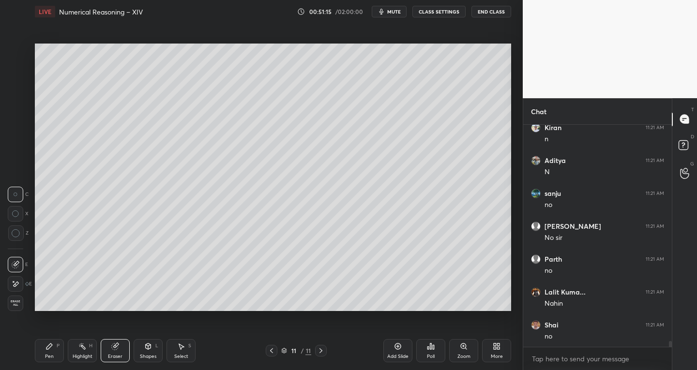
click at [141, 345] on div "Shapes L" at bounding box center [148, 350] width 29 height 23
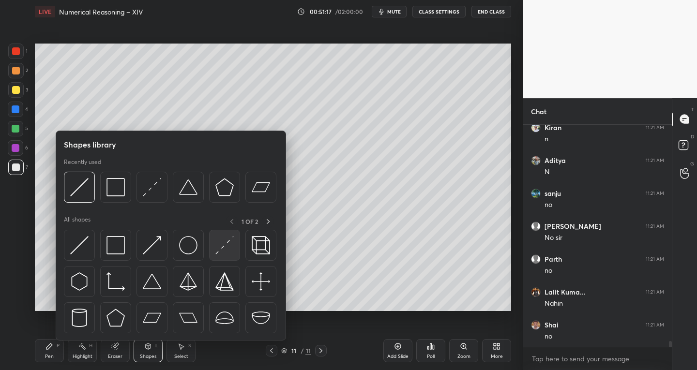
click at [225, 242] on img at bounding box center [224, 245] width 18 height 18
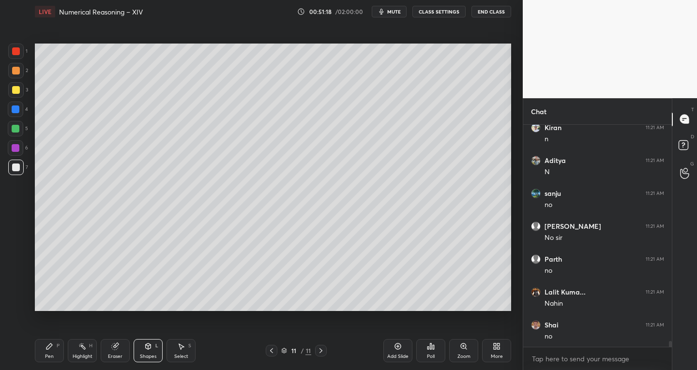
click at [57, 344] on div "P" at bounding box center [58, 346] width 3 height 5
click at [149, 352] on div "Shapes L" at bounding box center [148, 350] width 29 height 23
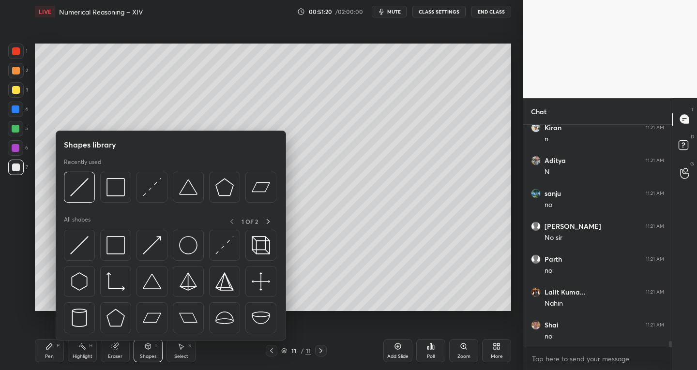
click at [15, 108] on div at bounding box center [16, 110] width 8 height 8
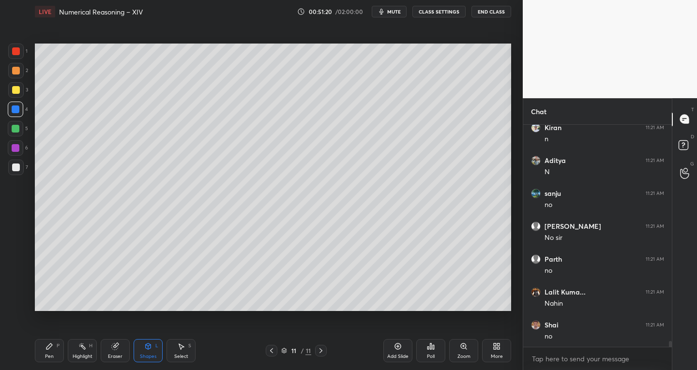
click at [18, 84] on div at bounding box center [15, 89] width 15 height 15
click at [147, 352] on div "Shapes L" at bounding box center [148, 350] width 29 height 23
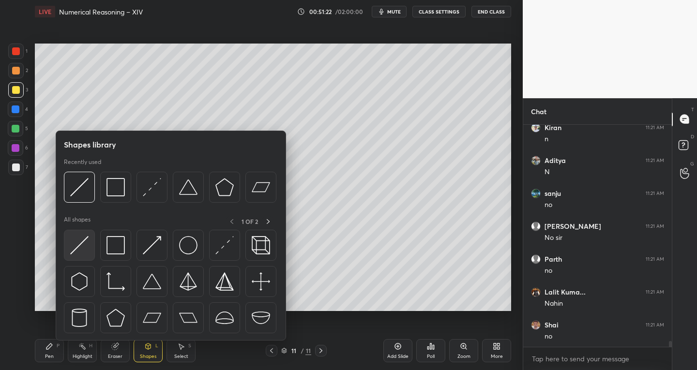
click at [82, 242] on img at bounding box center [79, 245] width 18 height 18
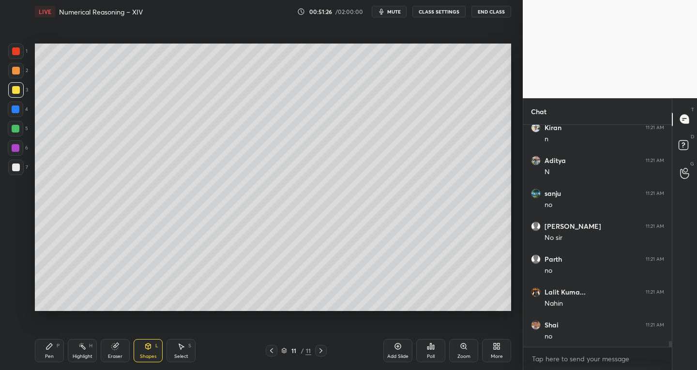
click at [112, 352] on div "Eraser" at bounding box center [115, 350] width 29 height 23
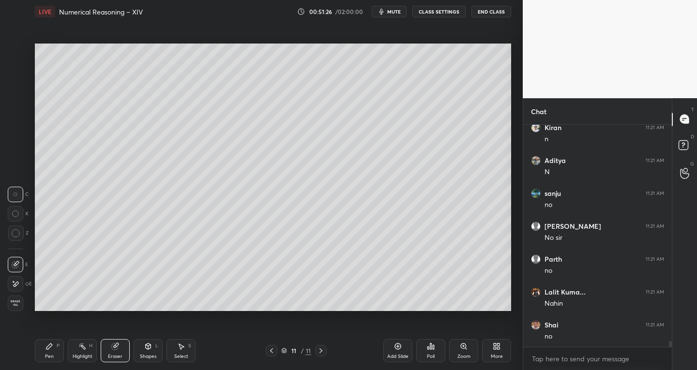
click at [16, 257] on div "E" at bounding box center [18, 262] width 20 height 19
click at [15, 259] on div at bounding box center [15, 264] width 15 height 15
click at [56, 339] on div "Pen P" at bounding box center [49, 350] width 29 height 23
click at [15, 168] on div at bounding box center [16, 168] width 8 height 8
click at [20, 282] on icon at bounding box center [15, 284] width 9 height 7
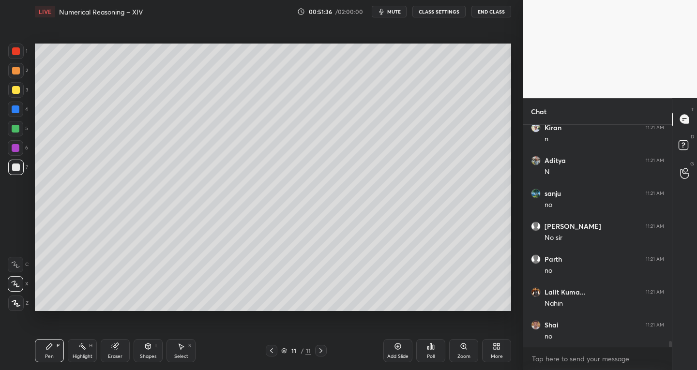
click at [15, 266] on icon at bounding box center [15, 265] width 9 height 7
click at [189, 339] on div "Pen P Highlight H Eraser Shapes L Select S 11 / 11 Add Slide Poll Zoom More" at bounding box center [273, 351] width 477 height 39
click at [191, 344] on div "S" at bounding box center [189, 346] width 3 height 5
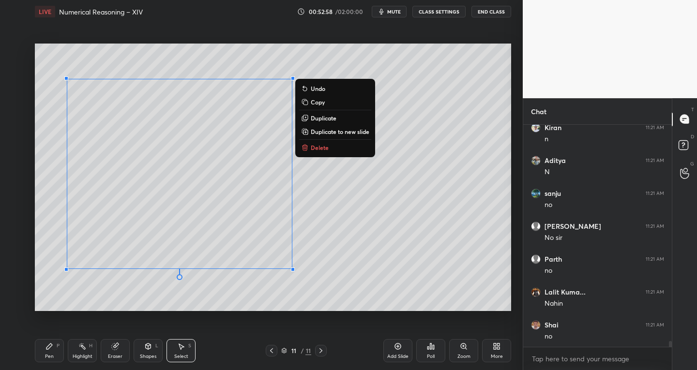
click at [427, 243] on div "0 ° Undo Copy Duplicate Duplicate to new slide Delete" at bounding box center [273, 178] width 477 height 268
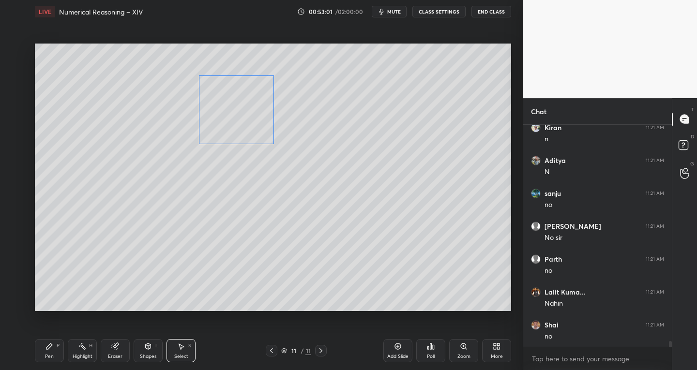
scroll to position [8283, 0]
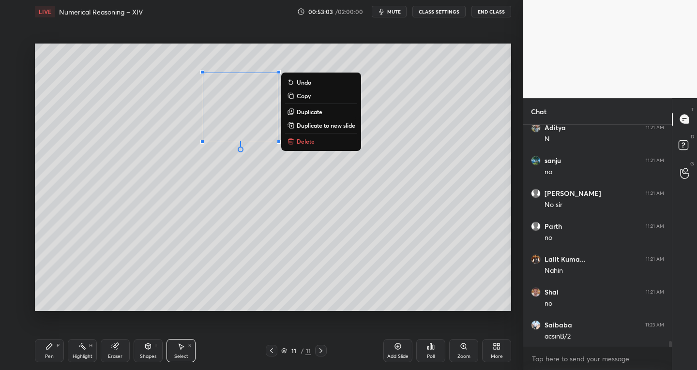
click at [264, 261] on div "0 ° Undo Copy Duplicate Duplicate to new slide Delete" at bounding box center [273, 178] width 477 height 268
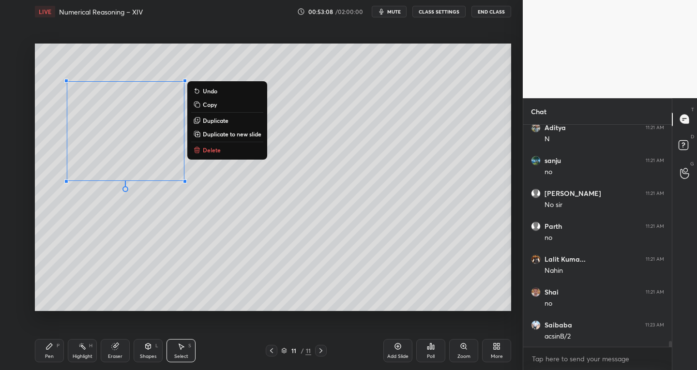
click at [213, 119] on p "Duplicate" at bounding box center [216, 121] width 26 height 8
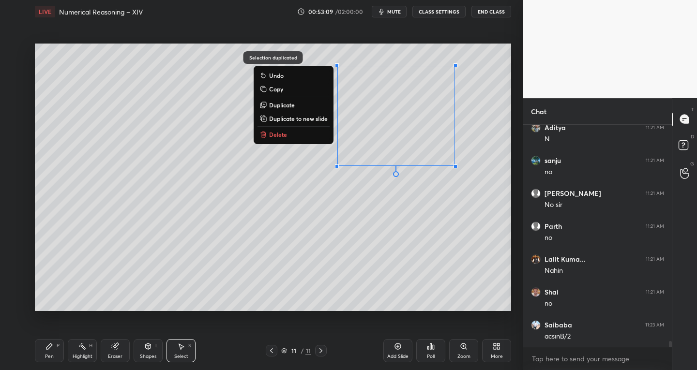
click at [243, 279] on div "0 ° Undo Copy Duplicate Duplicate to new slide Delete" at bounding box center [273, 178] width 477 height 268
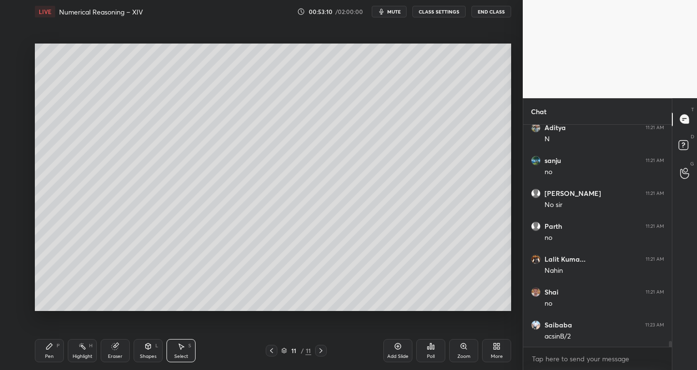
click at [146, 350] on icon at bounding box center [148, 347] width 8 height 8
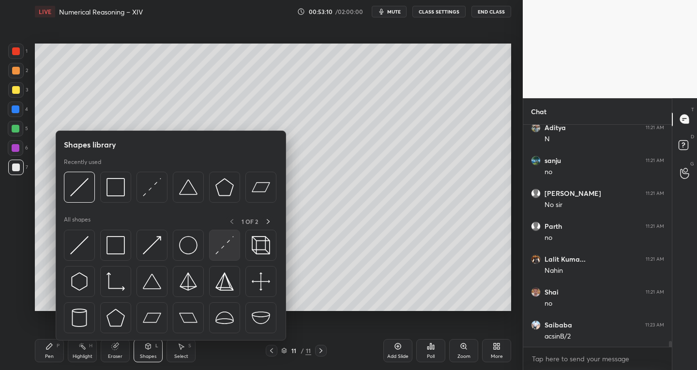
click at [222, 247] on img at bounding box center [224, 245] width 18 height 18
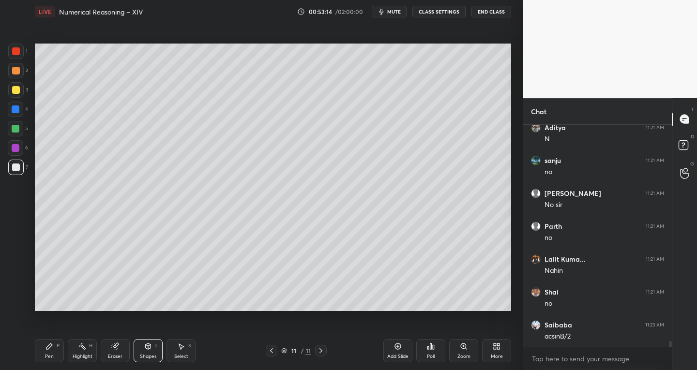
click at [119, 350] on icon at bounding box center [115, 347] width 8 height 8
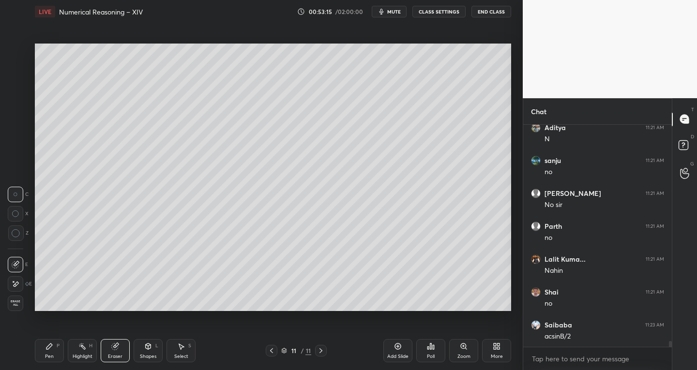
click at [18, 280] on icon at bounding box center [16, 284] width 8 height 8
click at [15, 262] on icon at bounding box center [16, 265] width 8 height 8
click at [147, 355] on div "Shapes" at bounding box center [148, 356] width 16 height 5
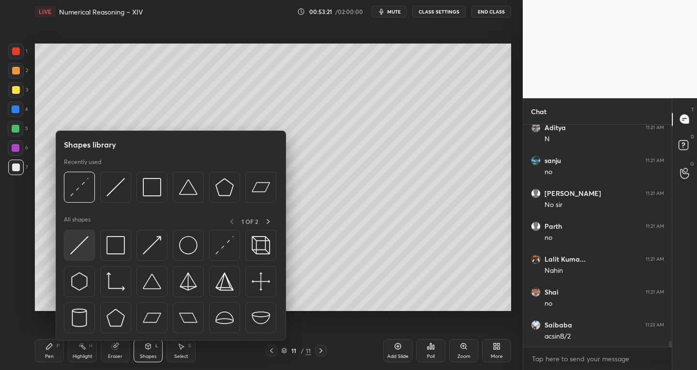
click at [72, 251] on img at bounding box center [79, 245] width 18 height 18
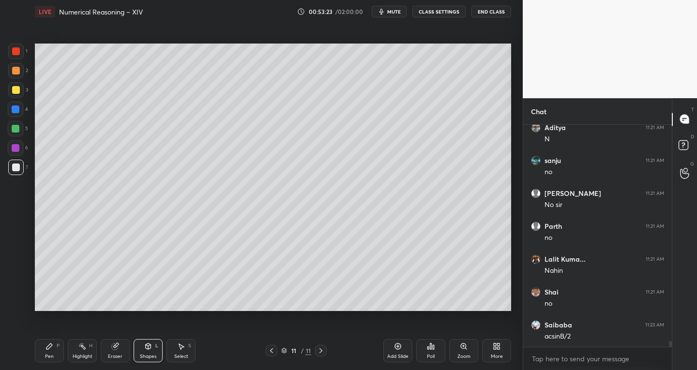
click at [18, 56] on div at bounding box center [15, 51] width 15 height 15
click at [116, 357] on div "Eraser" at bounding box center [115, 356] width 15 height 5
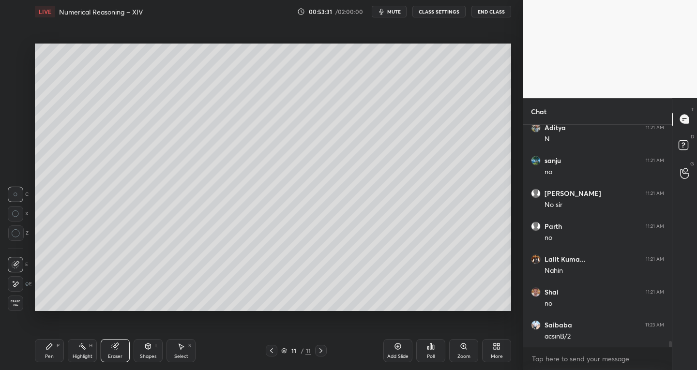
click at [17, 262] on icon at bounding box center [16, 264] width 5 height 5
click at [56, 352] on div "Pen P" at bounding box center [49, 350] width 29 height 23
click at [14, 173] on div at bounding box center [15, 167] width 15 height 15
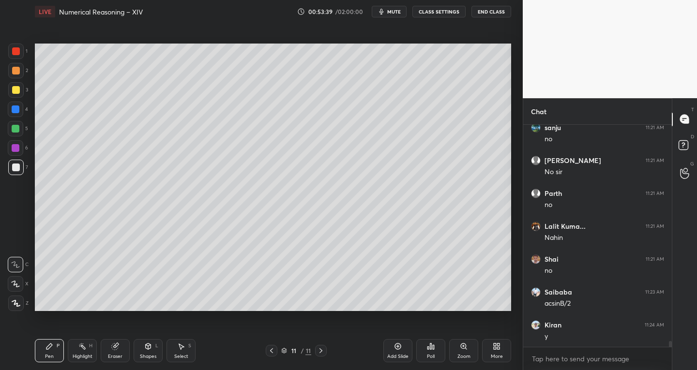
click at [186, 352] on div "Select S" at bounding box center [181, 350] width 29 height 23
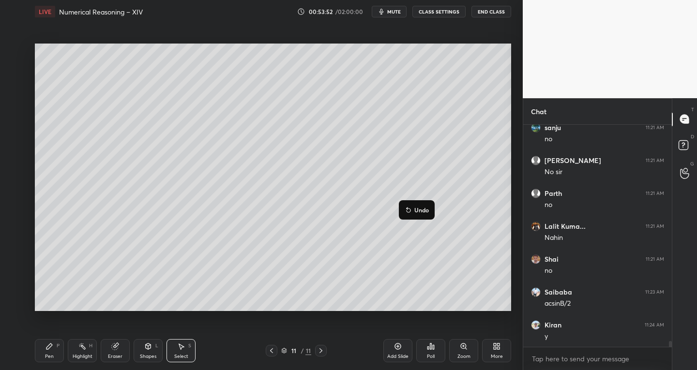
click at [120, 353] on div "Eraser" at bounding box center [115, 350] width 29 height 23
click at [15, 264] on icon at bounding box center [16, 264] width 5 height 5
click at [56, 349] on div "Pen P" at bounding box center [49, 350] width 29 height 23
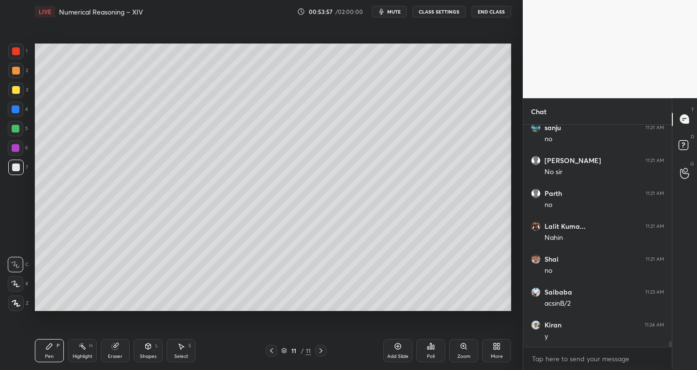
click at [119, 349] on icon at bounding box center [115, 347] width 8 height 8
click at [62, 346] on div "Pen P" at bounding box center [49, 350] width 29 height 23
click at [114, 358] on div "Eraser" at bounding box center [115, 356] width 15 height 5
click at [60, 348] on div "Pen P" at bounding box center [49, 350] width 29 height 23
click at [118, 349] on icon at bounding box center [115, 347] width 6 height 6
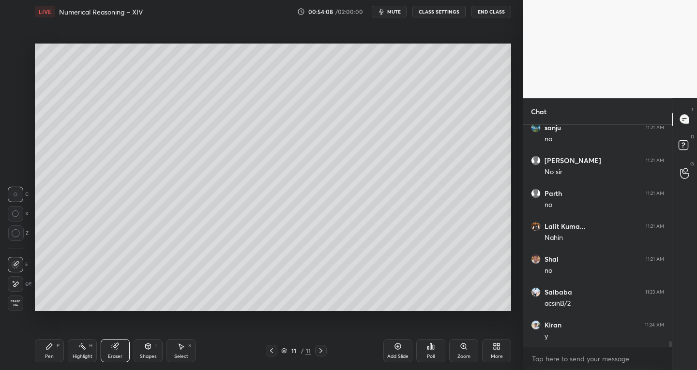
click at [62, 348] on div "Pen P" at bounding box center [49, 350] width 29 height 23
click at [117, 348] on icon at bounding box center [115, 347] width 6 height 6
click at [60, 354] on div "Pen P" at bounding box center [49, 350] width 29 height 23
click at [120, 355] on div "Eraser" at bounding box center [115, 356] width 15 height 5
click at [62, 344] on div "Pen P" at bounding box center [49, 350] width 29 height 23
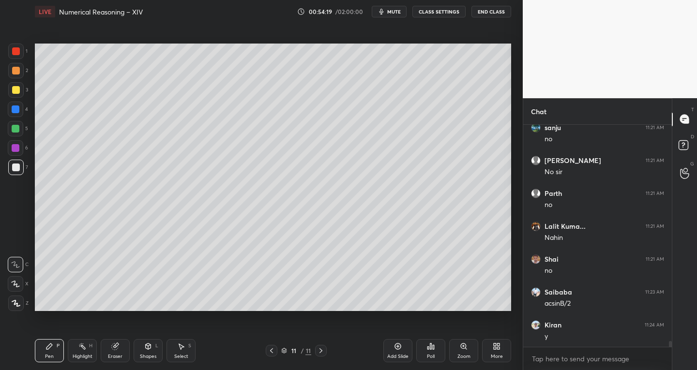
click at [141, 354] on div "Shapes" at bounding box center [148, 356] width 16 height 5
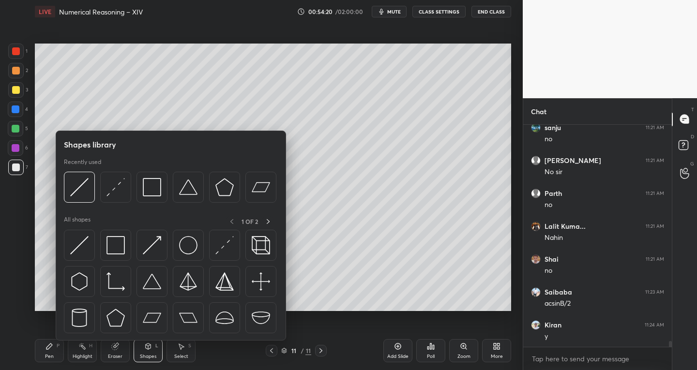
click at [114, 357] on div "Eraser" at bounding box center [115, 356] width 15 height 5
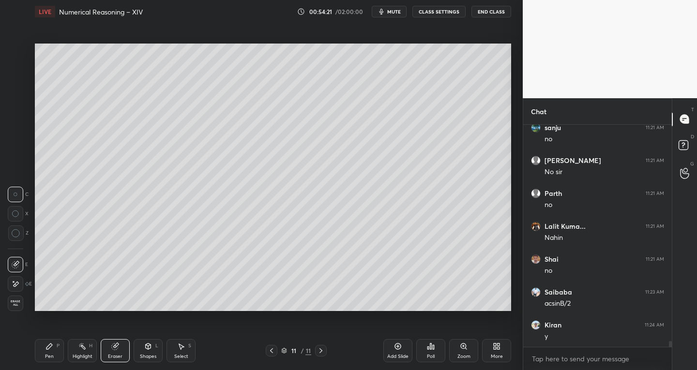
click at [20, 286] on div at bounding box center [15, 284] width 15 height 15
click at [149, 351] on div "Shapes L" at bounding box center [148, 350] width 29 height 23
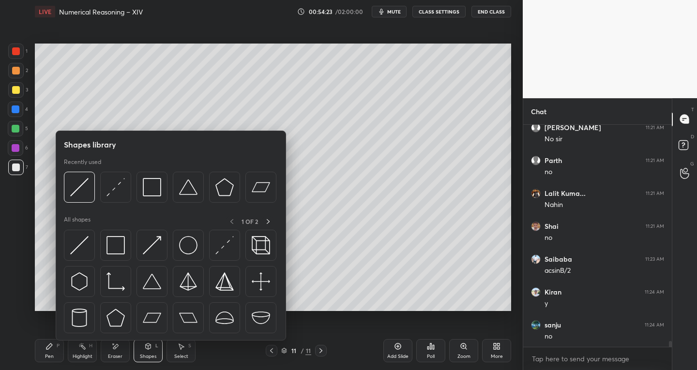
click at [94, 238] on div at bounding box center [79, 245] width 31 height 31
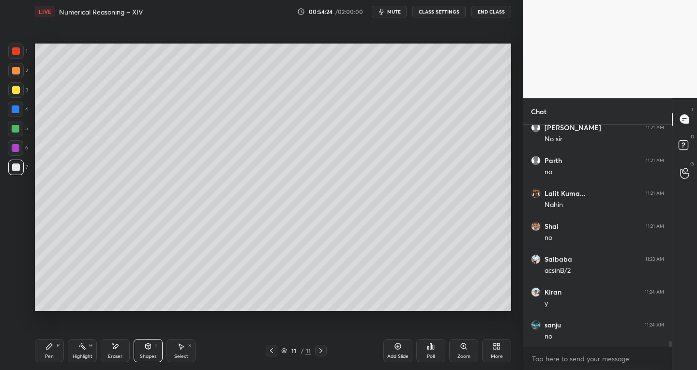
scroll to position [8382, 0]
click at [22, 55] on div at bounding box center [15, 51] width 15 height 15
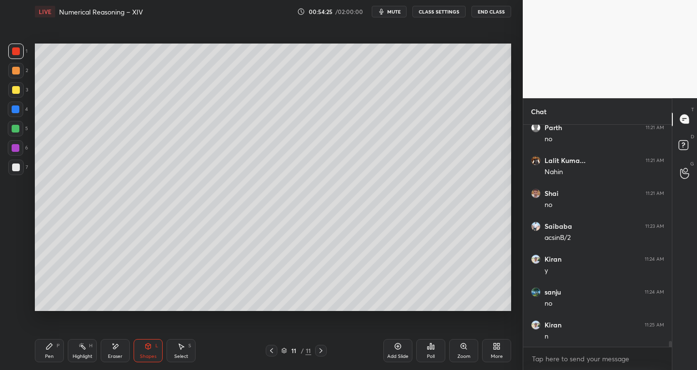
scroll to position [8415, 0]
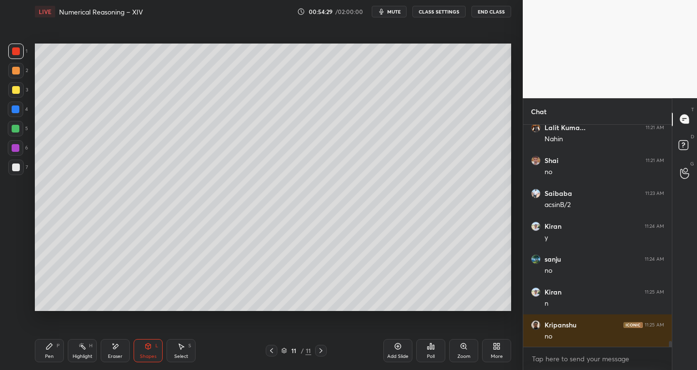
click at [50, 347] on icon at bounding box center [49, 347] width 6 height 6
click at [18, 168] on div at bounding box center [16, 168] width 8 height 8
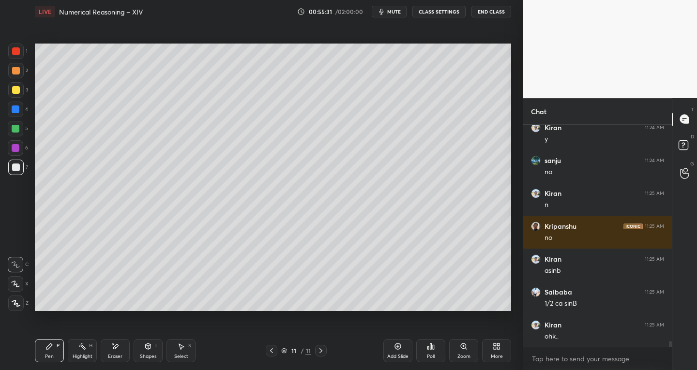
scroll to position [8547, 0]
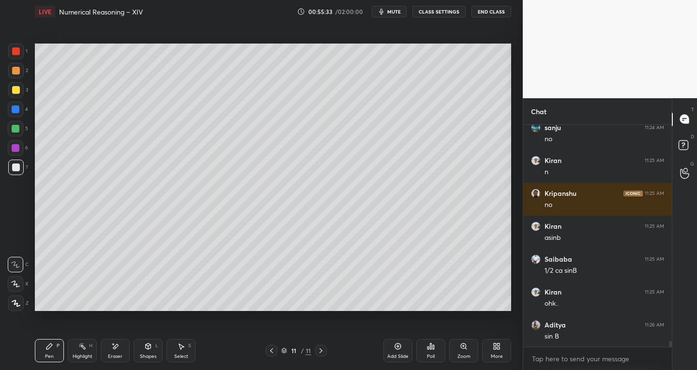
click at [112, 357] on div "Eraser" at bounding box center [115, 356] width 15 height 5
click at [48, 356] on div "Pen" at bounding box center [49, 356] width 9 height 5
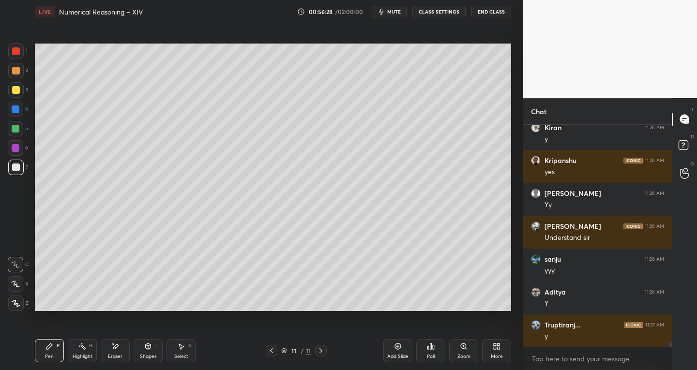
scroll to position [8820, 0]
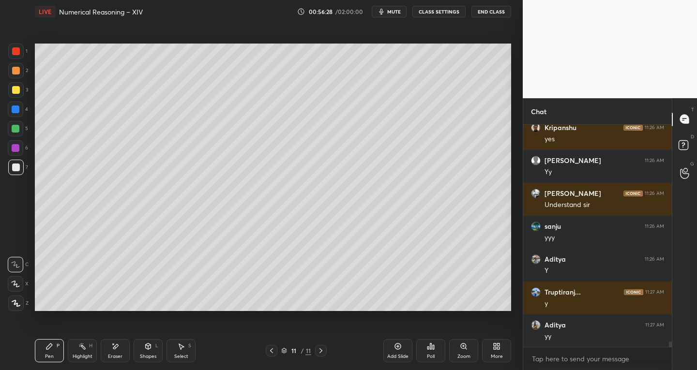
click at [320, 353] on icon at bounding box center [321, 351] width 3 height 5
click at [388, 353] on div "Add Slide" at bounding box center [398, 350] width 29 height 23
click at [119, 357] on div "Eraser" at bounding box center [115, 356] width 15 height 5
click at [154, 351] on div "Shapes L" at bounding box center [148, 350] width 29 height 23
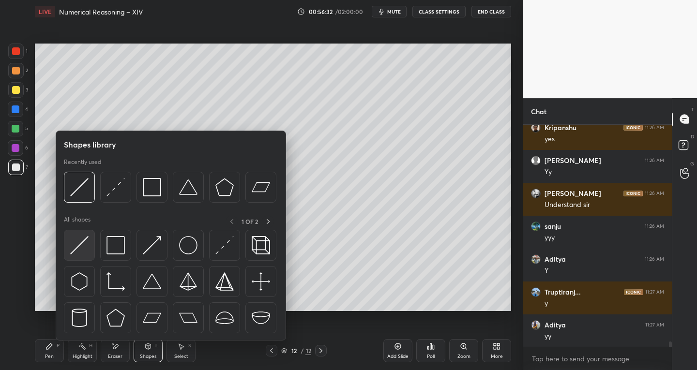
click at [80, 252] on img at bounding box center [79, 245] width 18 height 18
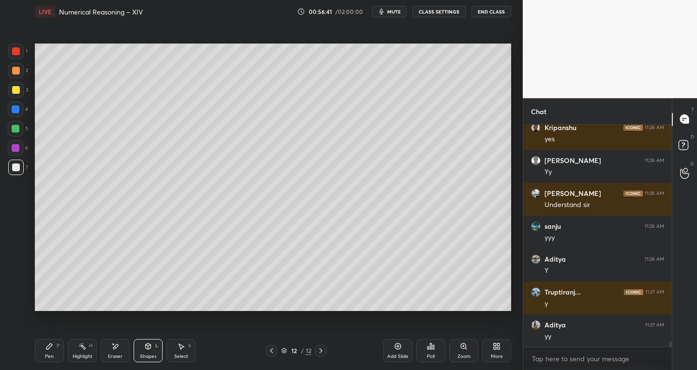
click at [144, 353] on div "Shapes L" at bounding box center [148, 350] width 29 height 23
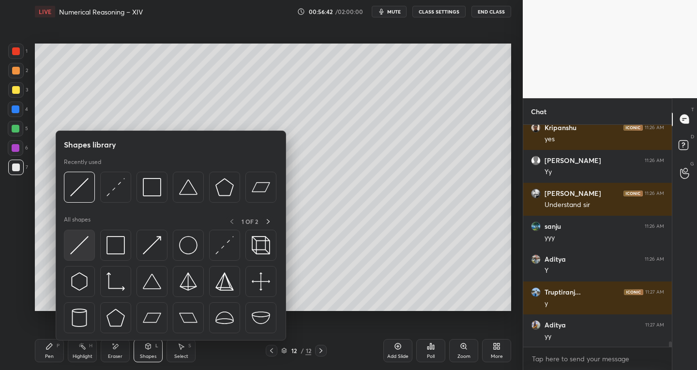
click at [76, 250] on img at bounding box center [79, 245] width 18 height 18
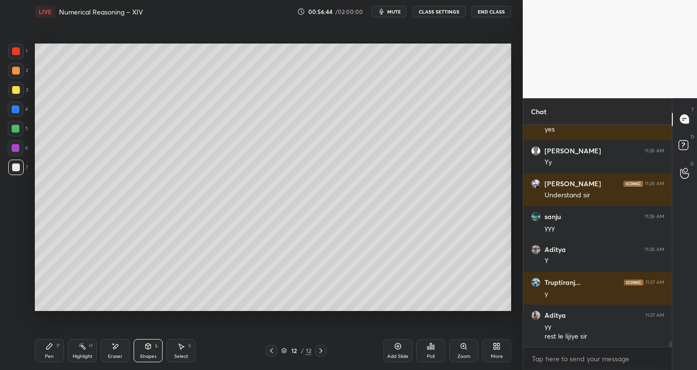
scroll to position [8863, 0]
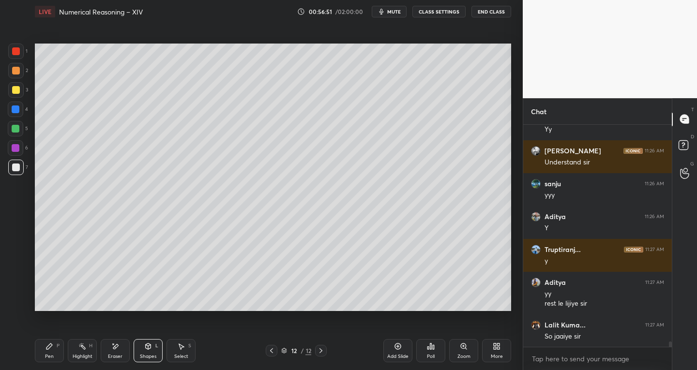
click at [55, 350] on div "Pen P" at bounding box center [49, 350] width 29 height 23
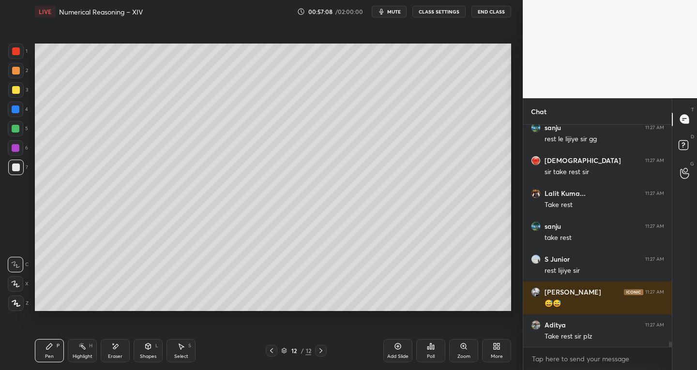
scroll to position [9126, 0]
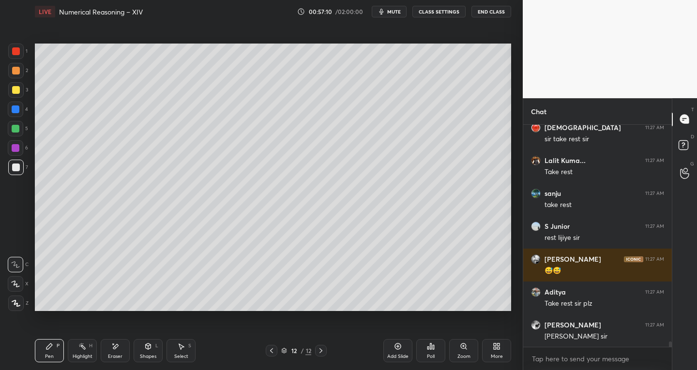
click at [118, 351] on div "Eraser" at bounding box center [115, 350] width 29 height 23
click at [46, 349] on icon at bounding box center [49, 347] width 6 height 6
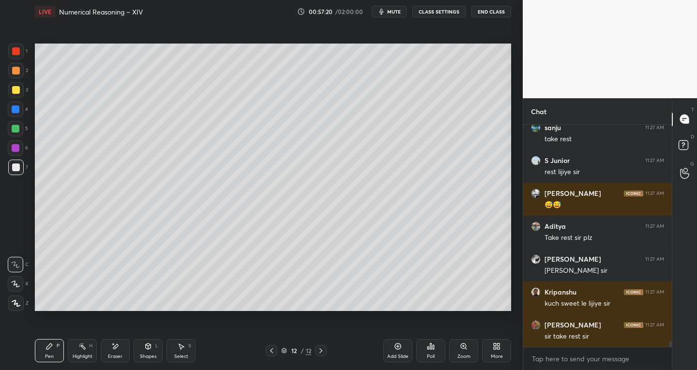
scroll to position [9225, 0]
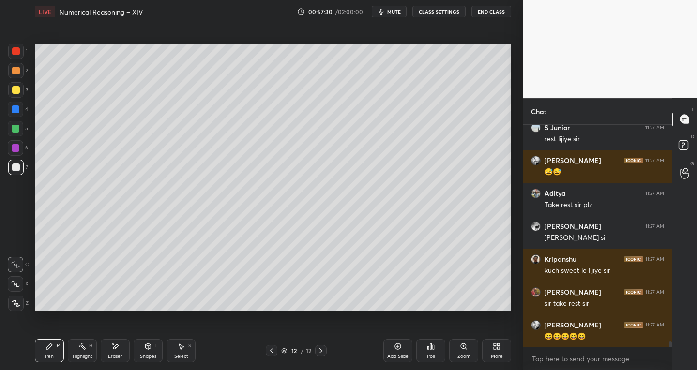
click at [17, 69] on div at bounding box center [16, 71] width 8 height 8
click at [16, 127] on div at bounding box center [16, 129] width 8 height 8
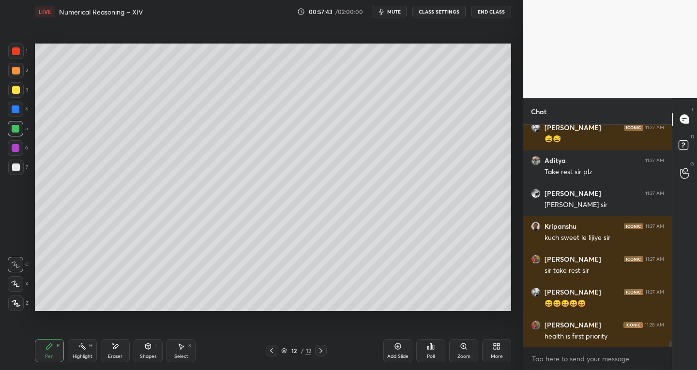
scroll to position [9299, 0]
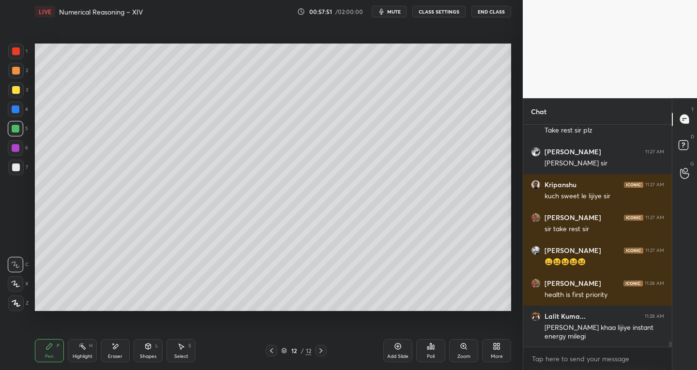
click at [13, 149] on div at bounding box center [16, 148] width 8 height 8
click at [15, 168] on div at bounding box center [16, 168] width 8 height 8
click at [16, 131] on div at bounding box center [16, 129] width 8 height 8
click at [18, 115] on div at bounding box center [15, 109] width 15 height 15
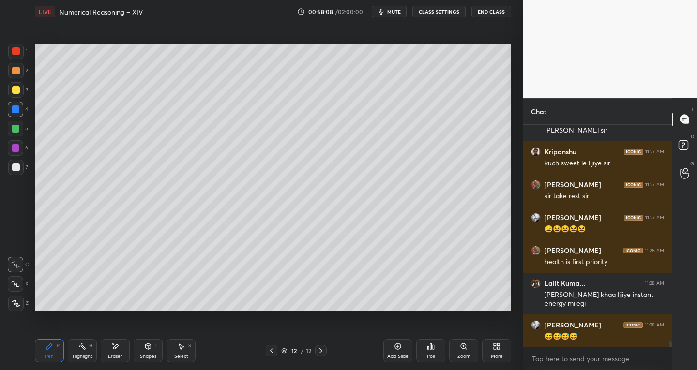
click at [14, 165] on div at bounding box center [16, 168] width 8 height 8
click at [14, 282] on icon at bounding box center [15, 284] width 9 height 7
click at [10, 108] on div at bounding box center [15, 109] width 15 height 15
click at [18, 306] on icon at bounding box center [16, 303] width 9 height 7
click at [13, 148] on div at bounding box center [16, 148] width 8 height 8
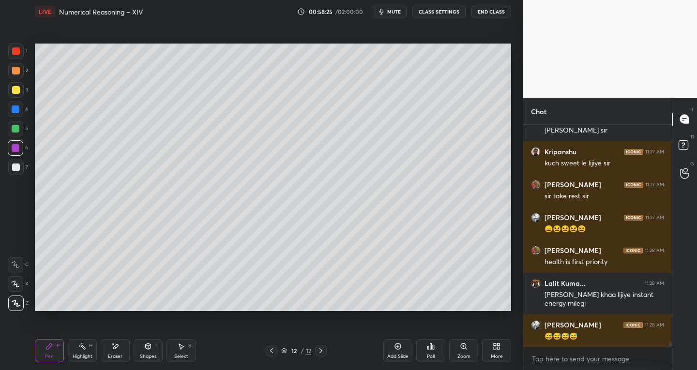
click at [15, 89] on div at bounding box center [16, 90] width 8 height 8
click at [17, 263] on icon at bounding box center [15, 265] width 9 height 7
click at [181, 351] on div "Select S" at bounding box center [181, 350] width 29 height 23
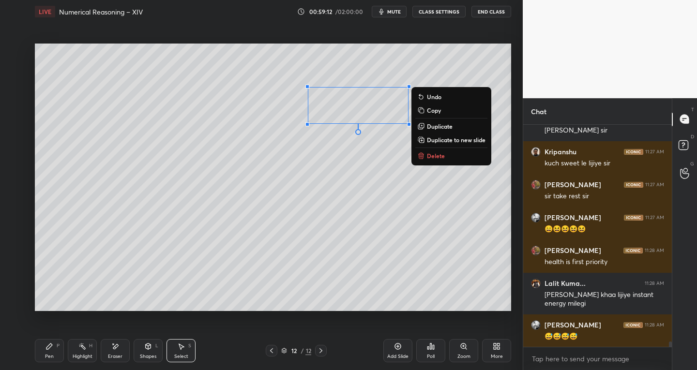
click at [380, 113] on div "0 ° Undo Copy Duplicate Duplicate to new slide Delete" at bounding box center [273, 178] width 477 height 268
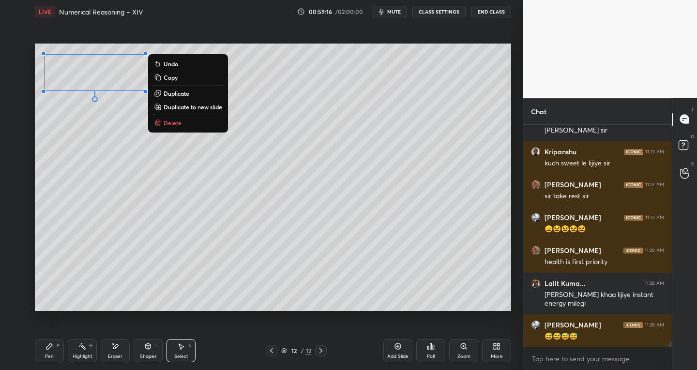
click at [244, 280] on div "0 ° Undo Copy Duplicate Duplicate to new slide Delete" at bounding box center [273, 178] width 477 height 268
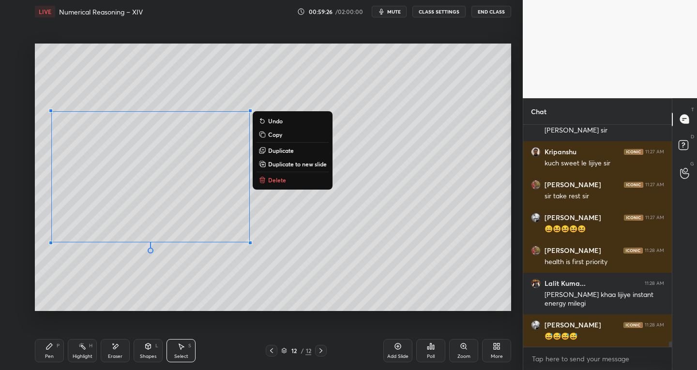
click at [273, 149] on p "Duplicate" at bounding box center [281, 151] width 26 height 8
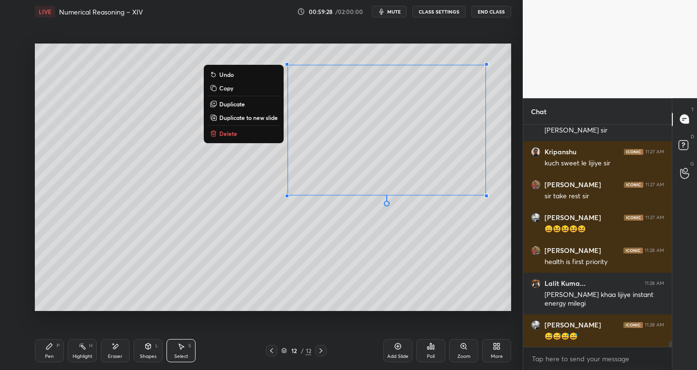
click at [239, 287] on div "0 ° Undo Copy Duplicate Duplicate to new slide Delete" at bounding box center [273, 178] width 477 height 268
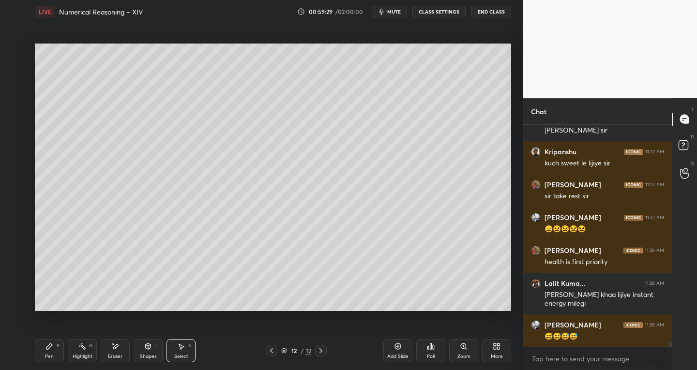
click at [48, 348] on icon at bounding box center [49, 347] width 6 height 6
click at [17, 128] on div at bounding box center [16, 129] width 8 height 8
click at [83, 355] on div "Highlight" at bounding box center [83, 356] width 20 height 5
click at [16, 302] on icon at bounding box center [16, 304] width 8 height 8
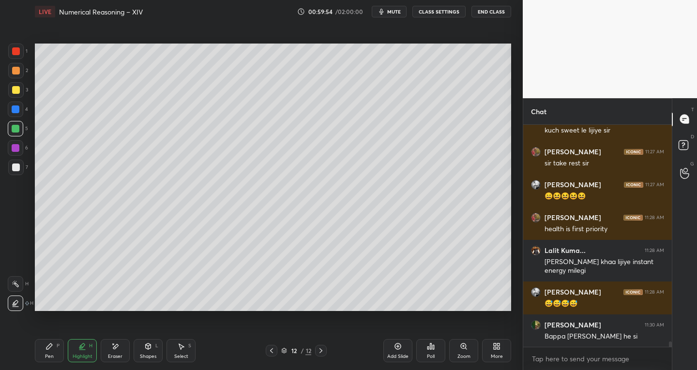
click at [115, 350] on icon at bounding box center [115, 347] width 8 height 8
click at [18, 260] on div at bounding box center [15, 264] width 15 height 15
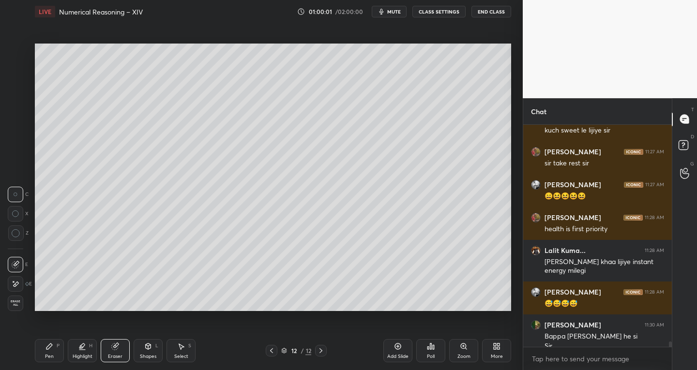
scroll to position [9375, 0]
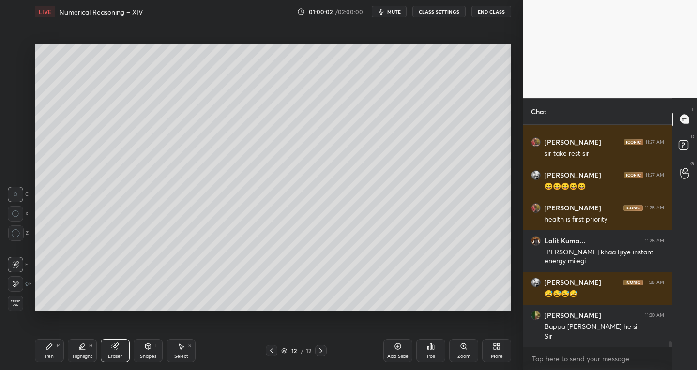
click at [57, 348] on div "P" at bounding box center [58, 346] width 3 height 5
click at [20, 92] on div at bounding box center [15, 89] width 15 height 15
click at [18, 109] on div at bounding box center [16, 110] width 8 height 8
click at [81, 352] on div "Highlight H" at bounding box center [82, 350] width 29 height 23
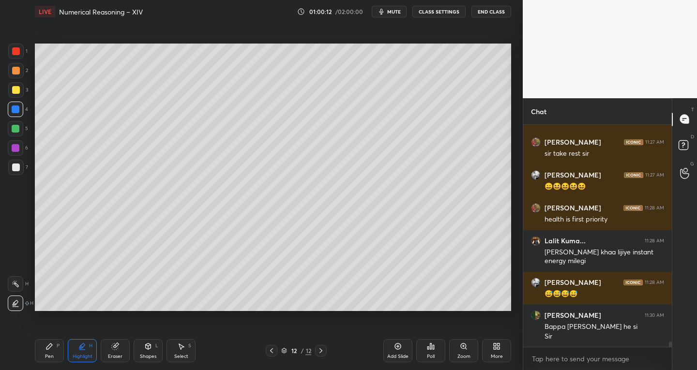
click at [17, 305] on icon at bounding box center [16, 304] width 8 height 8
click at [57, 347] on div "P" at bounding box center [58, 346] width 3 height 5
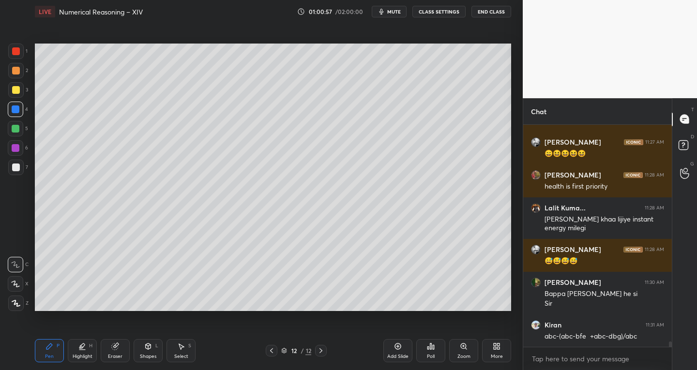
scroll to position [9441, 0]
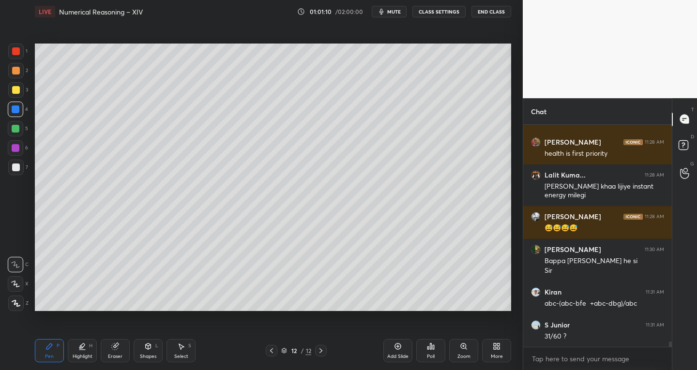
click at [269, 353] on icon at bounding box center [272, 351] width 8 height 8
click at [323, 351] on icon at bounding box center [321, 351] width 8 height 8
click at [184, 348] on icon at bounding box center [181, 347] width 8 height 8
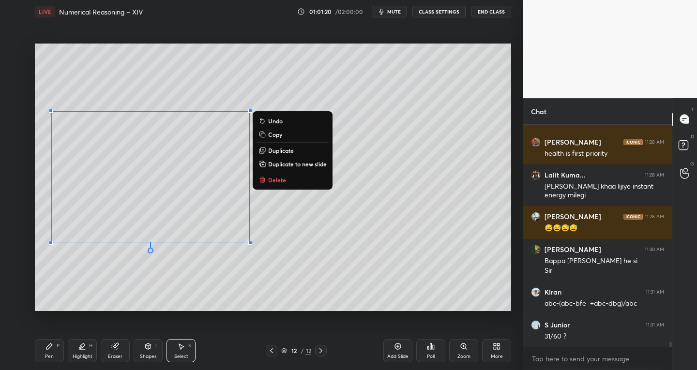
click at [295, 165] on p "Duplicate to new slide" at bounding box center [297, 164] width 59 height 8
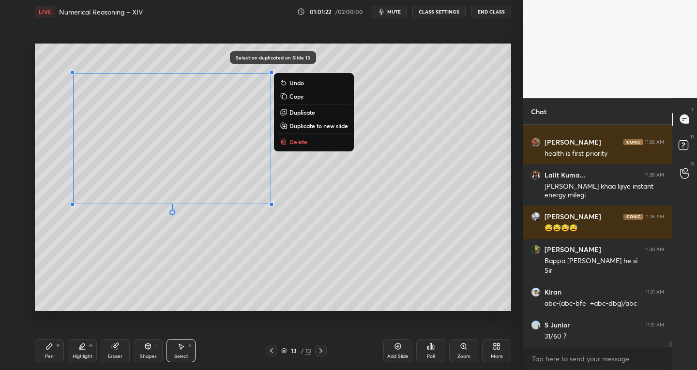
click at [148, 296] on div "0 ° Undo Copy Duplicate Duplicate to new slide Delete" at bounding box center [273, 178] width 477 height 268
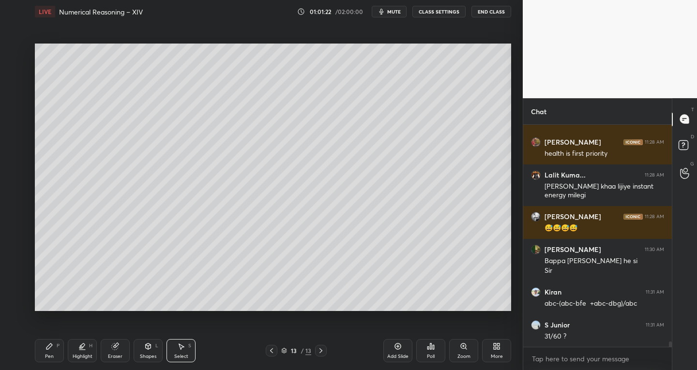
click at [112, 354] on div "Eraser" at bounding box center [115, 356] width 15 height 5
click at [20, 280] on div at bounding box center [15, 284] width 15 height 15
click at [46, 352] on div "Pen P" at bounding box center [49, 350] width 29 height 23
click at [11, 166] on div at bounding box center [15, 167] width 15 height 15
click at [190, 347] on div "S" at bounding box center [189, 346] width 3 height 5
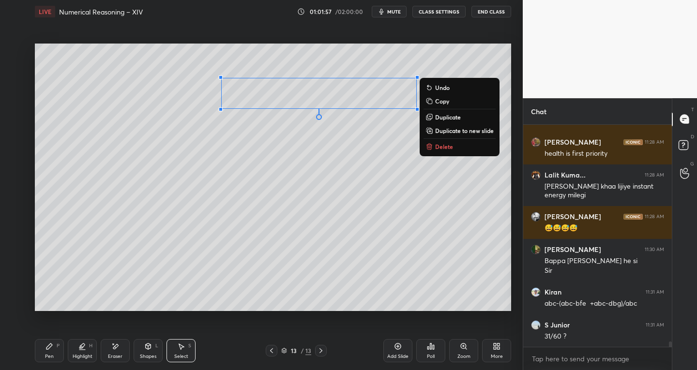
click at [49, 347] on icon at bounding box center [49, 347] width 6 height 6
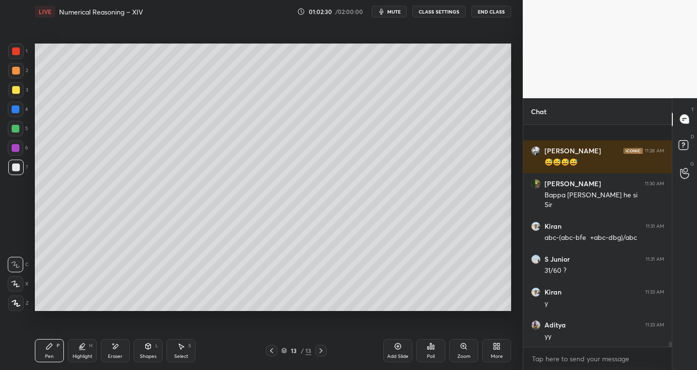
scroll to position [9573, 0]
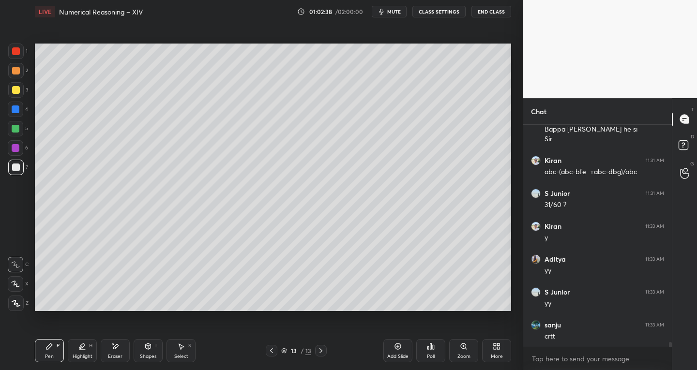
click at [177, 346] on div "Select S" at bounding box center [181, 350] width 29 height 23
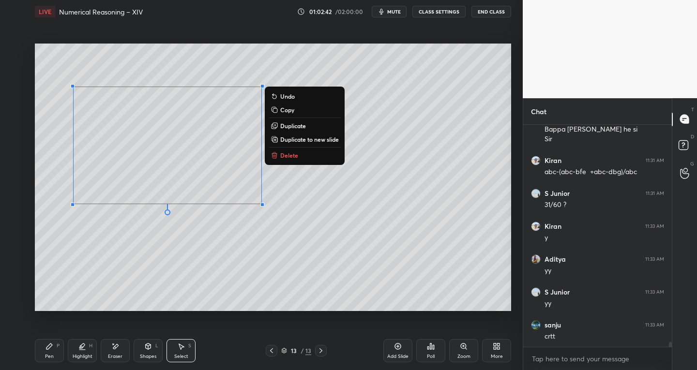
click at [291, 123] on p "Duplicate" at bounding box center [293, 126] width 26 height 8
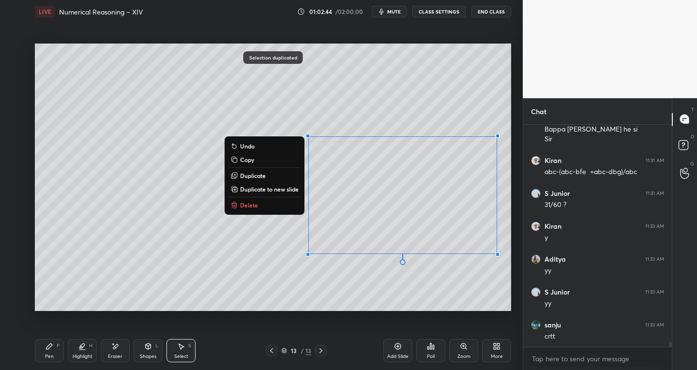
click at [225, 296] on div "0 ° Undo Copy Duplicate Duplicate to new slide Delete" at bounding box center [273, 178] width 477 height 268
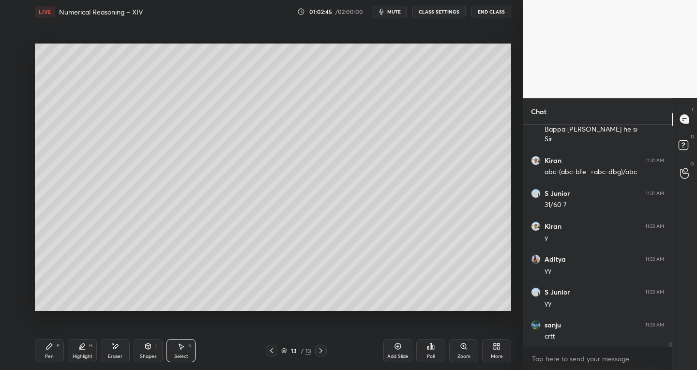
click at [128, 350] on div "Eraser" at bounding box center [115, 350] width 29 height 23
click at [17, 258] on div at bounding box center [15, 264] width 15 height 15
click at [17, 285] on icon at bounding box center [16, 284] width 5 height 5
click at [13, 262] on icon at bounding box center [16, 265] width 8 height 8
click at [57, 347] on div "P" at bounding box center [58, 346] width 3 height 5
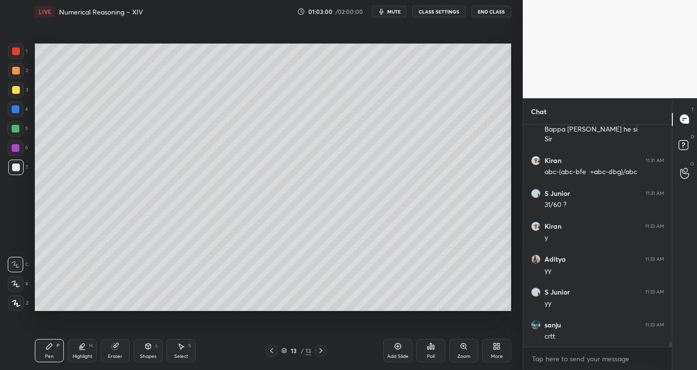
click at [144, 354] on div "Shapes" at bounding box center [148, 356] width 16 height 5
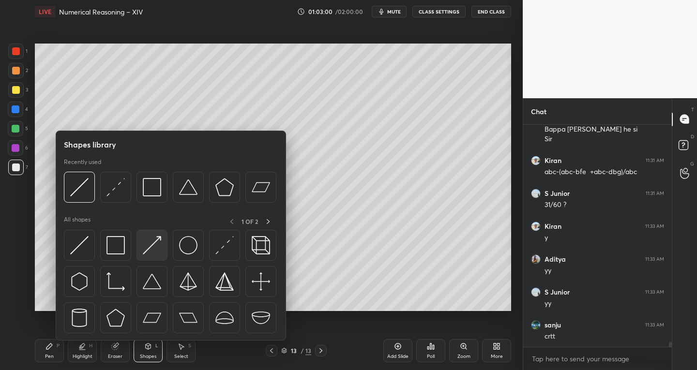
scroll to position [9605, 0]
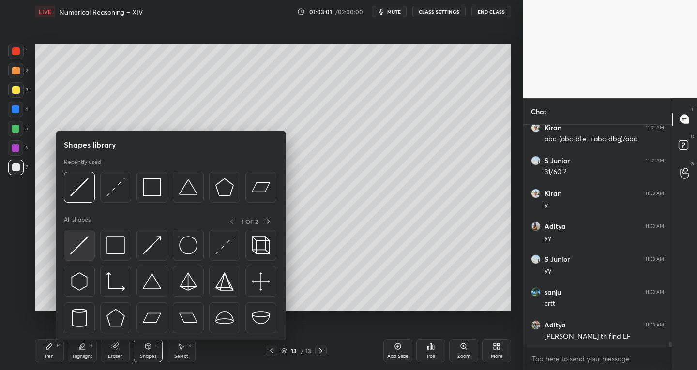
click at [80, 250] on img at bounding box center [79, 245] width 18 height 18
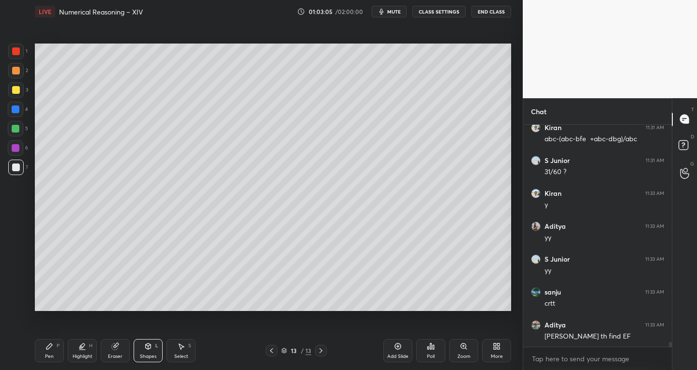
click at [55, 358] on div "Pen P" at bounding box center [49, 350] width 29 height 23
click at [108, 354] on div "Eraser" at bounding box center [115, 356] width 15 height 5
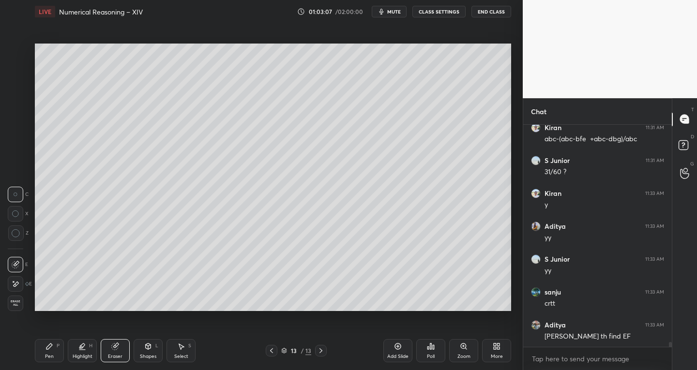
click at [11, 262] on div at bounding box center [15, 264] width 15 height 15
click at [19, 288] on icon at bounding box center [16, 284] width 8 height 8
click at [51, 362] on div "Pen P" at bounding box center [49, 350] width 29 height 23
click at [119, 355] on div "Eraser" at bounding box center [115, 356] width 15 height 5
click at [49, 366] on div "Pen P Highlight H Eraser Shapes L Select S 13 / 13 Add Slide Poll Zoom More" at bounding box center [273, 351] width 477 height 39
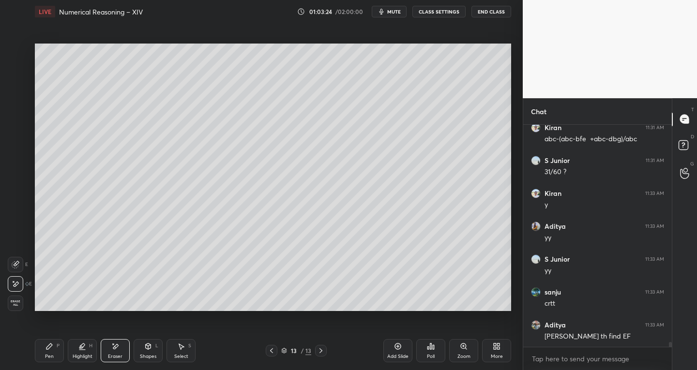
click at [47, 356] on div "Pen" at bounding box center [49, 356] width 9 height 5
click at [116, 352] on div "Eraser" at bounding box center [115, 350] width 29 height 23
click at [46, 351] on div "Pen P" at bounding box center [49, 350] width 29 height 23
click at [18, 311] on div at bounding box center [15, 303] width 15 height 15
click at [143, 354] on div "Shapes" at bounding box center [148, 356] width 16 height 5
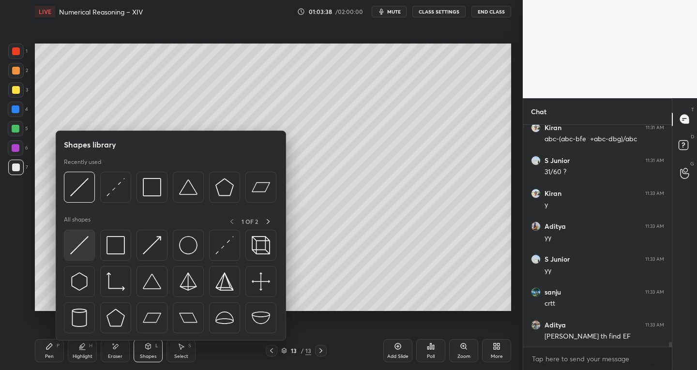
click at [77, 245] on img at bounding box center [79, 245] width 18 height 18
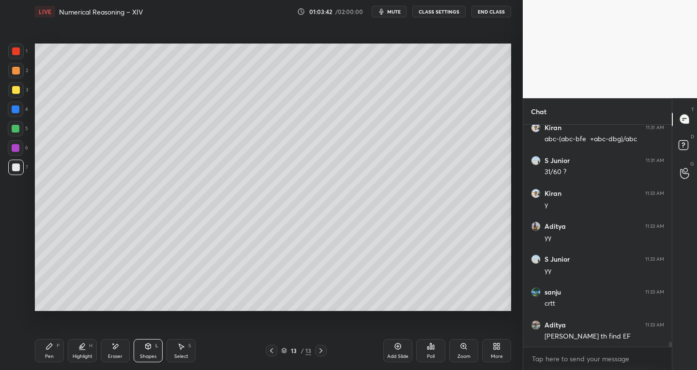
click at [115, 350] on icon at bounding box center [115, 347] width 8 height 8
click at [15, 264] on icon at bounding box center [16, 264] width 5 height 5
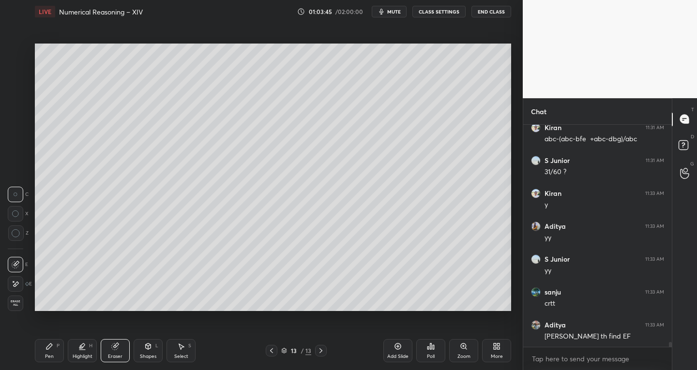
click at [55, 350] on div "Pen P" at bounding box center [49, 350] width 29 height 23
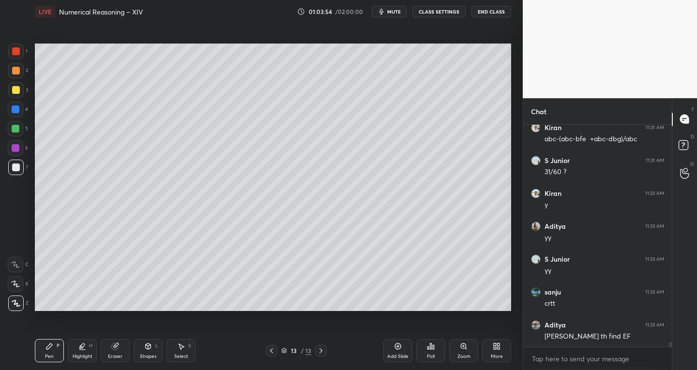
click at [116, 357] on div "Eraser" at bounding box center [115, 356] width 15 height 5
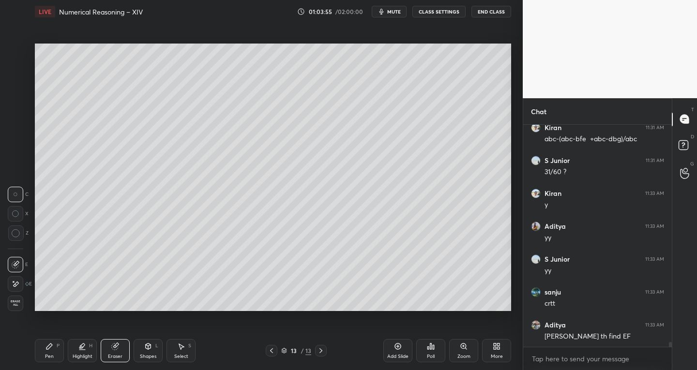
click at [16, 288] on icon at bounding box center [16, 284] width 8 height 8
click at [62, 351] on div "Pen P" at bounding box center [49, 350] width 29 height 23
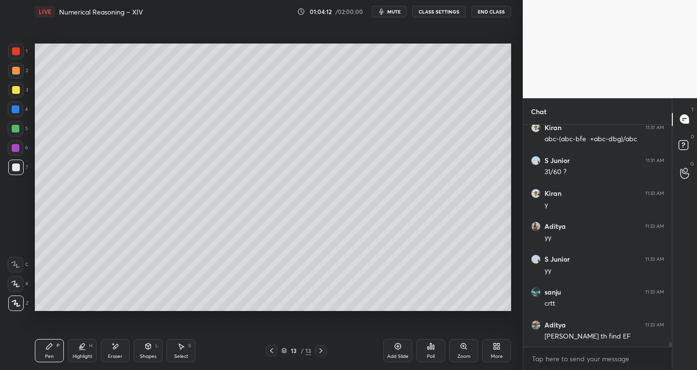
click at [191, 351] on div "Select S" at bounding box center [181, 350] width 29 height 23
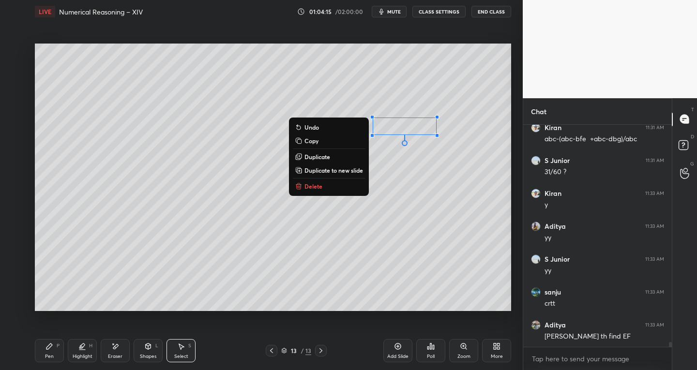
click at [56, 360] on div "Pen P" at bounding box center [49, 350] width 29 height 23
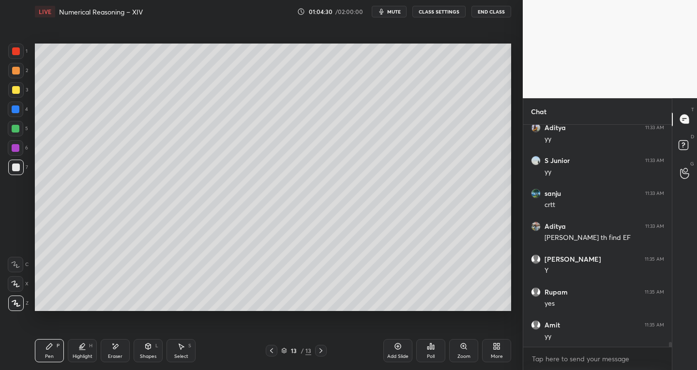
scroll to position [9737, 0]
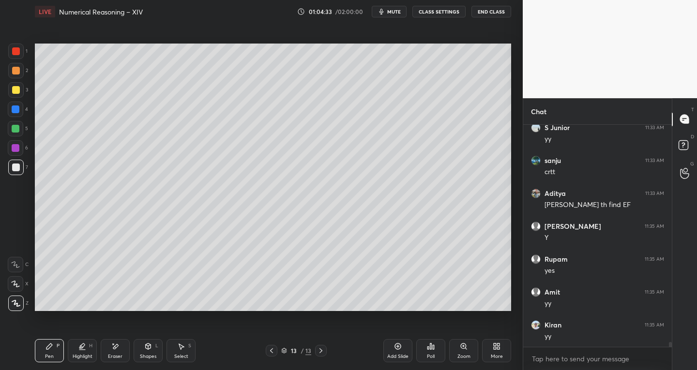
click at [54, 347] on div "Pen P" at bounding box center [49, 350] width 29 height 23
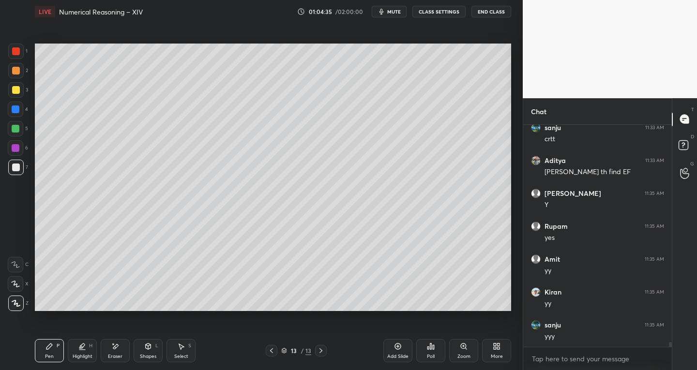
click at [156, 349] on div "Shapes L" at bounding box center [148, 350] width 29 height 23
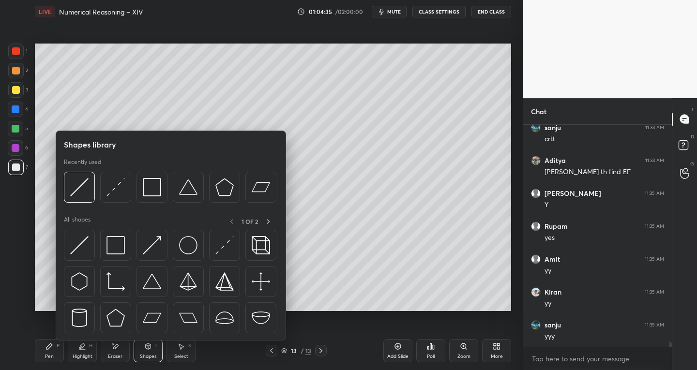
click at [179, 352] on div "Select S" at bounding box center [181, 350] width 29 height 23
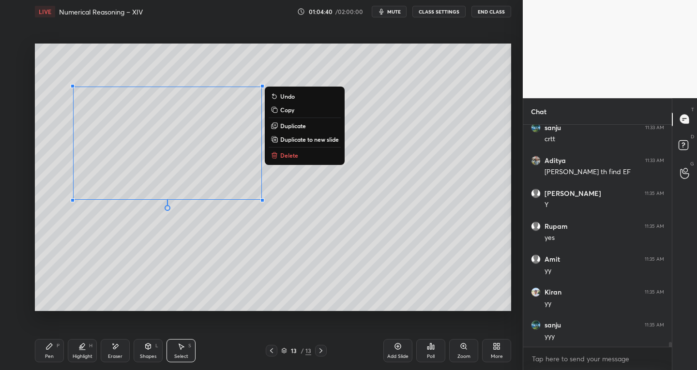
click at [290, 125] on p "Duplicate" at bounding box center [293, 126] width 26 height 8
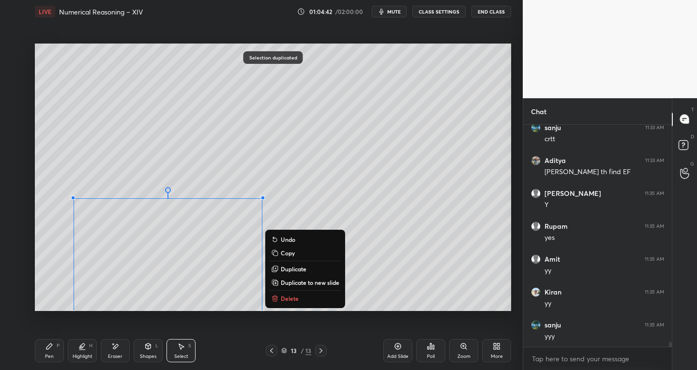
click at [108, 360] on div "Eraser" at bounding box center [115, 350] width 29 height 23
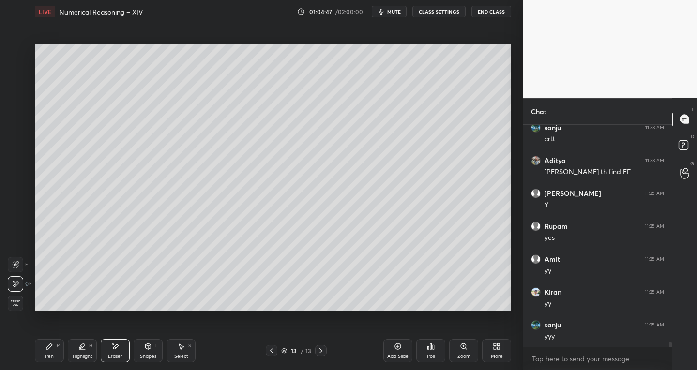
click at [17, 259] on div at bounding box center [15, 264] width 15 height 15
click at [46, 352] on div "Pen P" at bounding box center [49, 350] width 29 height 23
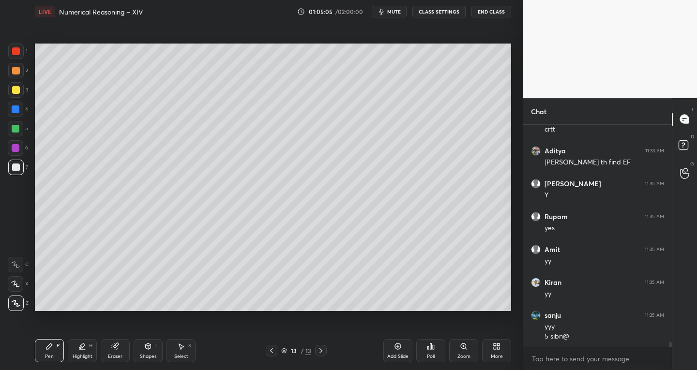
scroll to position [9813, 0]
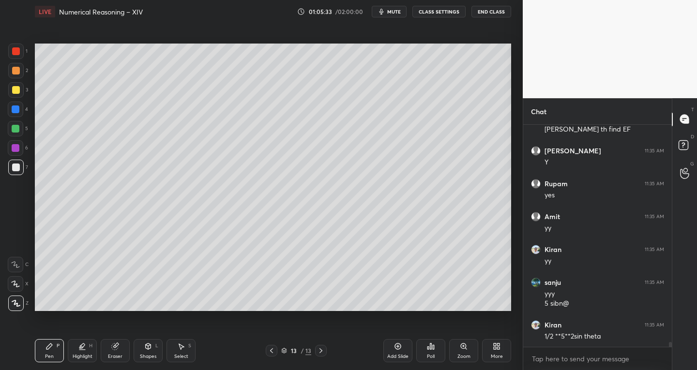
click at [388, 351] on div "Add Slide" at bounding box center [398, 350] width 29 height 23
click at [272, 351] on icon at bounding box center [272, 351] width 8 height 8
click at [320, 350] on icon at bounding box center [321, 351] width 8 height 8
click at [274, 353] on icon at bounding box center [272, 351] width 8 height 8
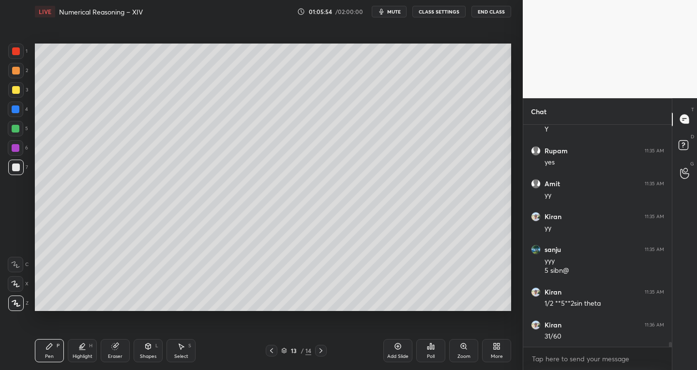
click at [322, 352] on icon at bounding box center [321, 351] width 8 height 8
click at [271, 352] on icon at bounding box center [271, 351] width 3 height 5
click at [182, 349] on icon at bounding box center [181, 347] width 8 height 8
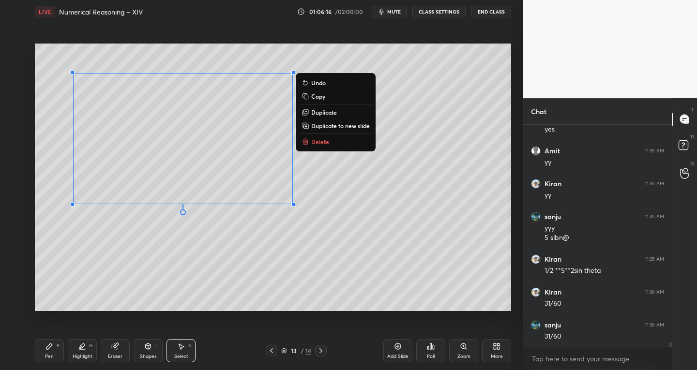
click at [319, 97] on p "Copy" at bounding box center [318, 96] width 14 height 8
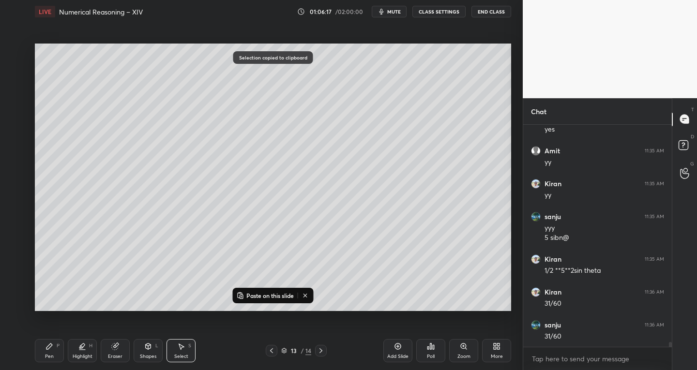
click at [321, 348] on icon at bounding box center [321, 351] width 8 height 8
click at [321, 349] on icon at bounding box center [321, 351] width 8 height 8
click at [260, 293] on p "Paste on this slide" at bounding box center [269, 296] width 47 height 8
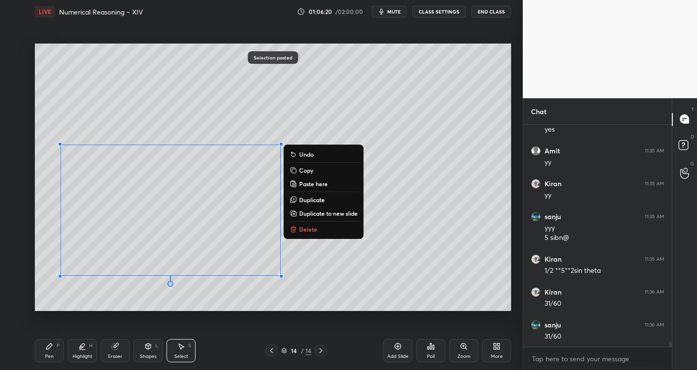
click at [363, 248] on div "0 ° Undo Copy Paste here Duplicate Duplicate to new slide Delete" at bounding box center [273, 178] width 477 height 268
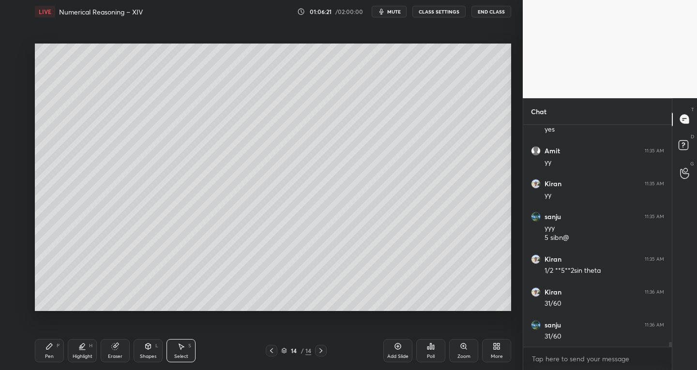
click at [110, 354] on div "Eraser" at bounding box center [115, 356] width 15 height 5
click at [16, 278] on div at bounding box center [15, 284] width 15 height 15
click at [40, 352] on div "Pen P" at bounding box center [49, 350] width 29 height 23
click at [119, 354] on div "Eraser" at bounding box center [115, 356] width 15 height 5
click at [49, 351] on div "Pen P" at bounding box center [49, 350] width 29 height 23
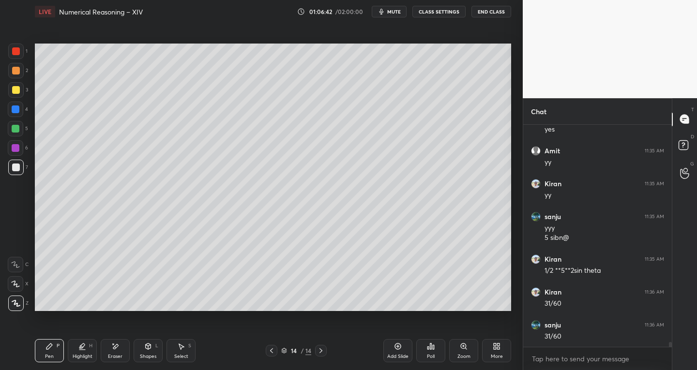
click at [276, 352] on div at bounding box center [272, 351] width 12 height 12
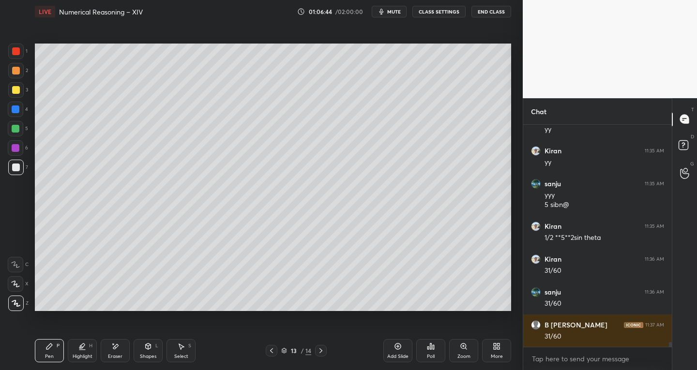
click at [321, 355] on div at bounding box center [321, 351] width 12 height 12
click at [117, 347] on icon at bounding box center [115, 346] width 5 height 5
click at [47, 354] on div "Pen" at bounding box center [49, 356] width 9 height 5
click at [149, 346] on icon at bounding box center [148, 347] width 5 height 6
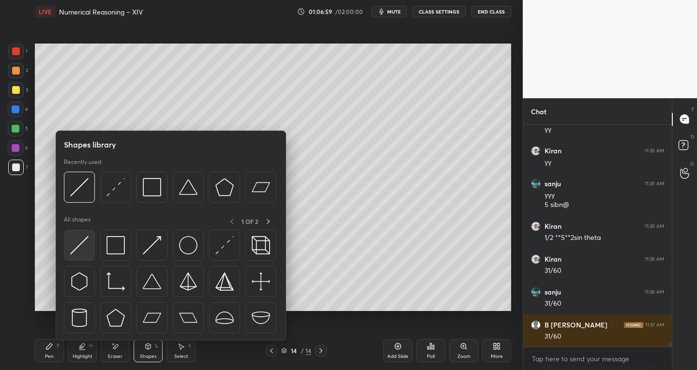
click at [70, 251] on div at bounding box center [79, 245] width 31 height 31
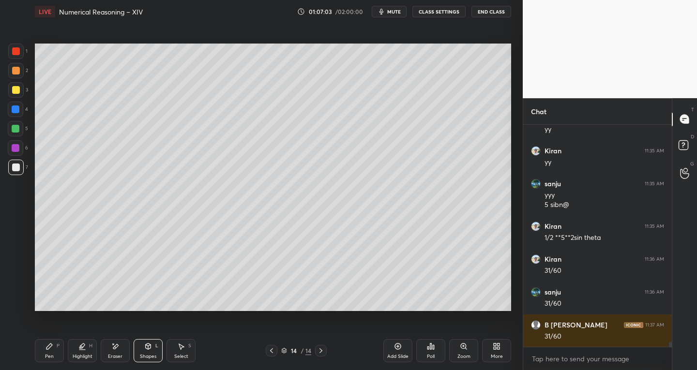
click at [82, 345] on icon at bounding box center [82, 346] width 5 height 5
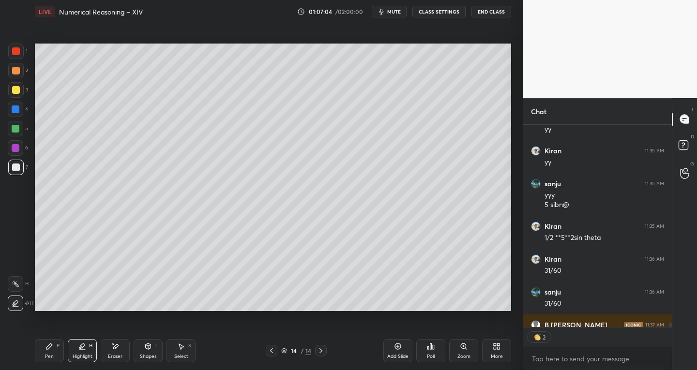
click at [116, 351] on div "Eraser" at bounding box center [115, 350] width 29 height 23
click at [48, 355] on div "Pen" at bounding box center [49, 356] width 9 height 5
click at [108, 351] on div "Eraser" at bounding box center [115, 350] width 29 height 23
click at [22, 260] on div at bounding box center [15, 264] width 15 height 15
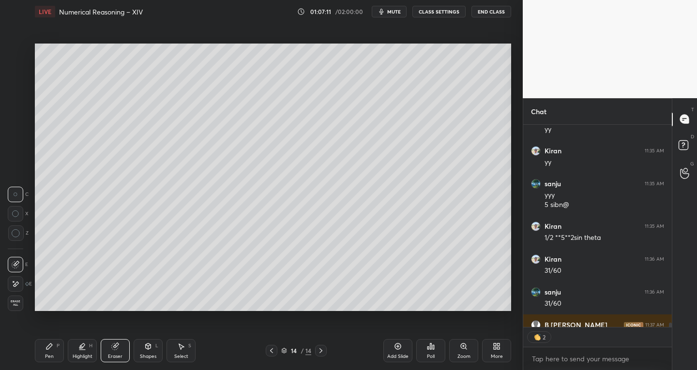
click at [46, 348] on icon at bounding box center [50, 347] width 8 height 8
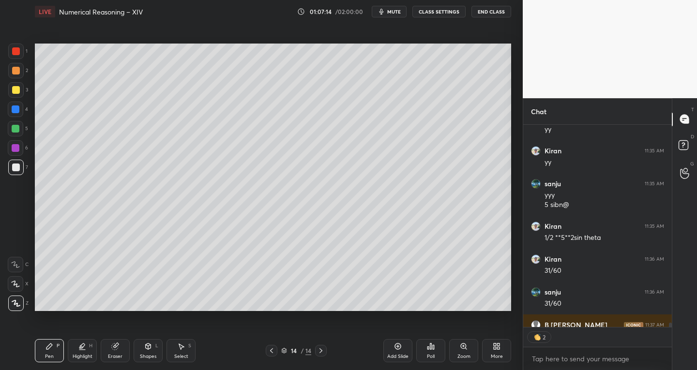
scroll to position [9912, 0]
click at [124, 351] on div "Eraser" at bounding box center [115, 350] width 29 height 23
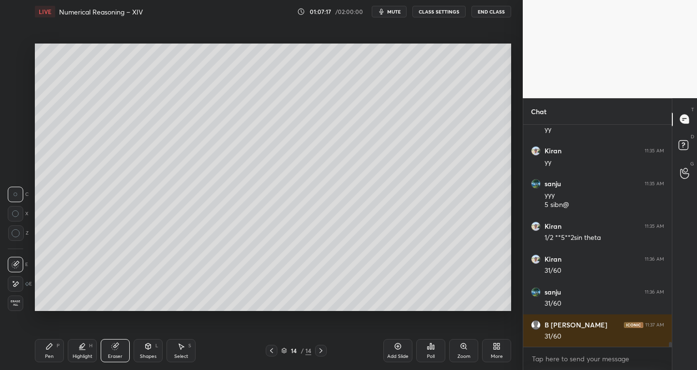
click at [52, 345] on icon at bounding box center [49, 347] width 6 height 6
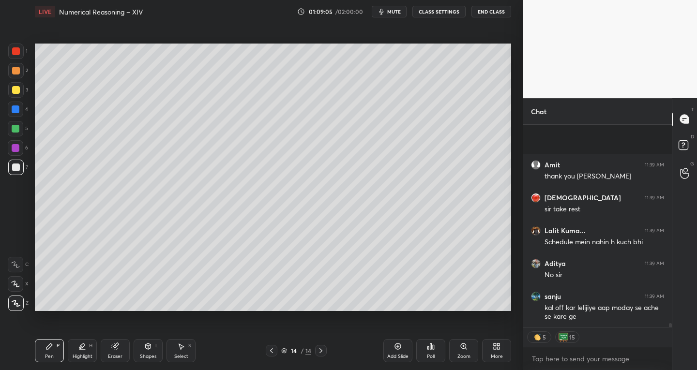
scroll to position [11060, 0]
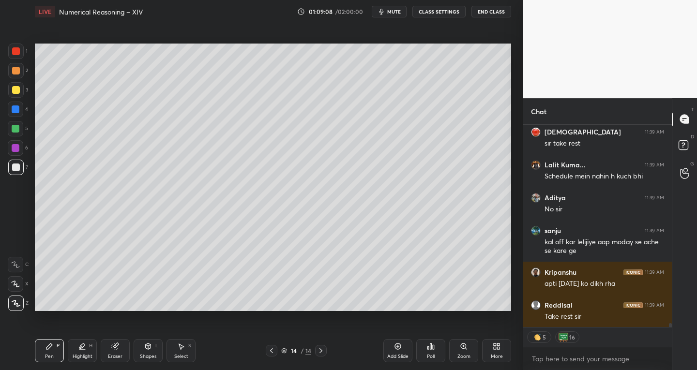
click at [503, 11] on button "End Class" at bounding box center [492, 12] width 40 height 12
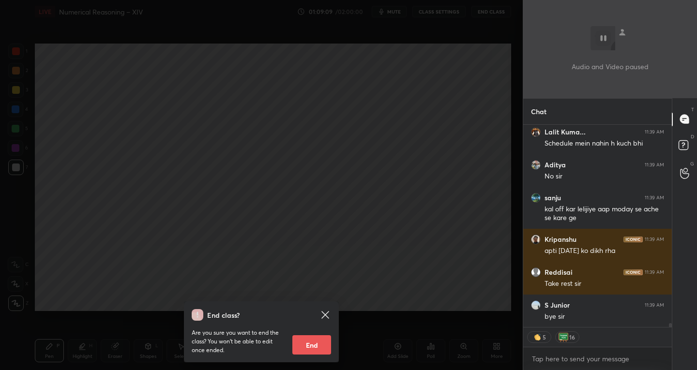
scroll to position [11159, 0]
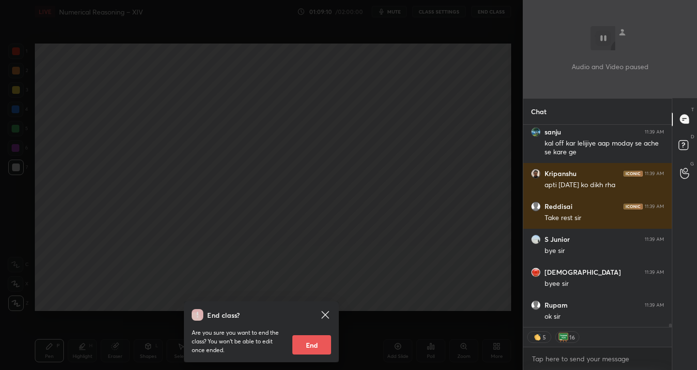
click at [325, 313] on icon at bounding box center [326, 315] width 12 height 12
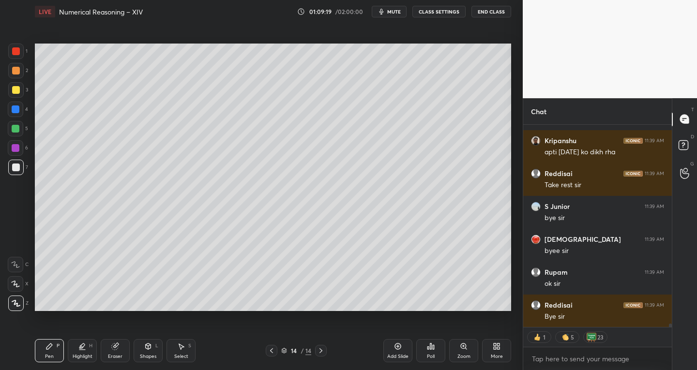
scroll to position [11224, 0]
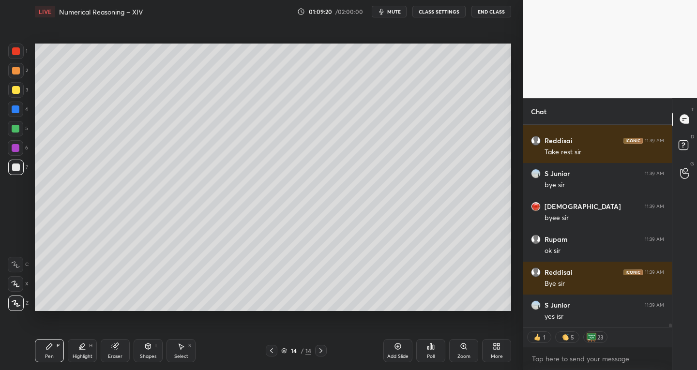
click at [502, 7] on button "End Class" at bounding box center [492, 12] width 40 height 12
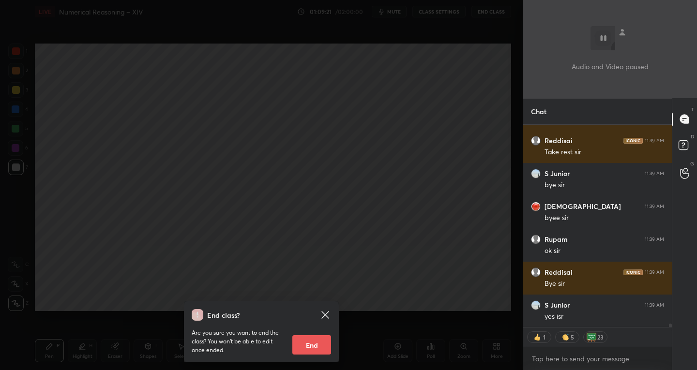
scroll to position [11257, 0]
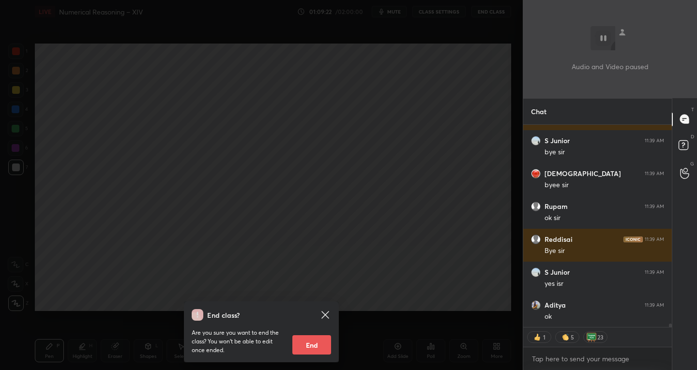
click at [306, 334] on div "Are you sure you want to end the class? You won’t be able to edit once ended. E…" at bounding box center [261, 338] width 139 height 34
click at [318, 350] on button "End" at bounding box center [311, 345] width 39 height 19
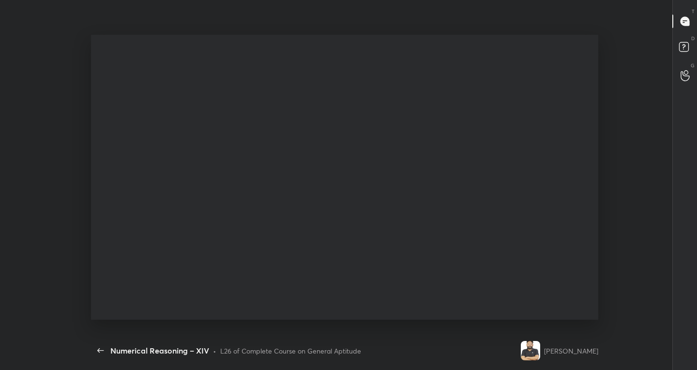
scroll to position [11133, 0]
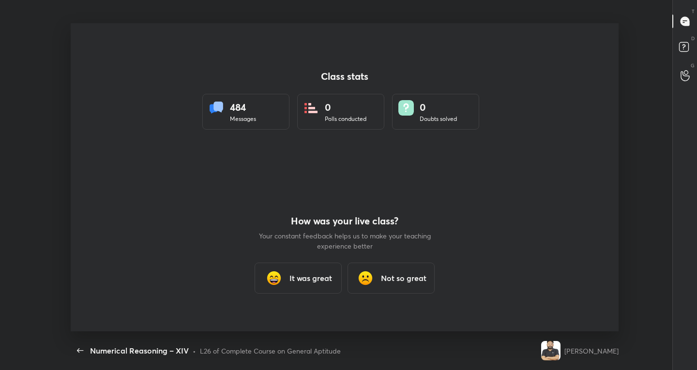
type textarea "x"
click at [303, 275] on h3 "It was great" at bounding box center [311, 279] width 43 height 12
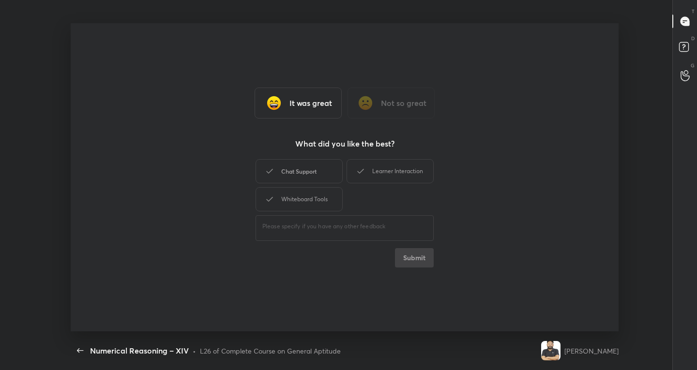
click at [280, 175] on div "Chat Support" at bounding box center [299, 171] width 87 height 24
click at [284, 195] on div "Whiteboard Tools" at bounding box center [299, 199] width 87 height 24
click at [393, 163] on div "Learner Interaction" at bounding box center [390, 171] width 87 height 24
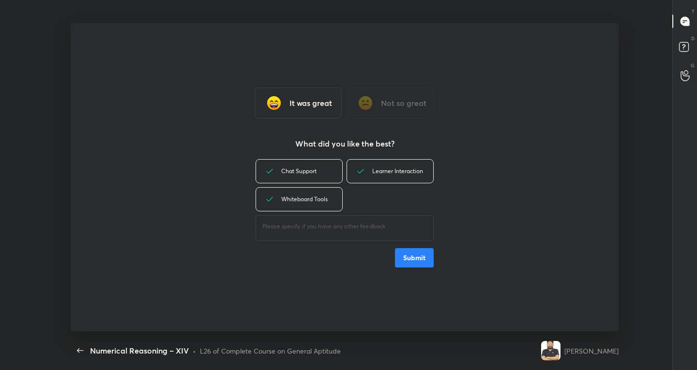
click at [415, 252] on button "Submit" at bounding box center [414, 257] width 39 height 19
